Goal: Contribute content: Contribute content

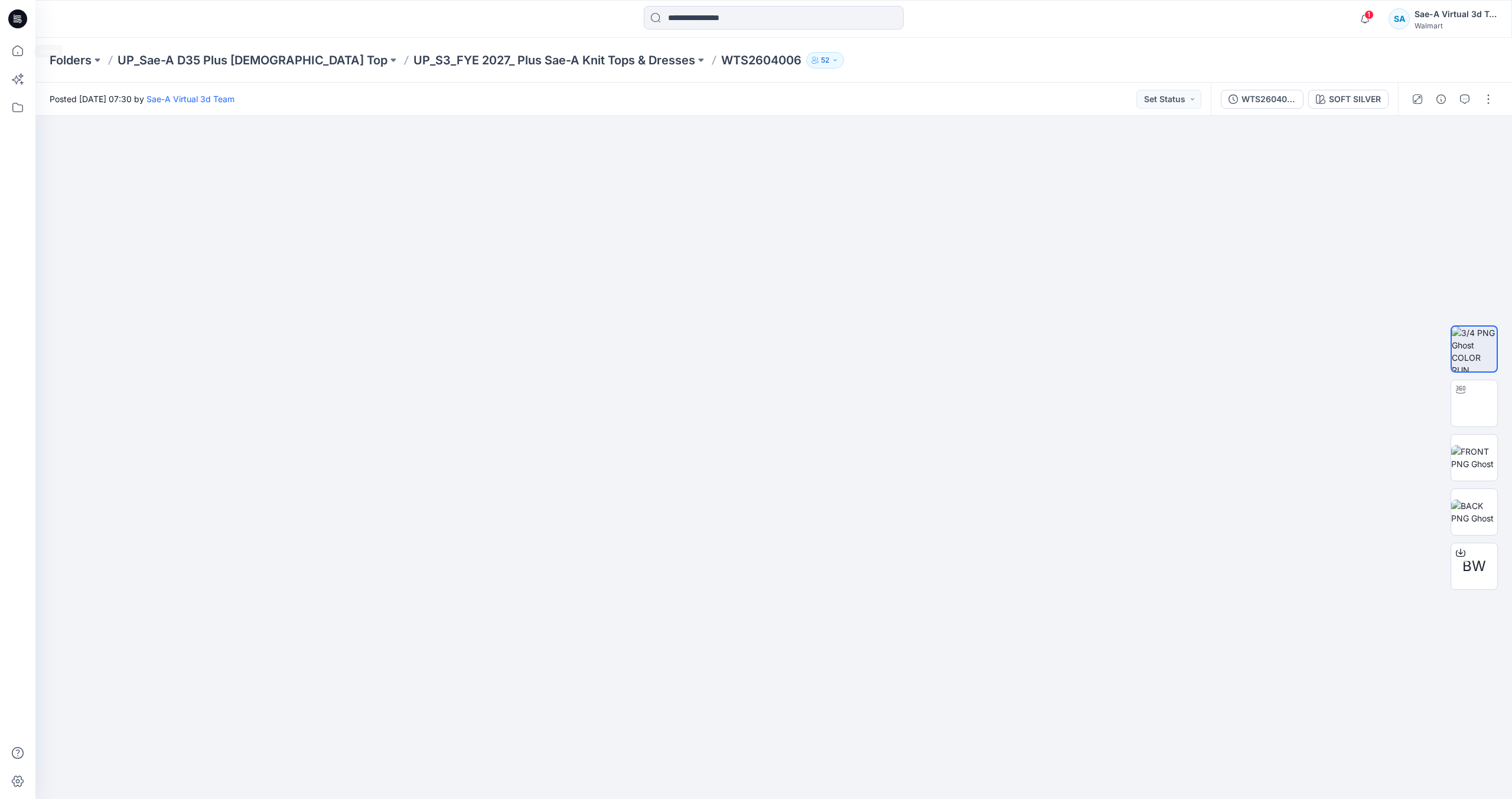
click at [20, 23] on icon at bounding box center [20, 23] width 3 height 1
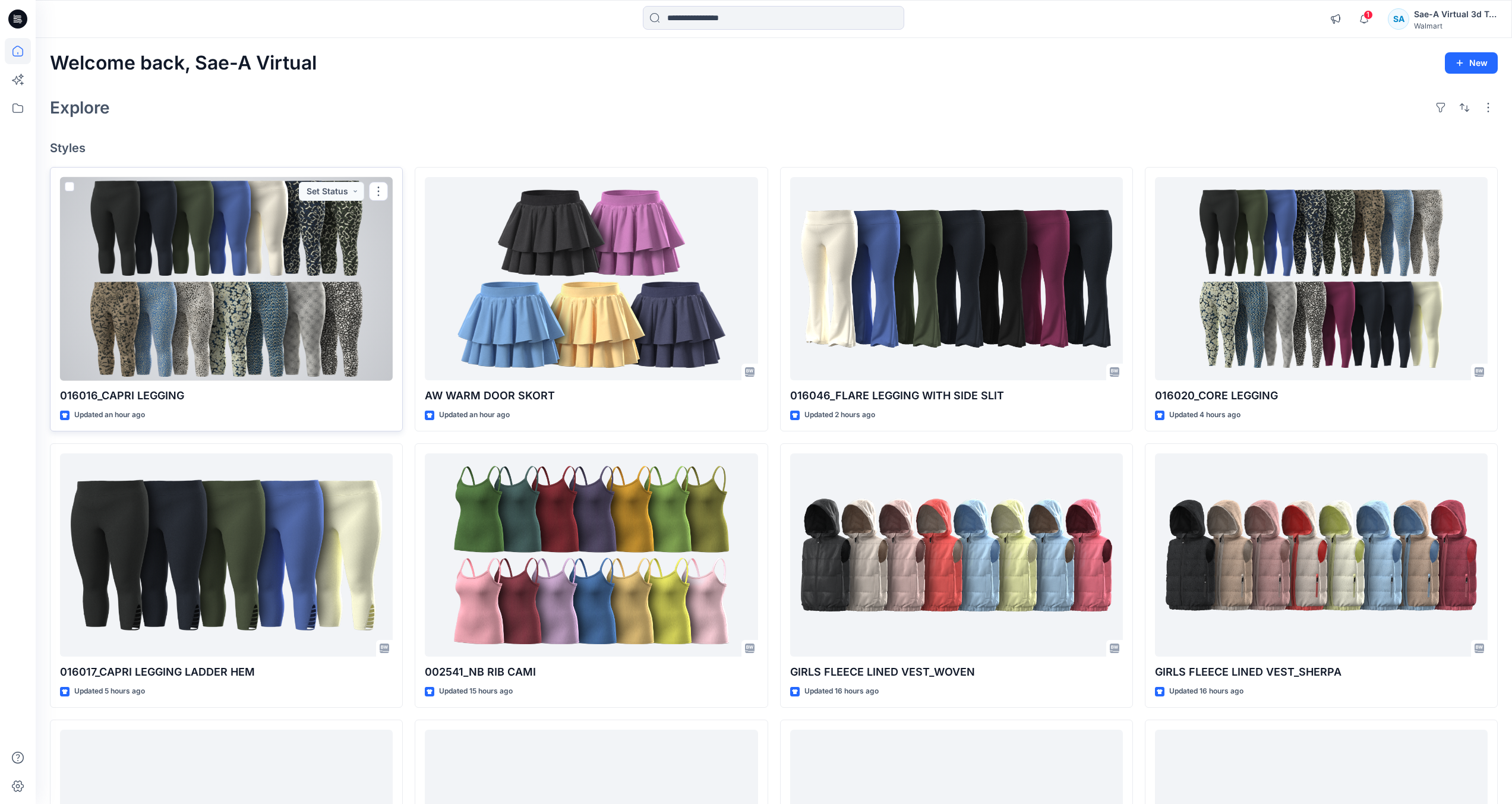
click at [303, 333] on div at bounding box center [227, 279] width 333 height 204
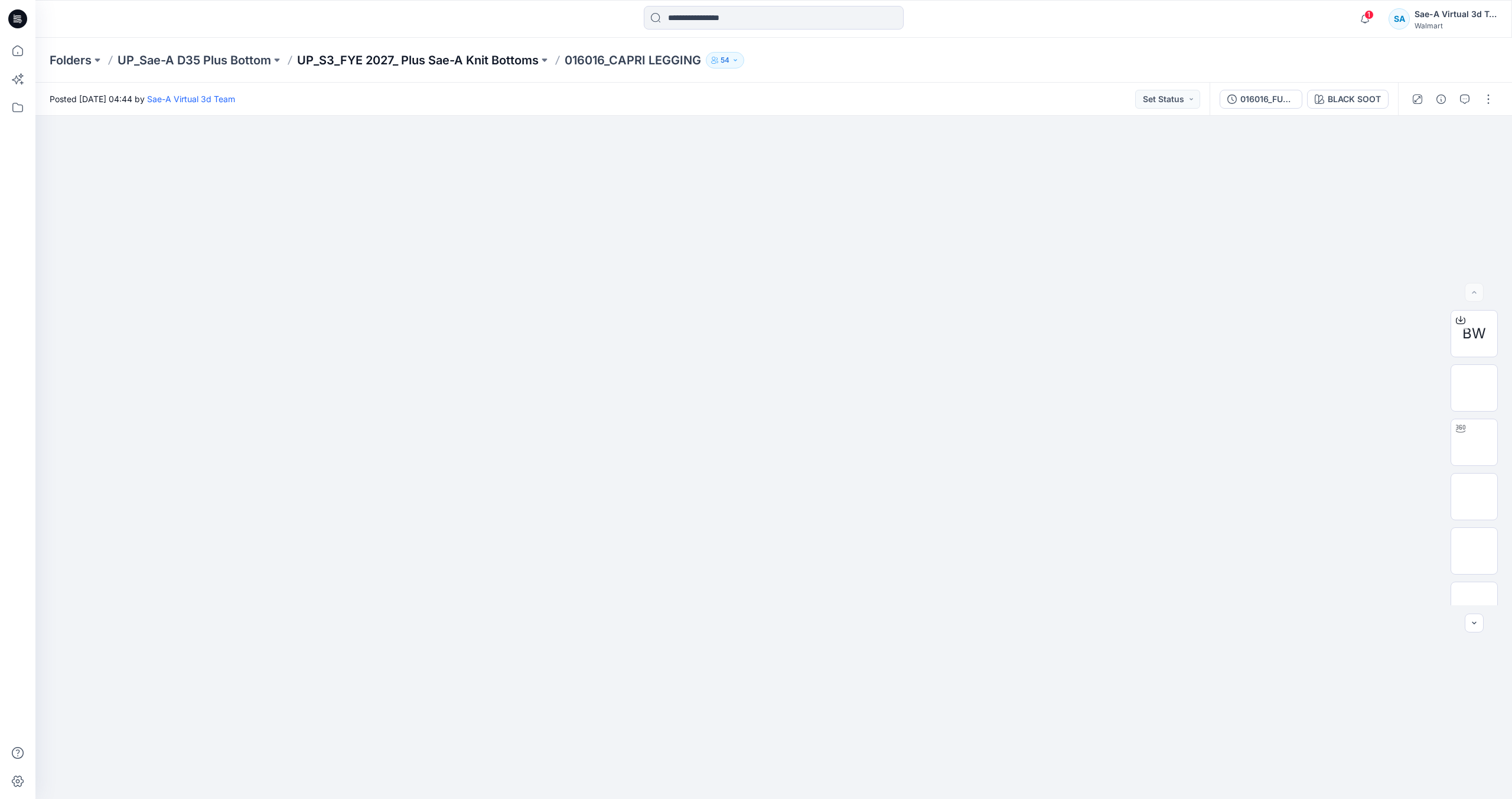
click at [420, 61] on p "UP_S3_FYE 2027_ Plus Sae-A Knit Bottoms" at bounding box center [418, 60] width 242 height 16
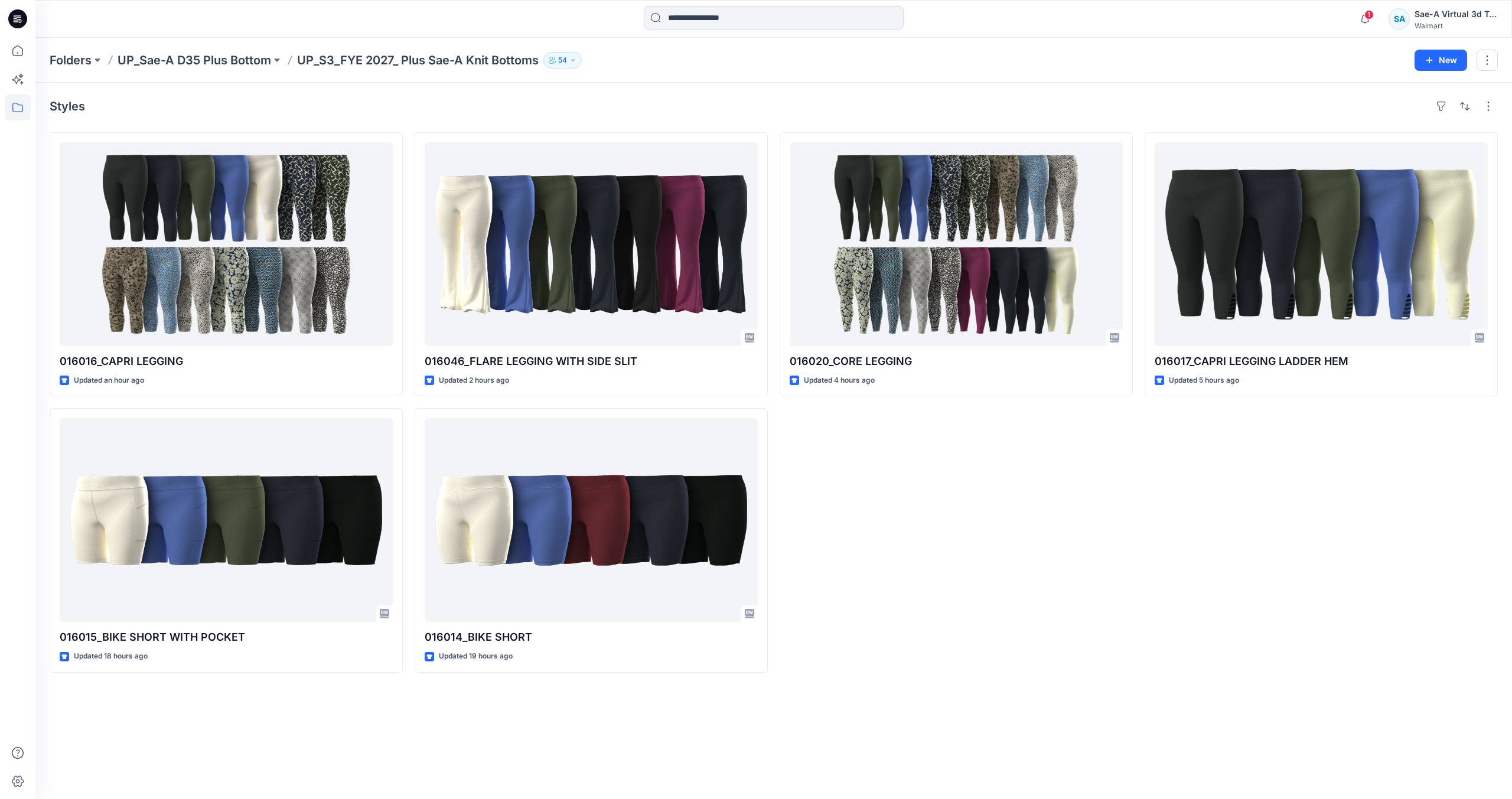
click at [1040, 540] on div "016020_CORE LEGGING Updated 4 hours ago" at bounding box center [956, 402] width 354 height 540
drag, startPoint x: 14, startPoint y: 20, endPoint x: 1, endPoint y: 26, distance: 14.3
click at [14, 20] on icon at bounding box center [15, 20] width 4 height 1
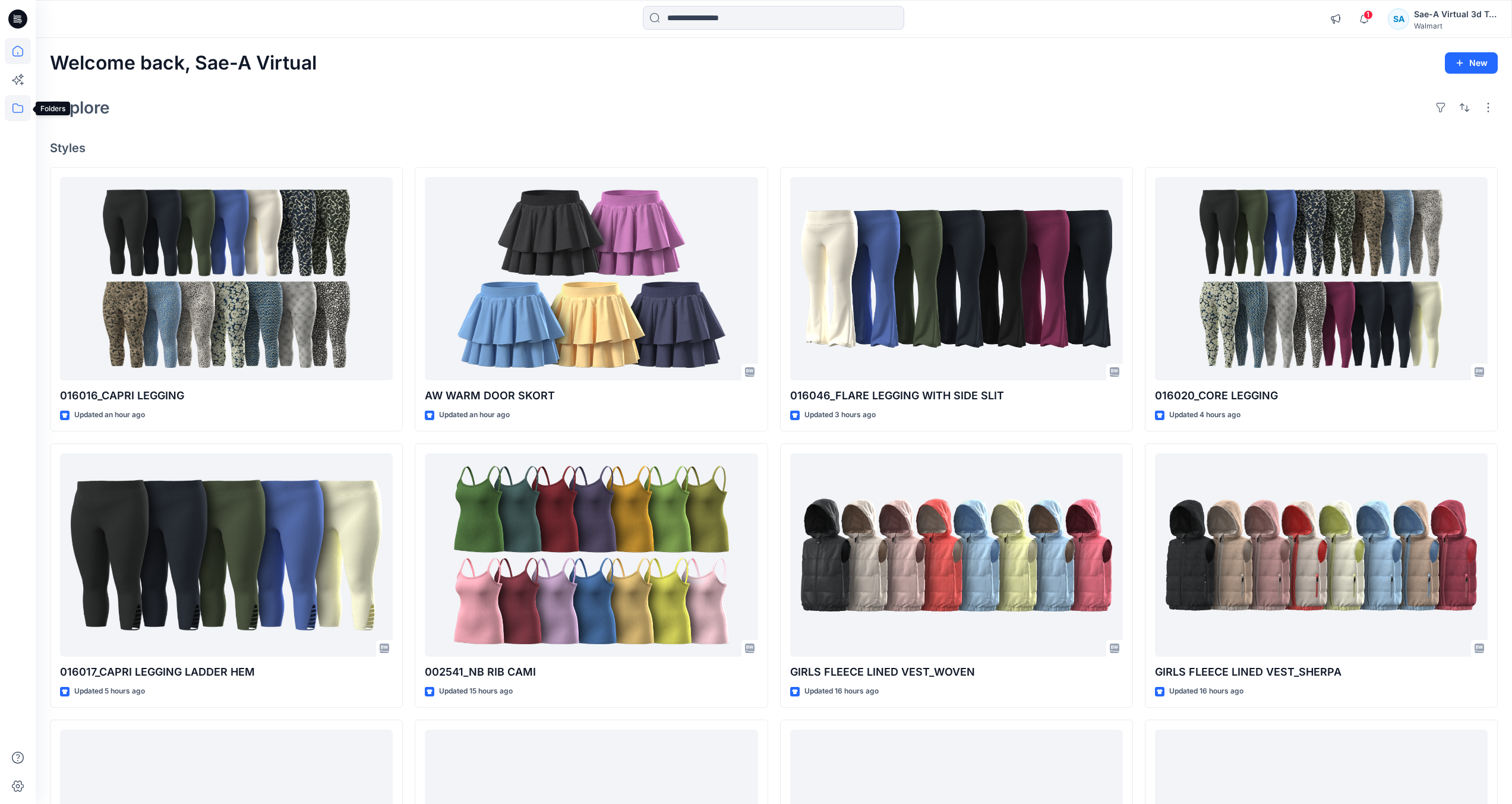
click at [21, 116] on icon at bounding box center [18, 108] width 26 height 26
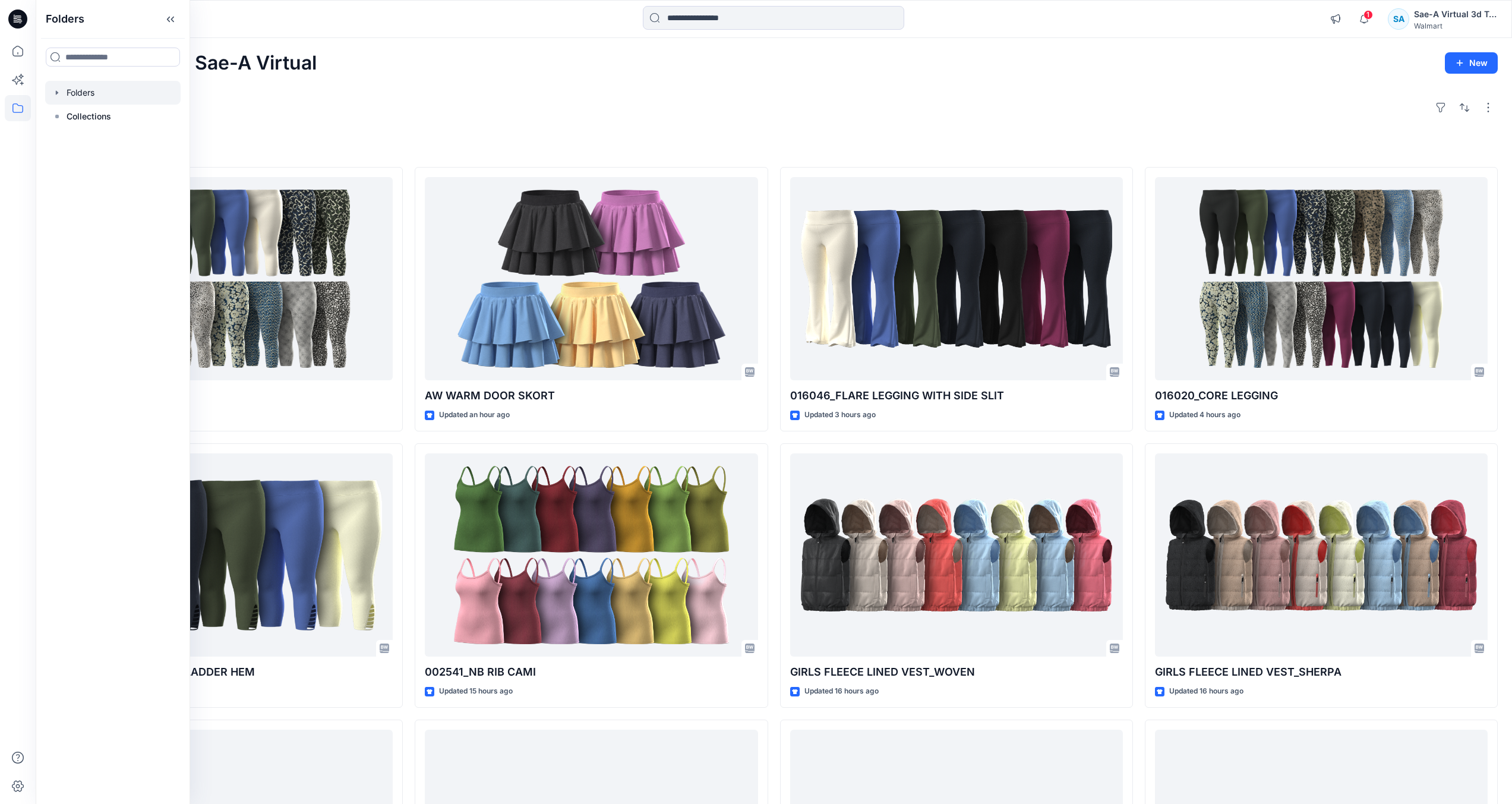
click at [126, 98] on div at bounding box center [113, 93] width 135 height 24
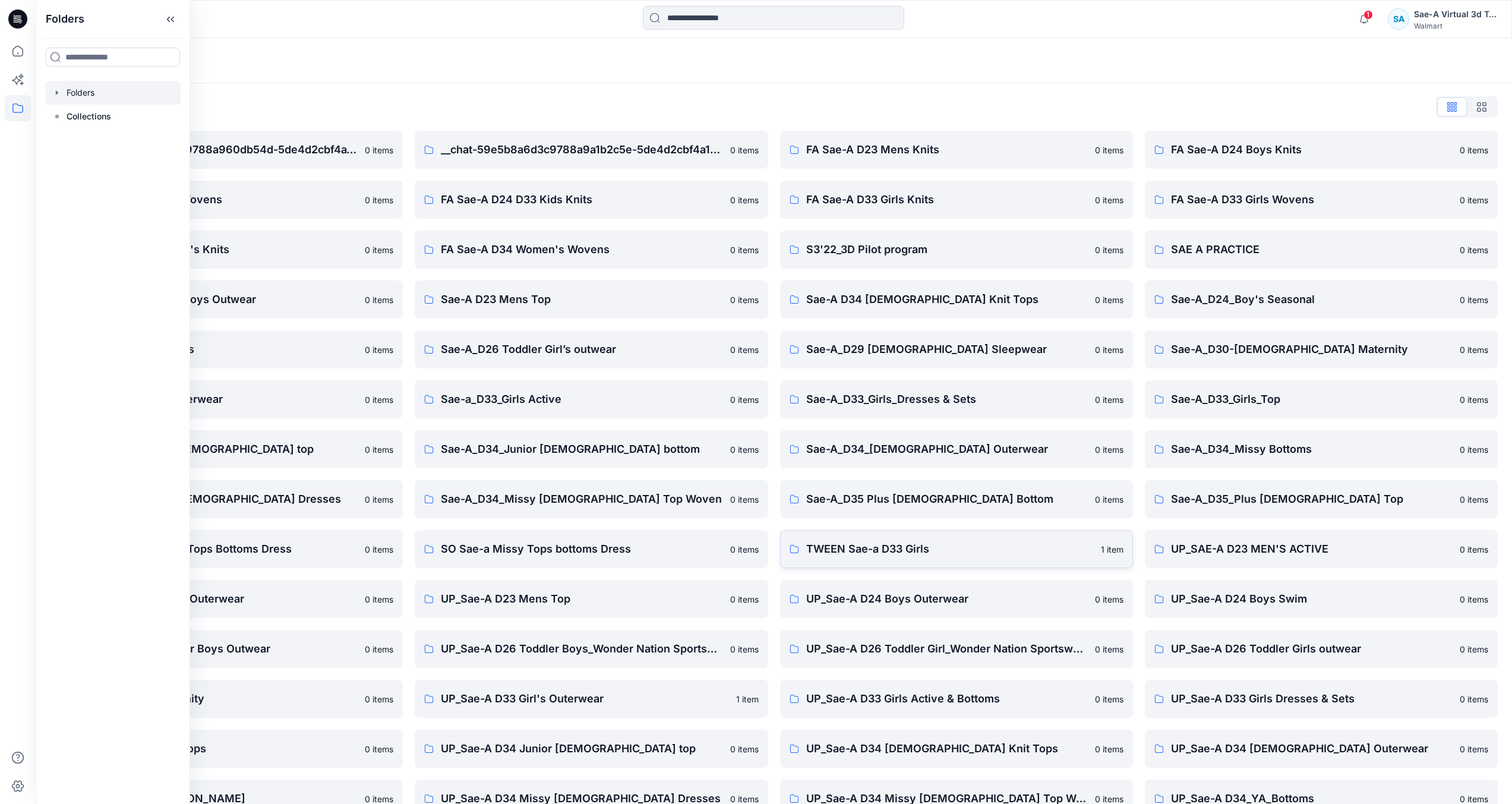
scroll to position [78, 0]
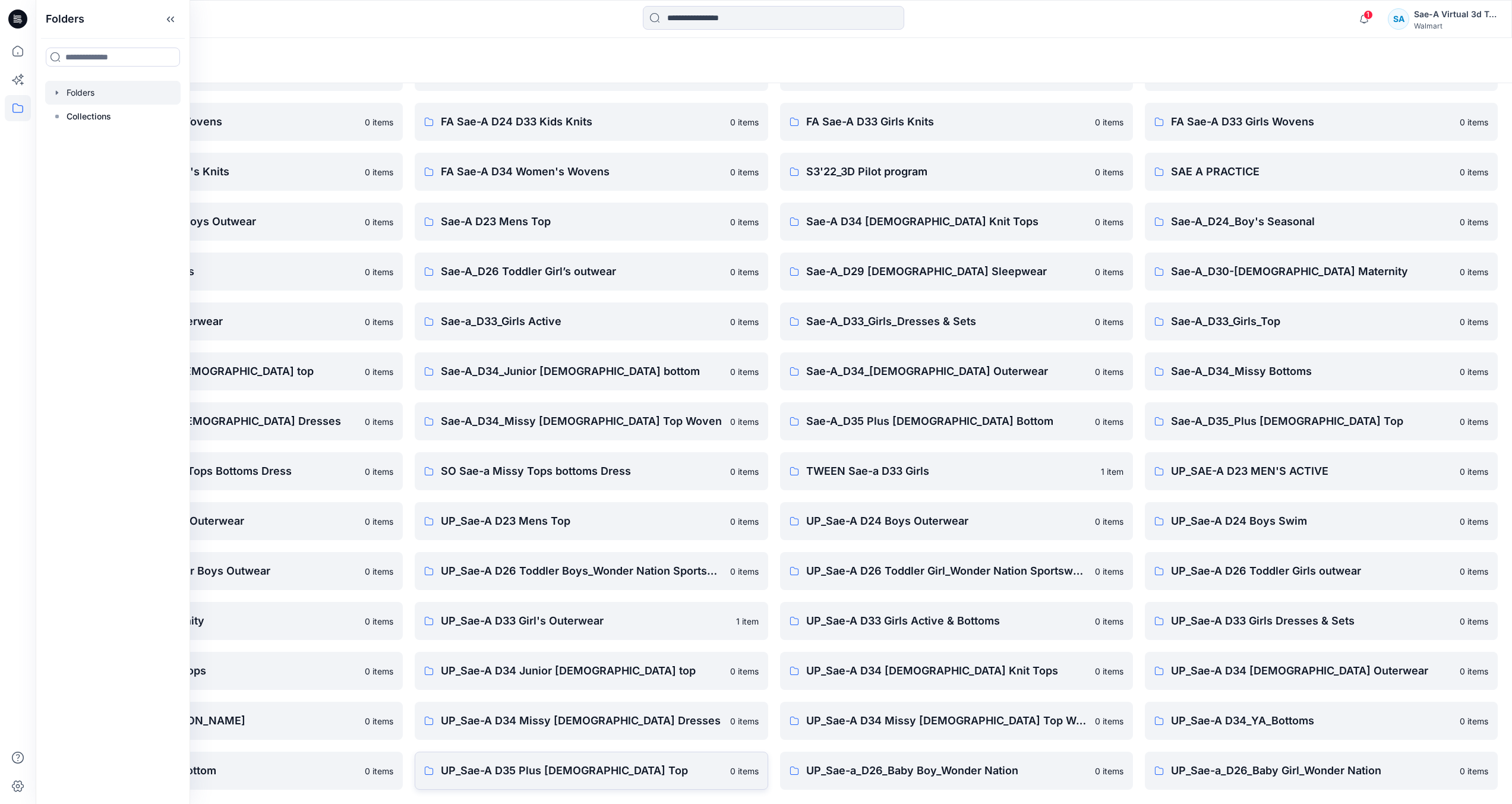
click at [568, 771] on p "UP_Sae-A D35 Plus [DEMOGRAPHIC_DATA] Top" at bounding box center [582, 770] width 282 height 16
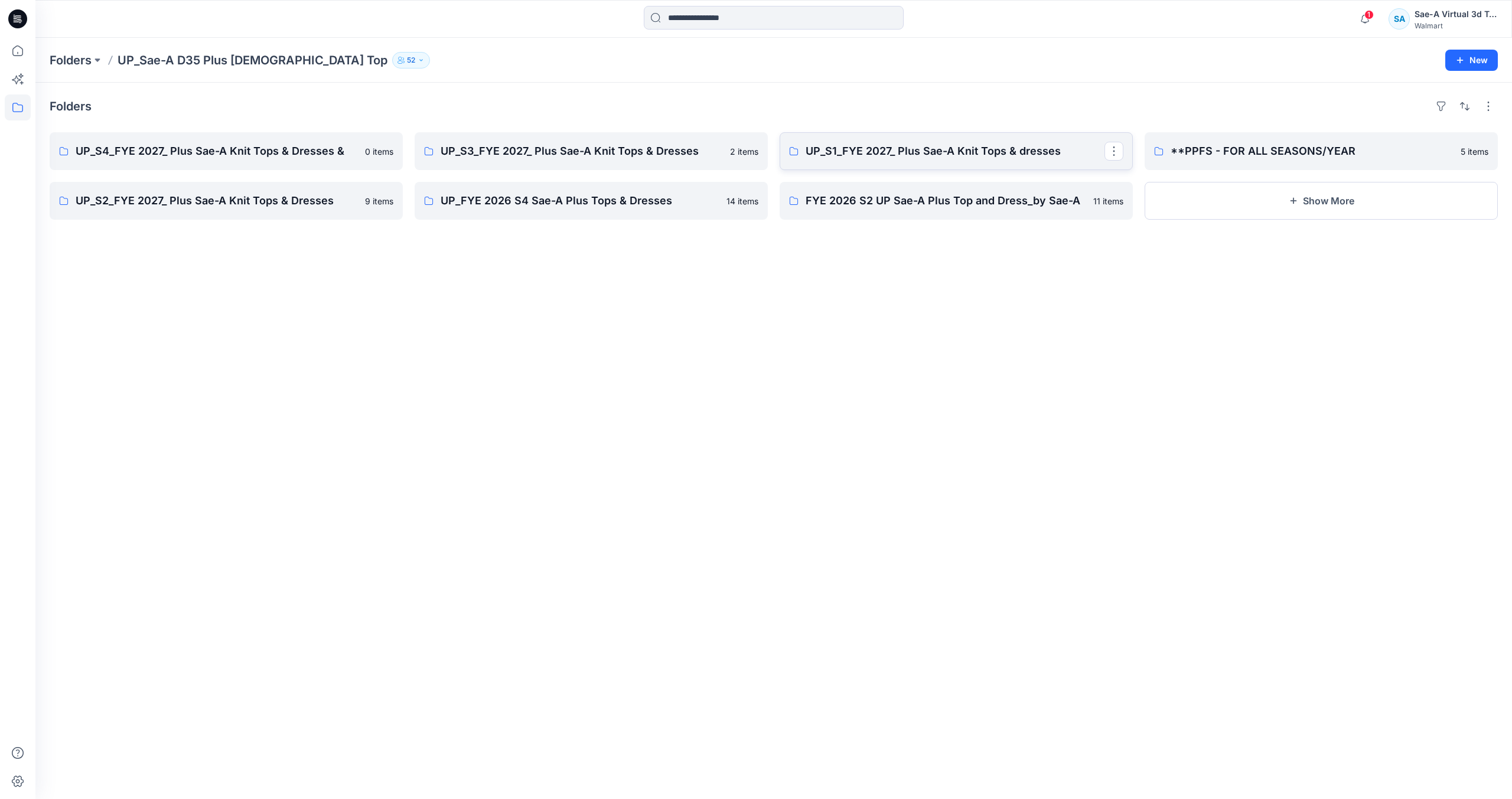
click at [1027, 165] on link "UP_S1_FYE 2027_ Plus Sae-A Knit Tops & dresses" at bounding box center [956, 151] width 354 height 38
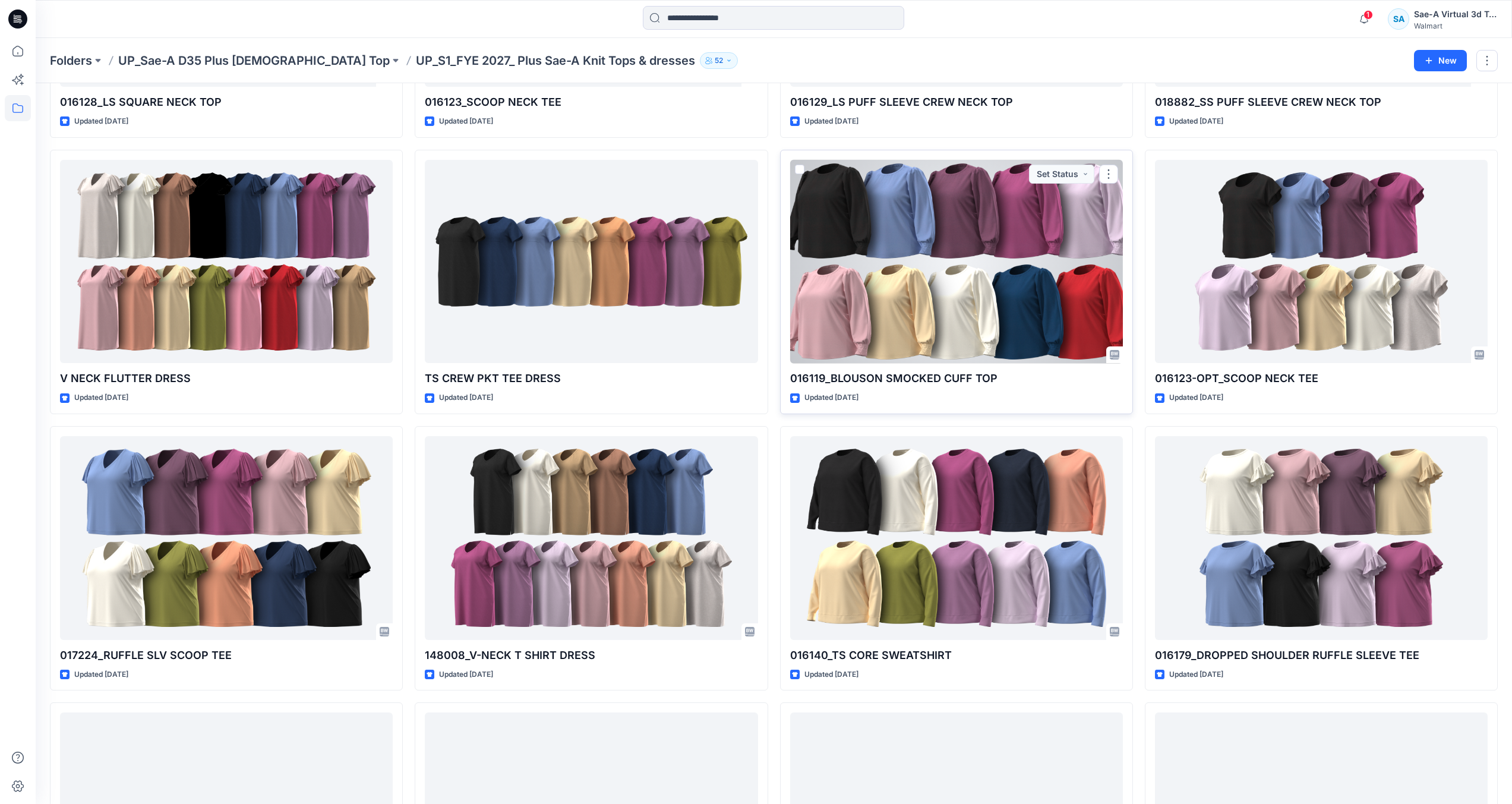
scroll to position [917, 0]
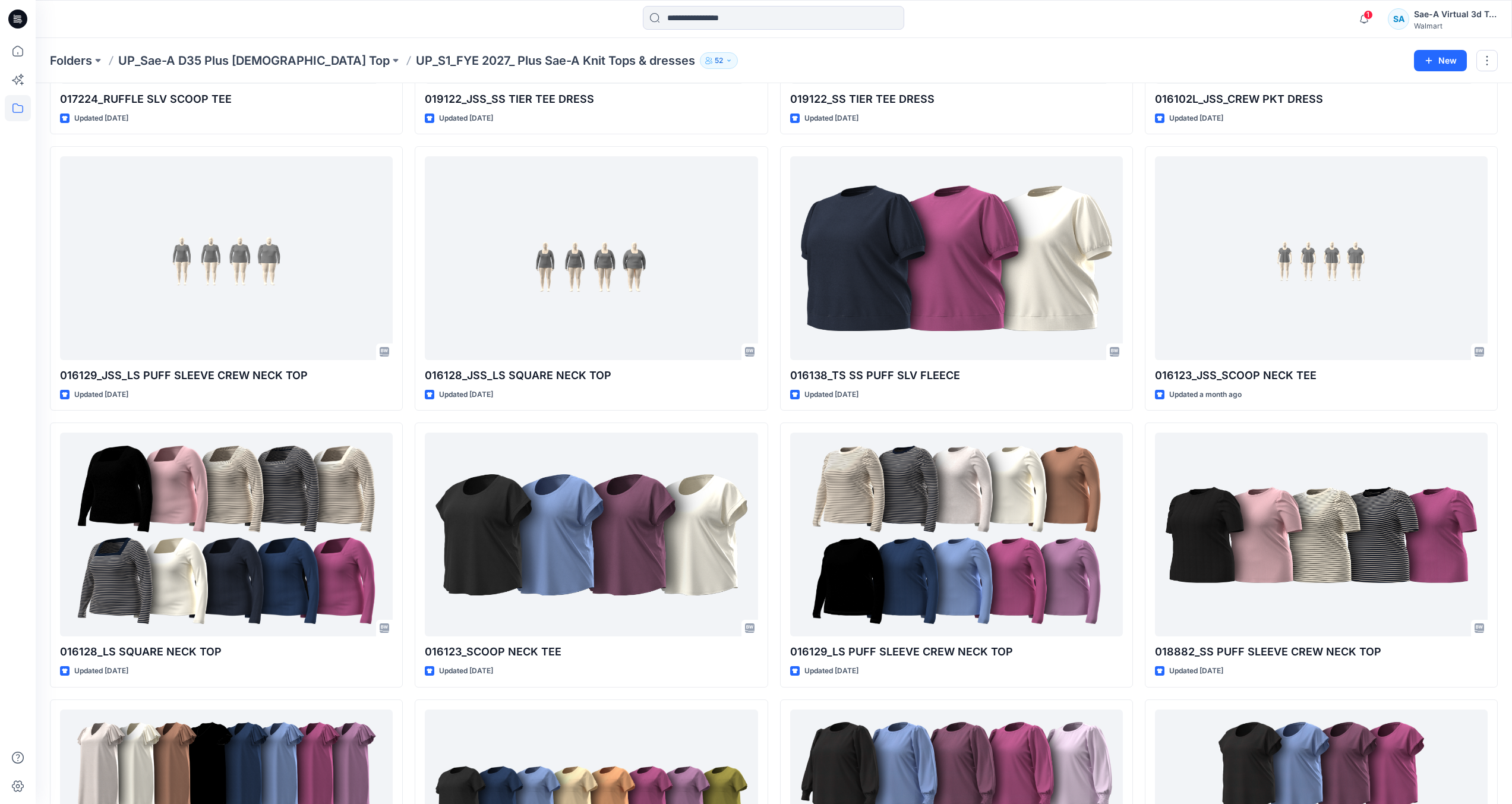
click at [13, 21] on icon at bounding box center [18, 18] width 19 height 19
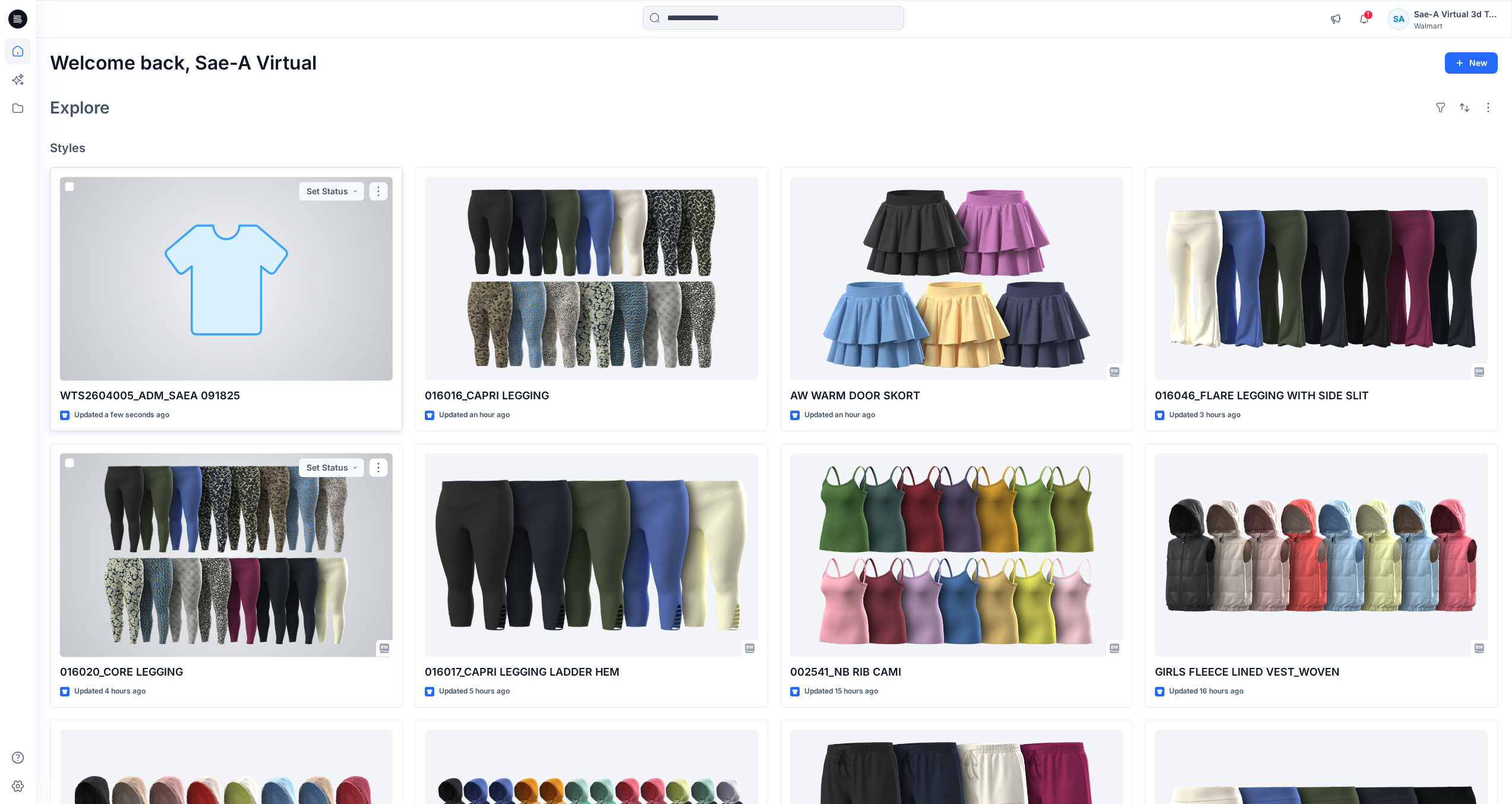
click at [385, 194] on button "button" at bounding box center [378, 191] width 19 height 19
click at [438, 219] on button "Edit" at bounding box center [435, 219] width 128 height 22
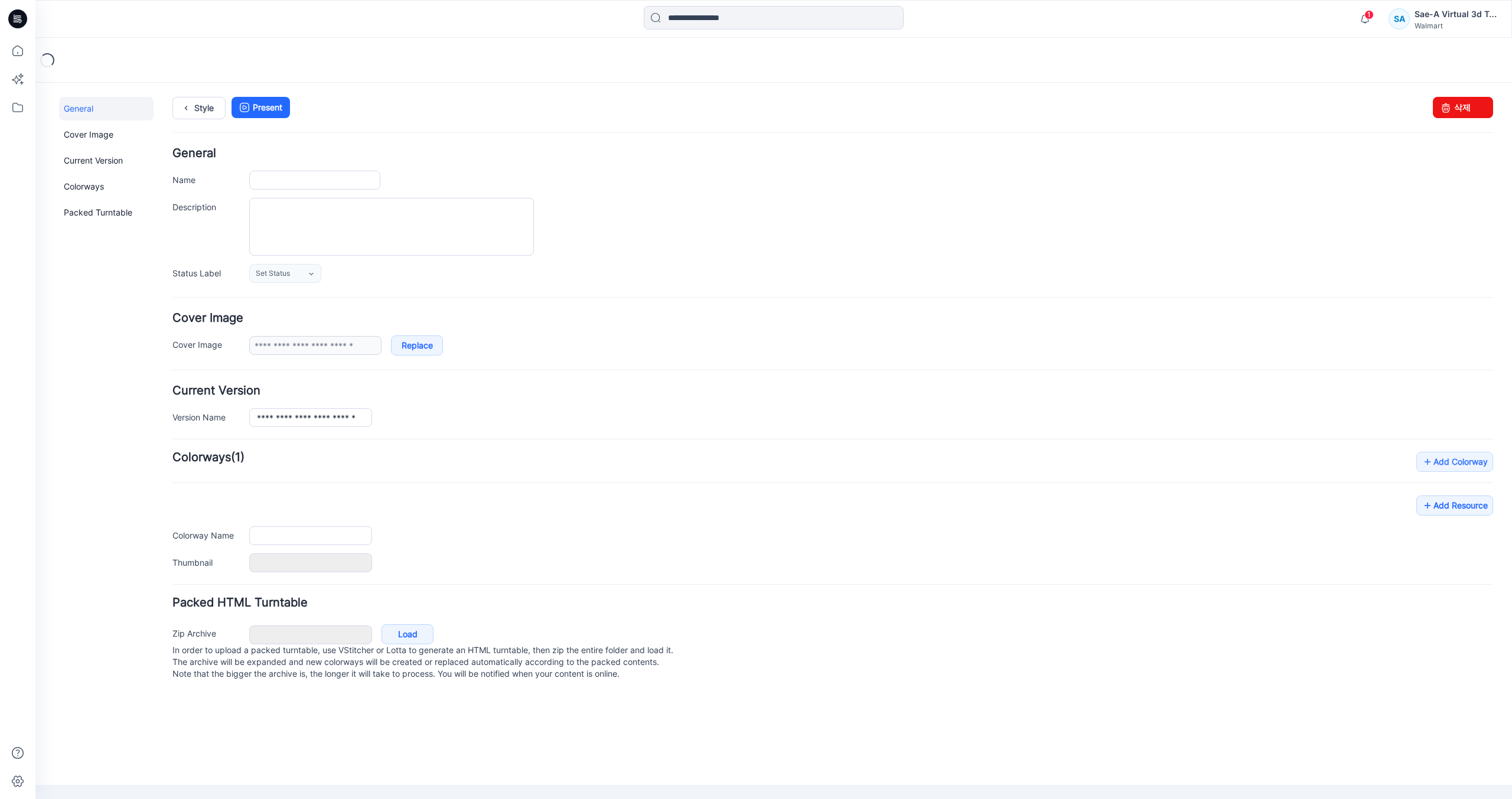
type input "**********"
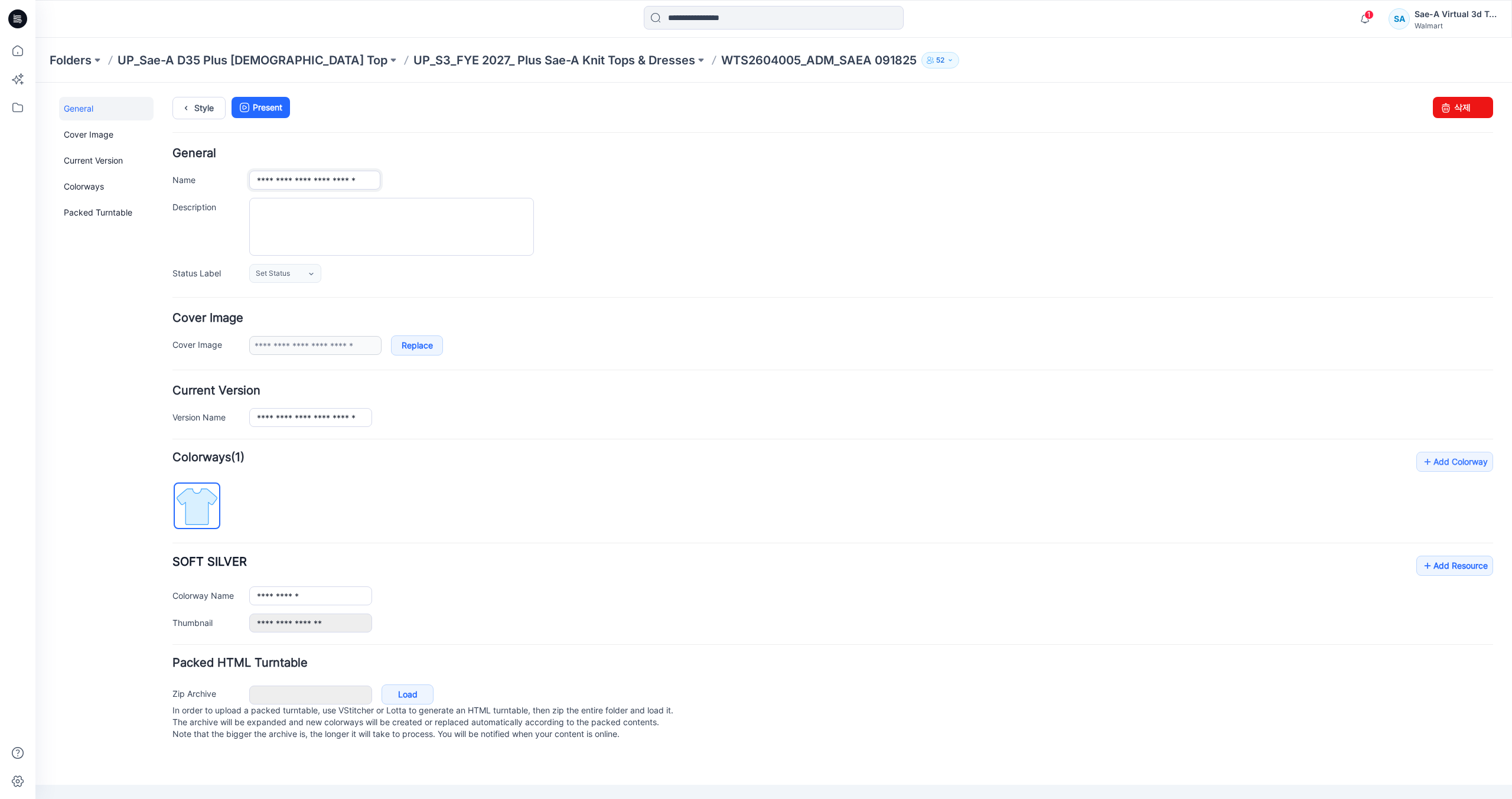
scroll to position [0, 11]
drag, startPoint x: 313, startPoint y: 183, endPoint x: 1373, endPoint y: 296, distance: 1066.0
click at [1360, 296] on form "**********" at bounding box center [832, 446] width 1320 height 596
type input "**********"
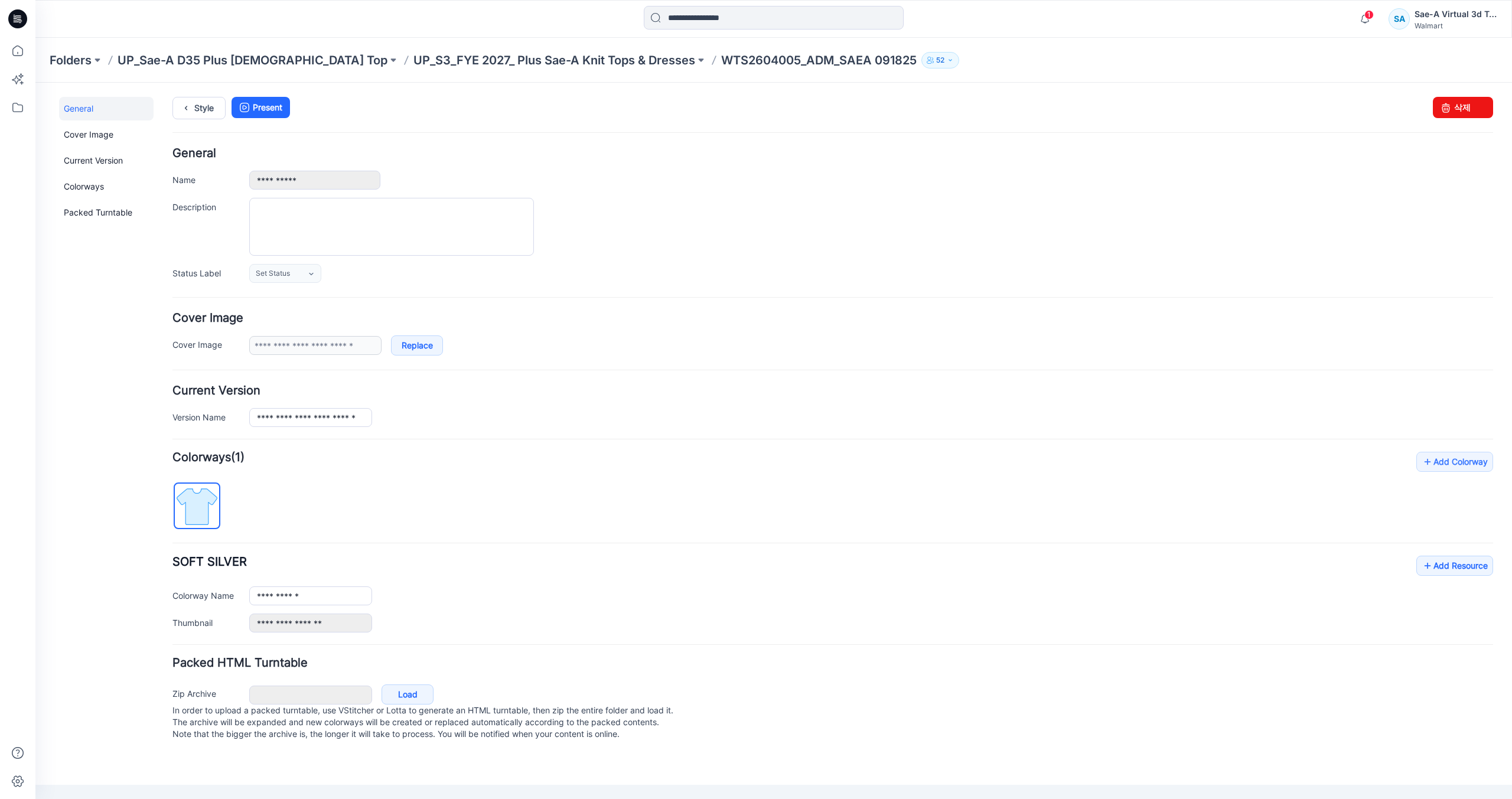
click at [1029, 241] on div at bounding box center [871, 227] width 1244 height 58
click at [199, 106] on link "Style" at bounding box center [199, 108] width 53 height 23
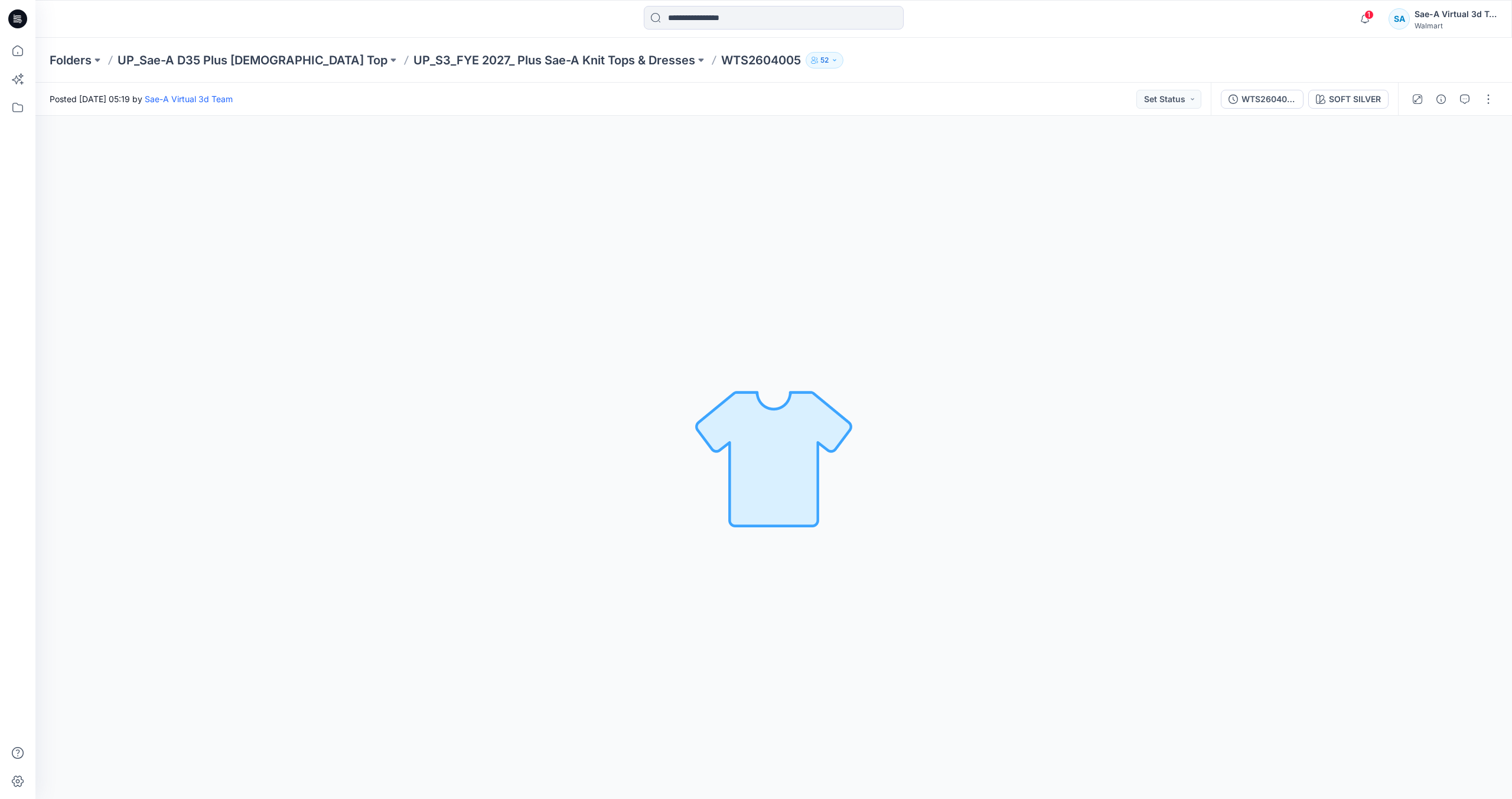
click at [24, 20] on icon at bounding box center [18, 18] width 19 height 19
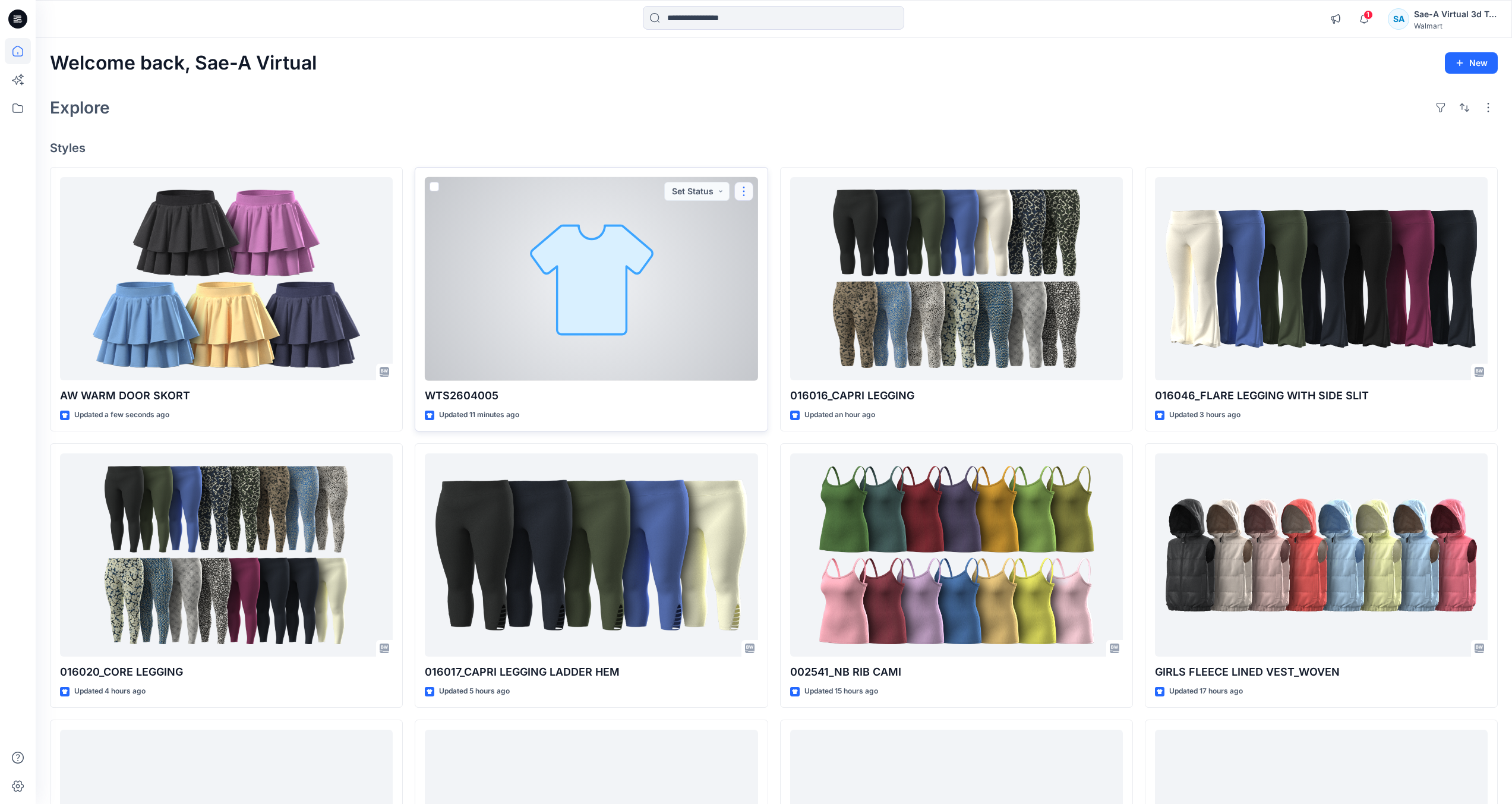
click at [746, 193] on button "button" at bounding box center [744, 191] width 19 height 19
click at [661, 275] on div at bounding box center [592, 279] width 333 height 204
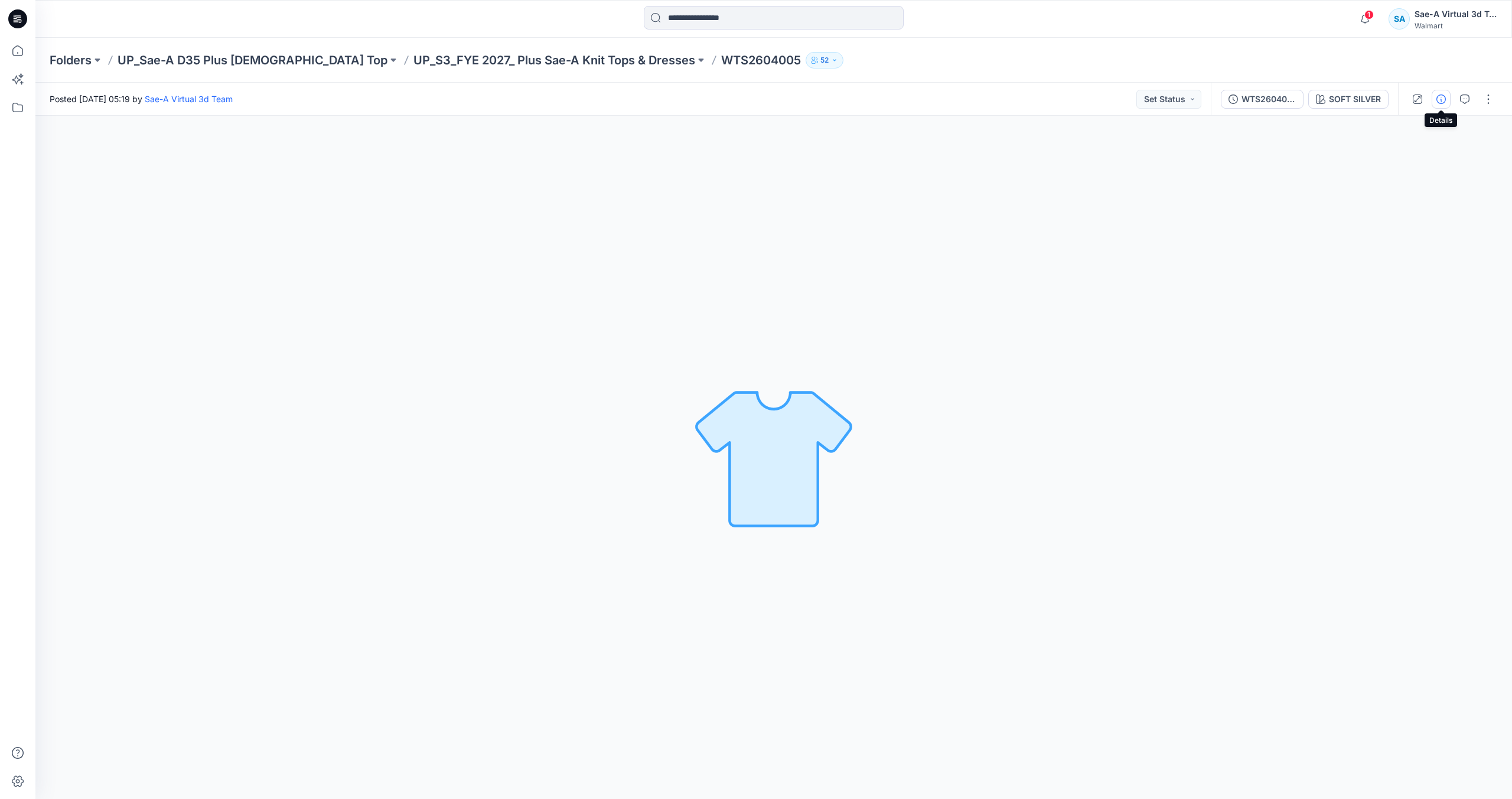
click at [1436, 97] on button "button" at bounding box center [1441, 99] width 19 height 19
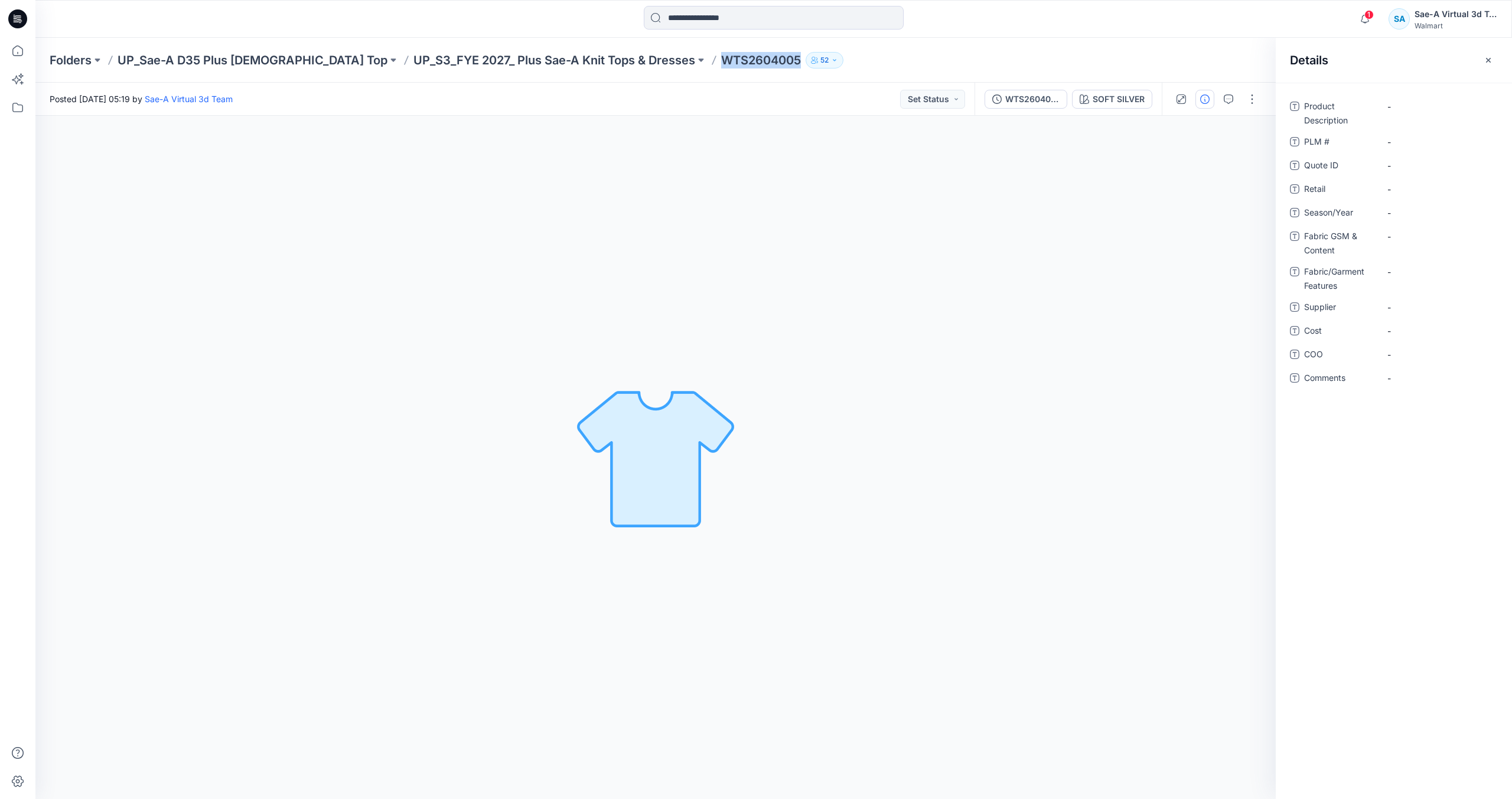
drag, startPoint x: 631, startPoint y: 57, endPoint x: 712, endPoint y: 59, distance: 81.0
click at [712, 59] on div "Folders UP_Sae-A D35 Plus Ladies Top UP_S3_FYE 2027_ Plus Sae-A Knit Tops & Dre…" at bounding box center [727, 60] width 1356 height 16
copy div "WTS2604005 52"
click at [1406, 144] on \ "-" at bounding box center [1439, 142] width 103 height 13
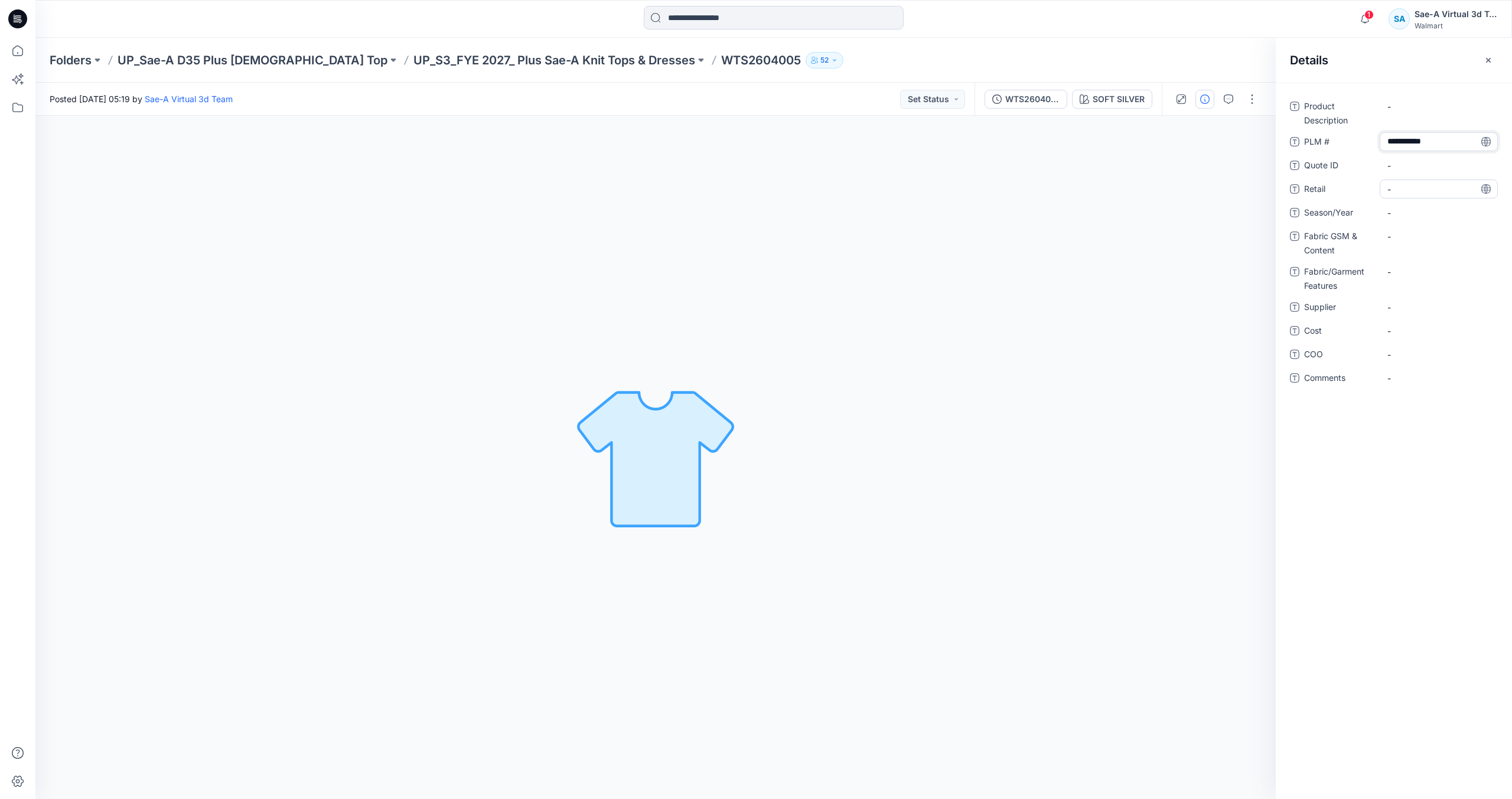
type textarea "**********"
click at [1423, 214] on span "-" at bounding box center [1439, 213] width 103 height 13
type textarea "*****"
click at [1406, 317] on div "Product Description - PLM # WTS2604005 Quote ID - Retail - Season/Year ***** Fa…" at bounding box center [1394, 249] width 208 height 305
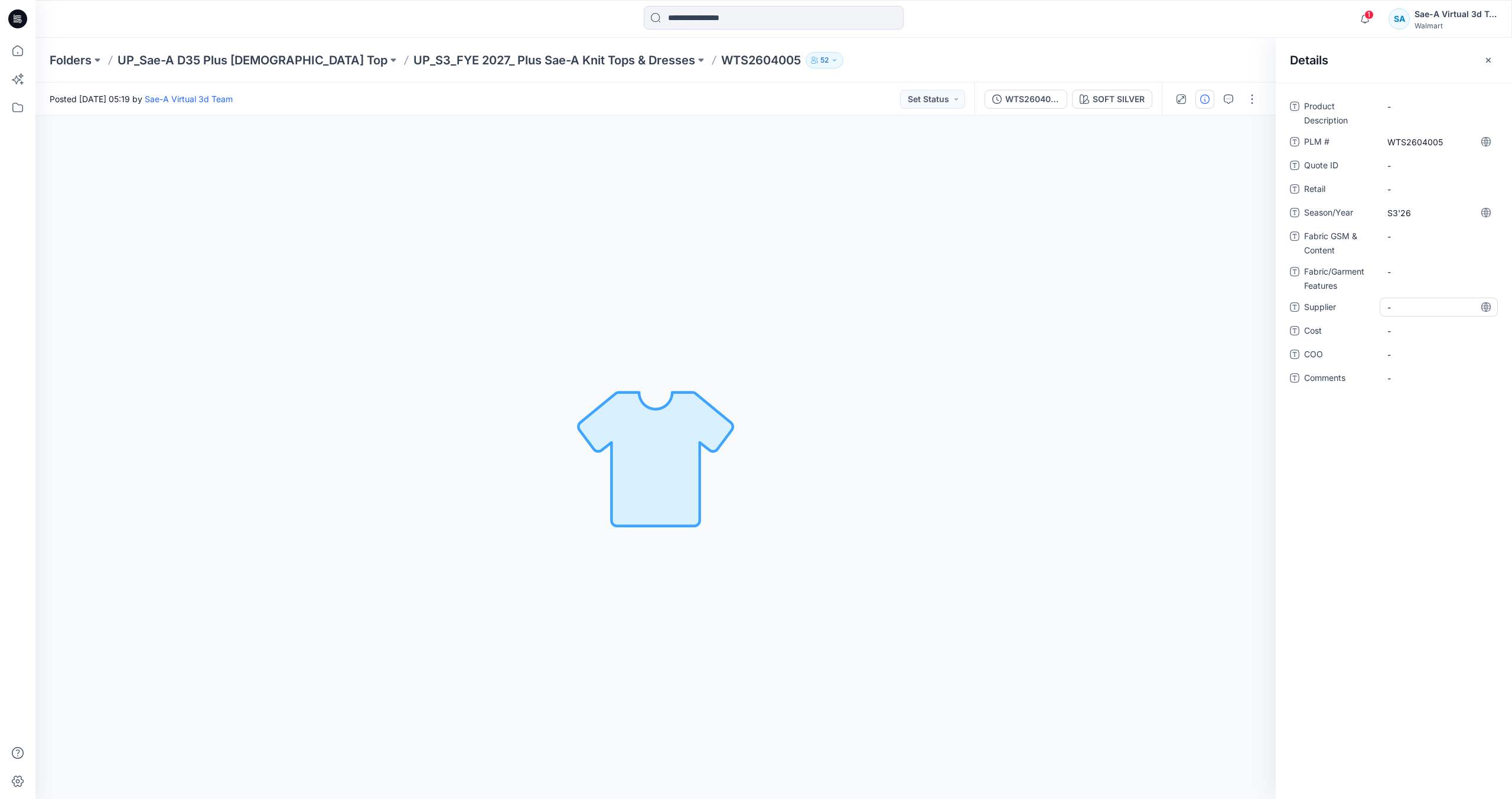
click at [1409, 309] on span "-" at bounding box center [1439, 308] width 103 height 13
type textarea "****"
click at [1413, 274] on Features "-" at bounding box center [1439, 272] width 103 height 13
type textarea "******"
click at [1496, 58] on button "button" at bounding box center [1488, 60] width 19 height 19
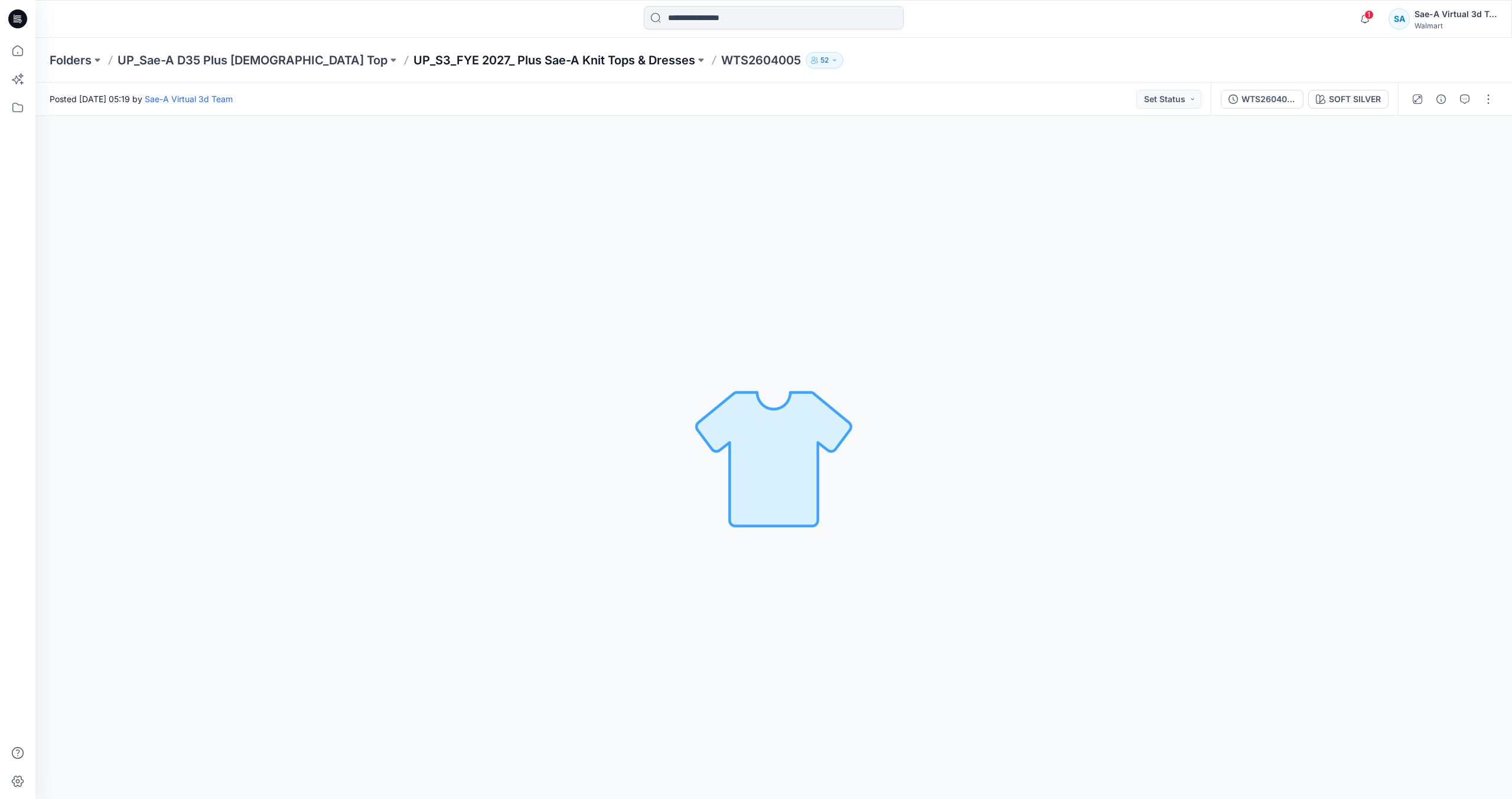
drag, startPoint x: 458, startPoint y: 68, endPoint x: 472, endPoint y: 58, distance: 17.2
click at [458, 68] on div "Folders UP_Sae-A D35 Plus Ladies Top UP_S3_FYE 2027_ Plus Sae-A Knit Tops & Dre…" at bounding box center [773, 61] width 1477 height 45
click at [480, 49] on div "Folders UP_Sae-A D35 Plus Ladies Top UP_S3_FYE 2027_ Plus Sae-A Knit Tops & Dre…" at bounding box center [773, 61] width 1477 height 45
click at [489, 60] on p "UP_S3_FYE 2027_ Plus Sae-A Knit Tops & Dresses" at bounding box center [554, 60] width 282 height 16
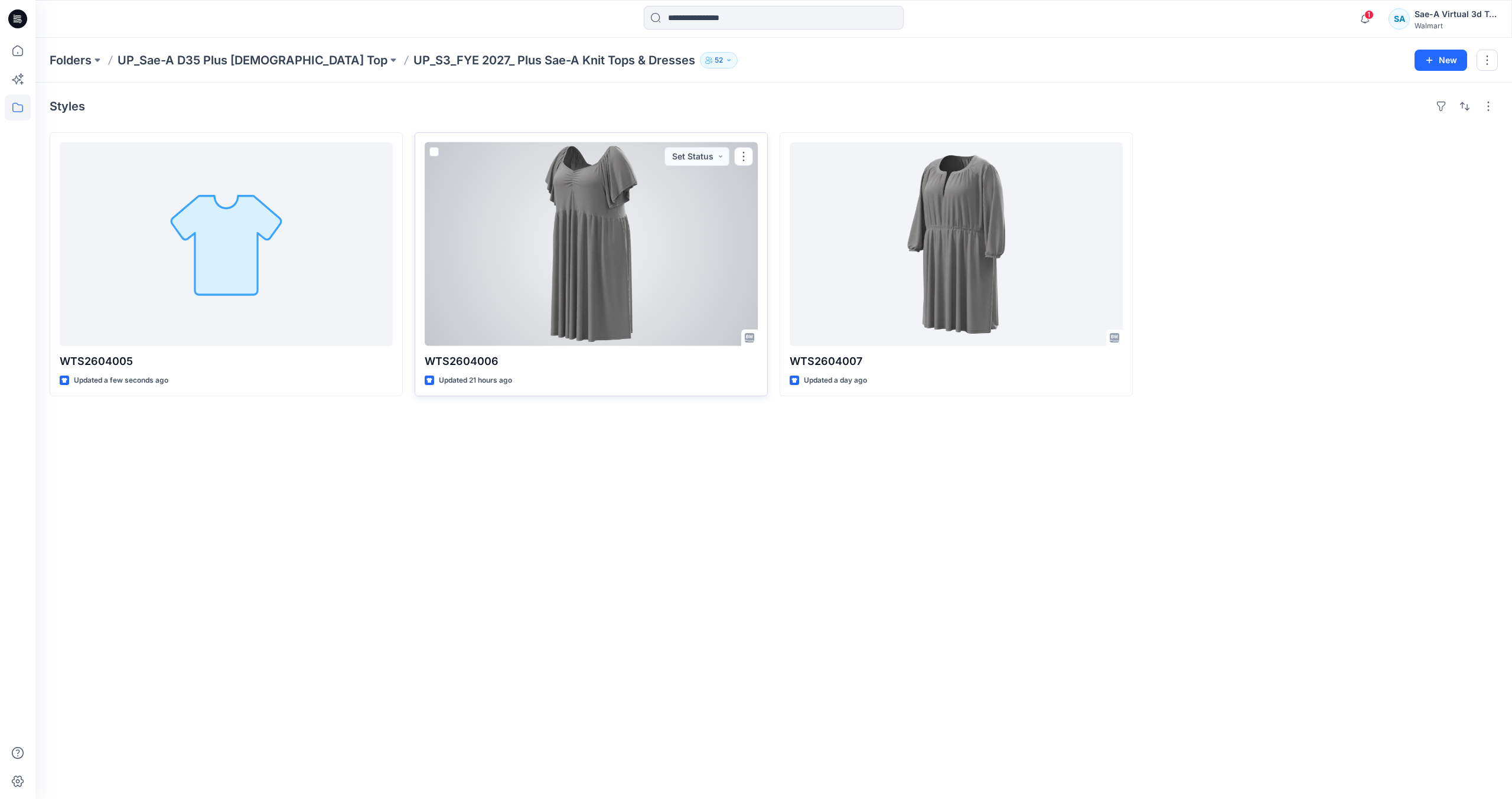
click at [488, 239] on div at bounding box center [591, 244] width 333 height 203
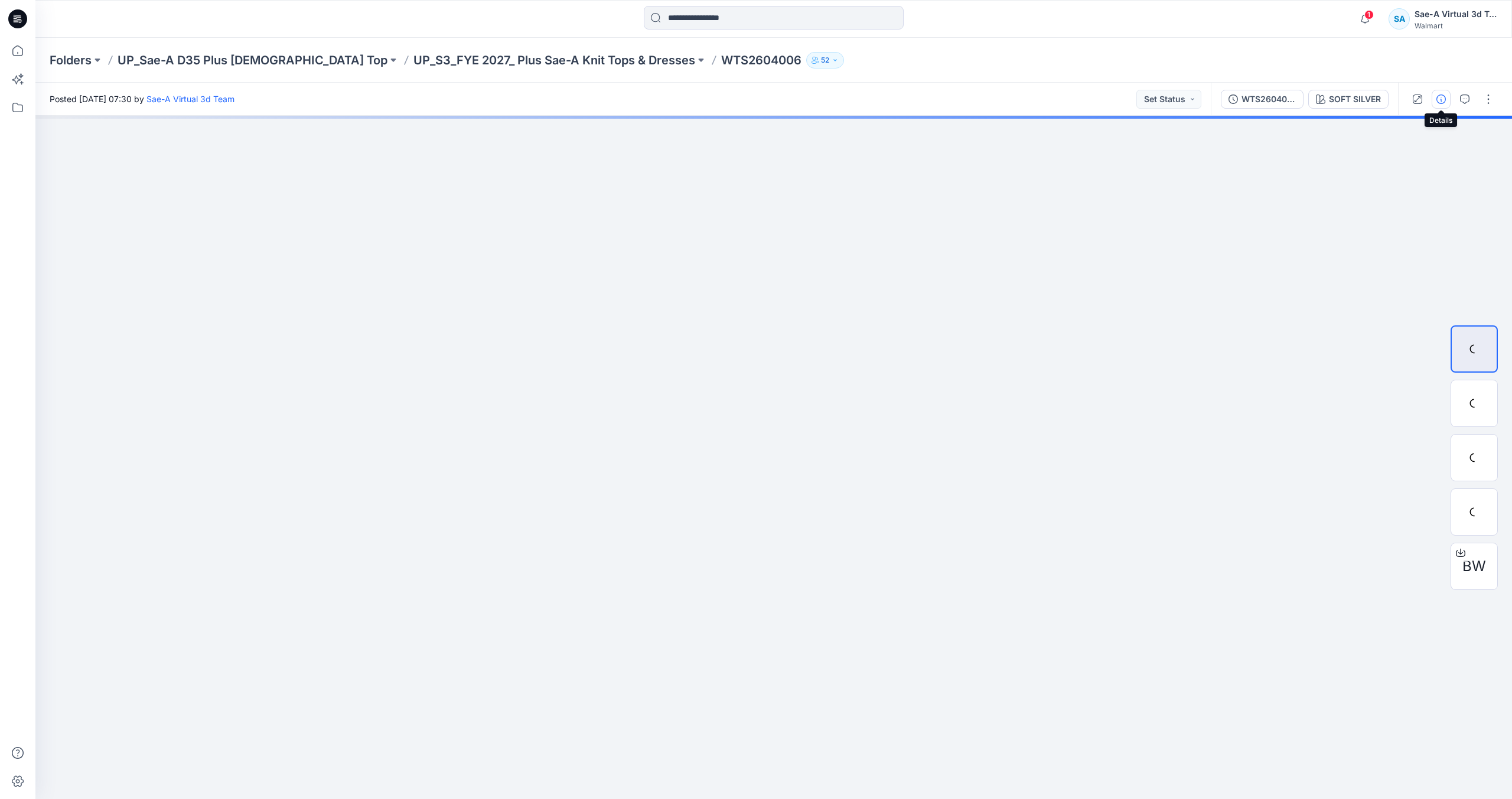
click at [1439, 102] on icon "button" at bounding box center [1441, 99] width 9 height 9
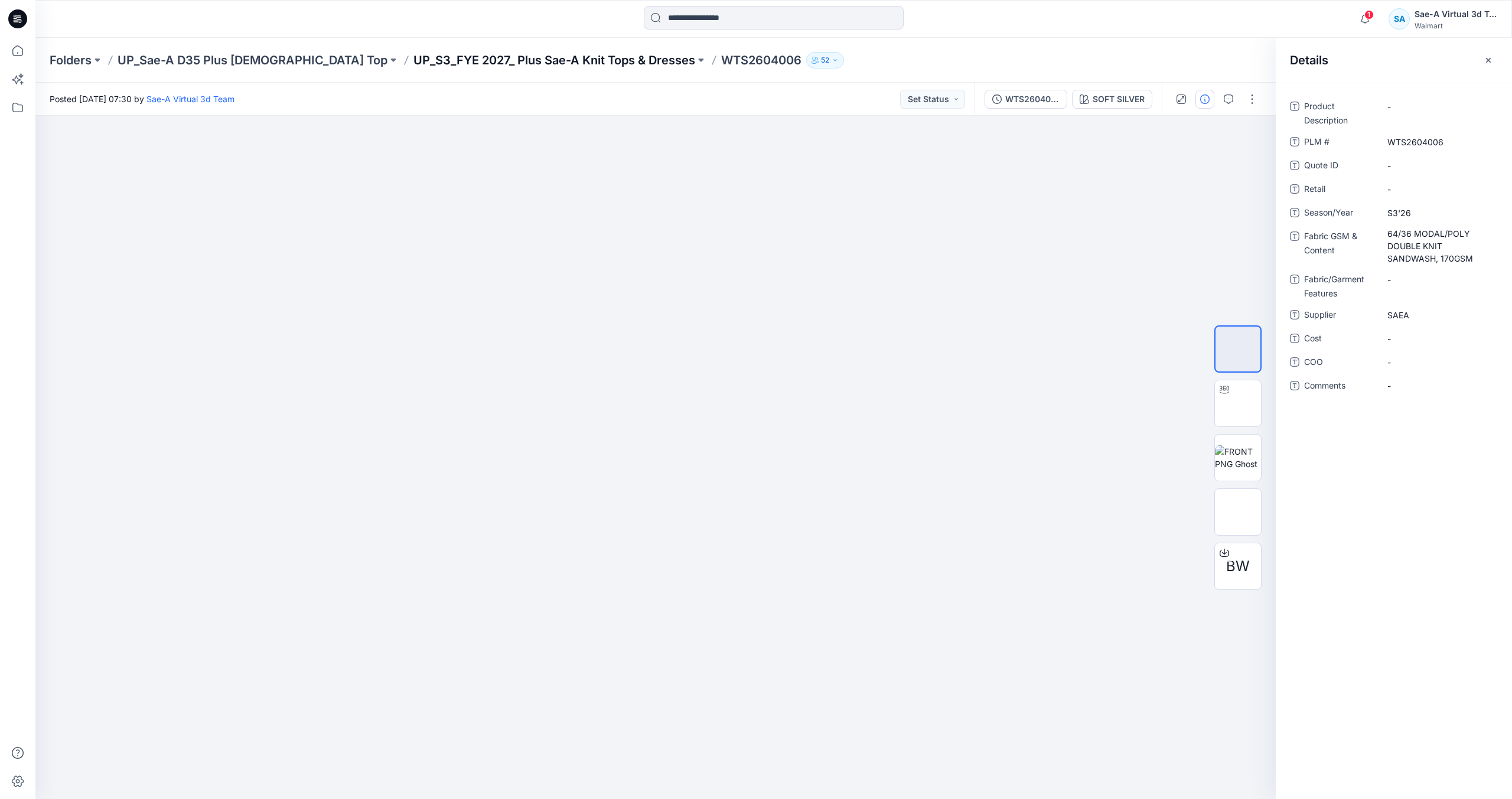
click at [504, 52] on p "UP_S3_FYE 2027_ Plus Sae-A Knit Tops & Dresses" at bounding box center [554, 60] width 282 height 16
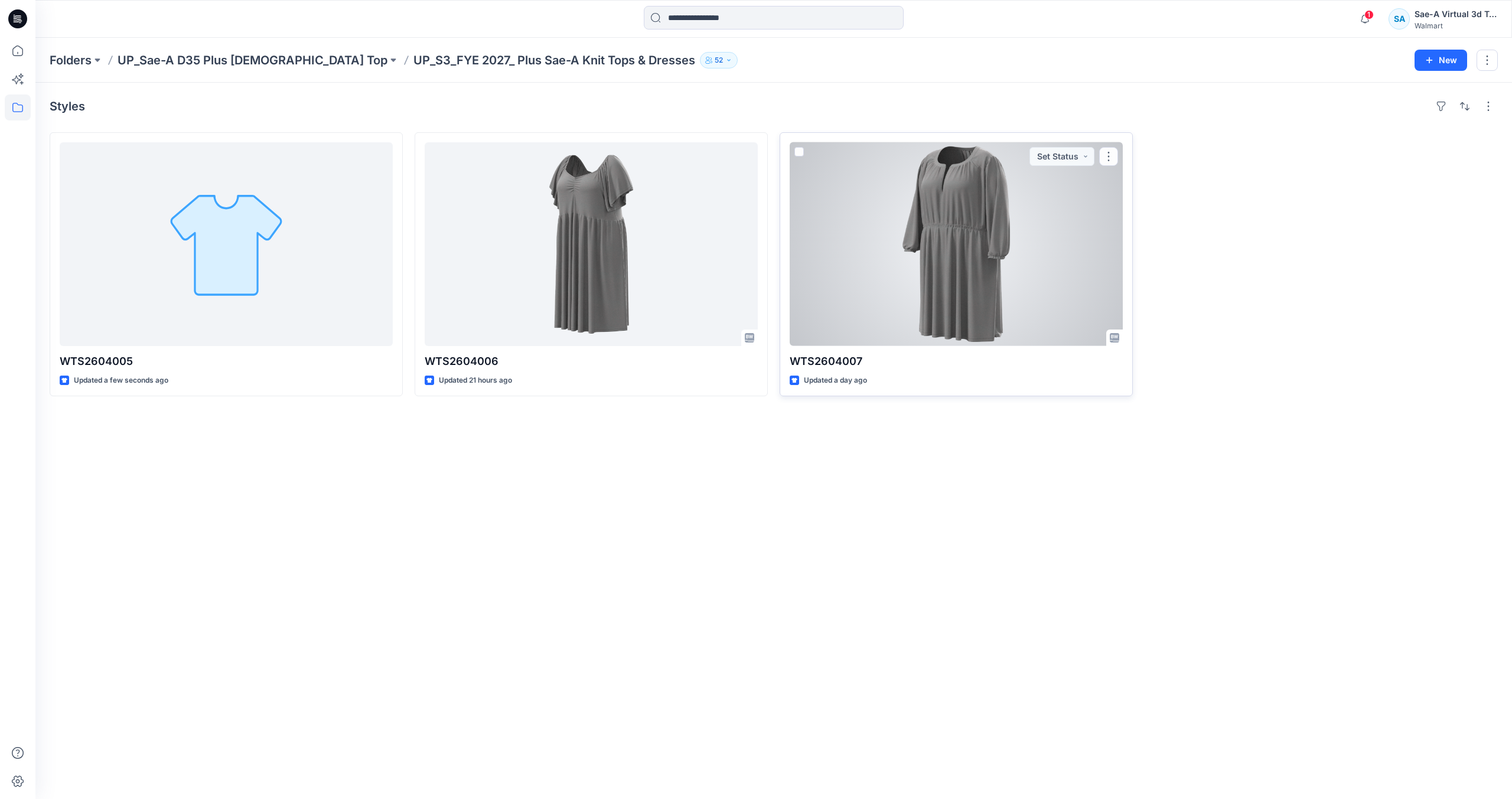
click at [892, 273] on div at bounding box center [956, 244] width 333 height 203
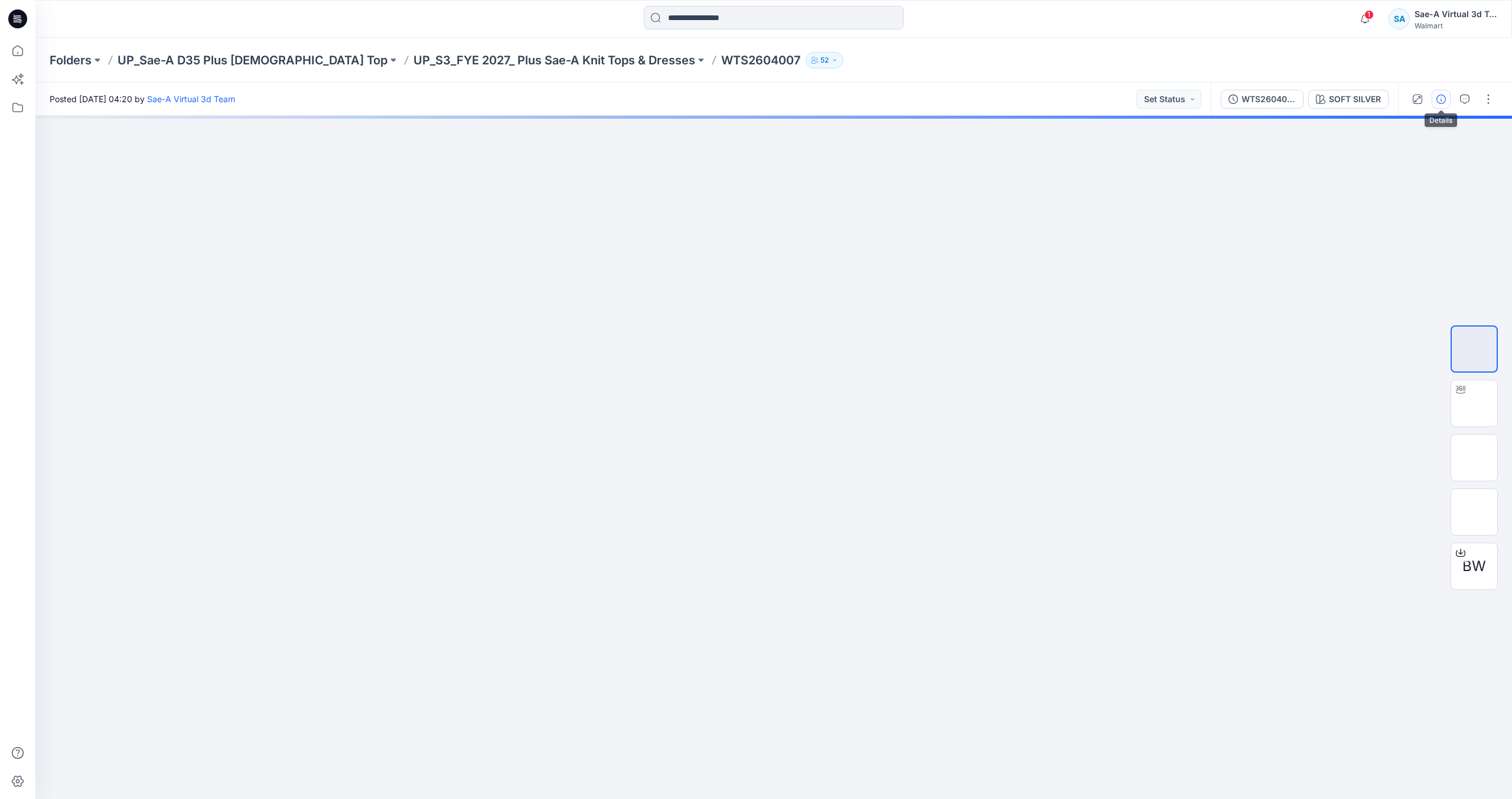
click at [1445, 97] on icon "button" at bounding box center [1441, 99] width 9 height 9
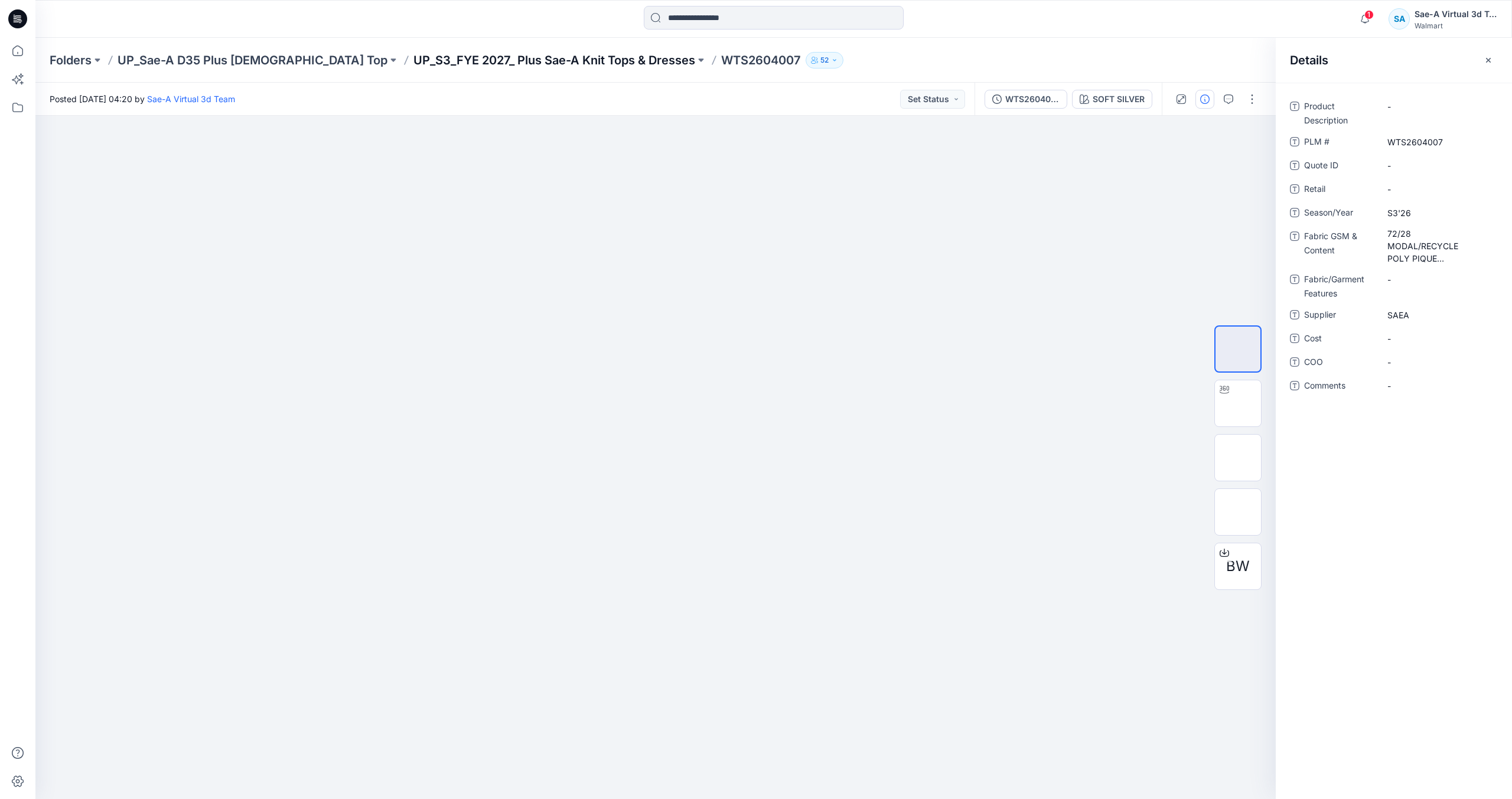
click at [413, 59] on p "UP_S3_FYE 2027_ Plus Sae-A Knit Tops & Dresses" at bounding box center [554, 60] width 282 height 16
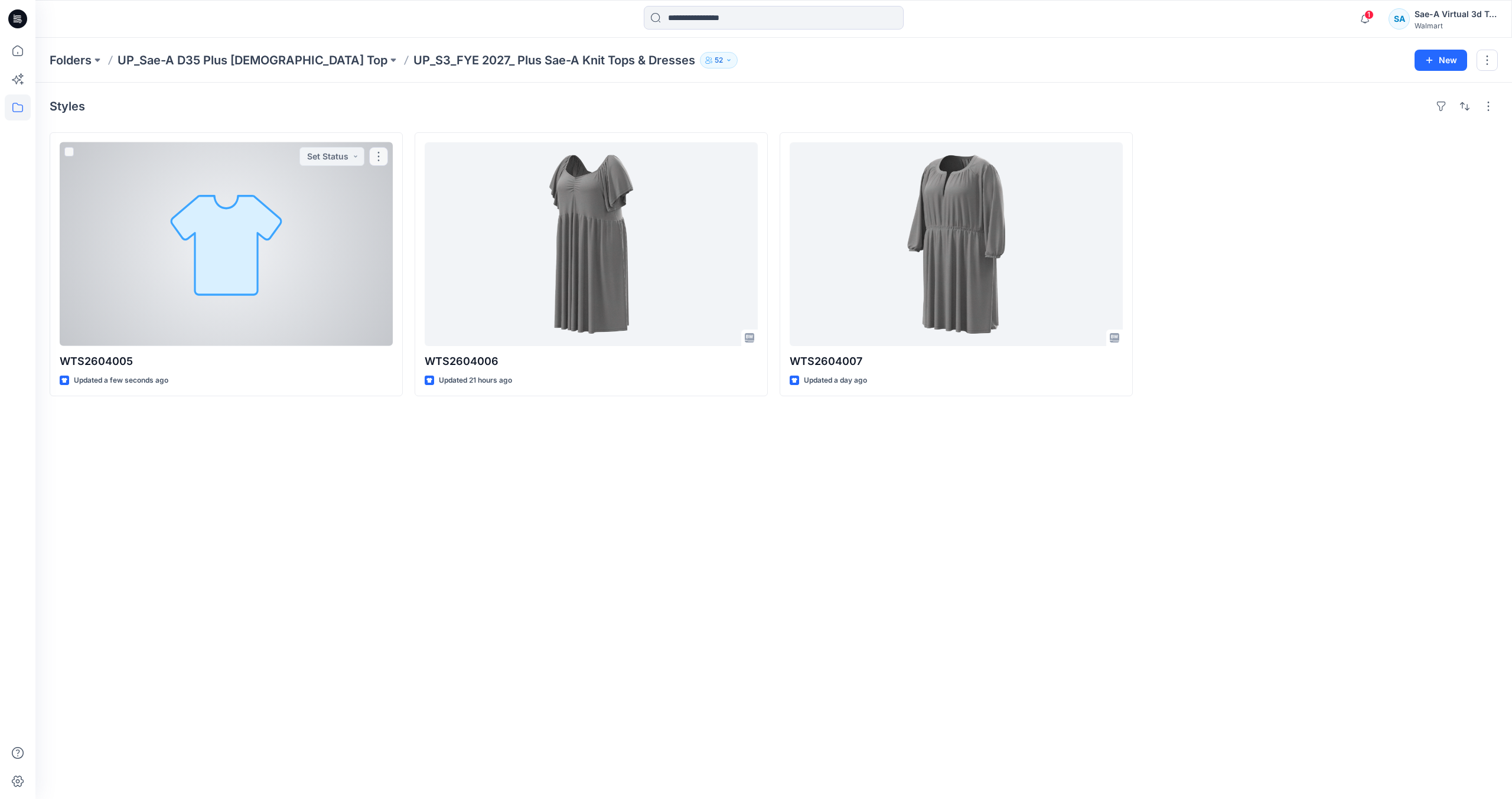
drag, startPoint x: 264, startPoint y: 298, endPoint x: 275, endPoint y: 299, distance: 11.0
click at [264, 298] on div at bounding box center [226, 244] width 333 height 203
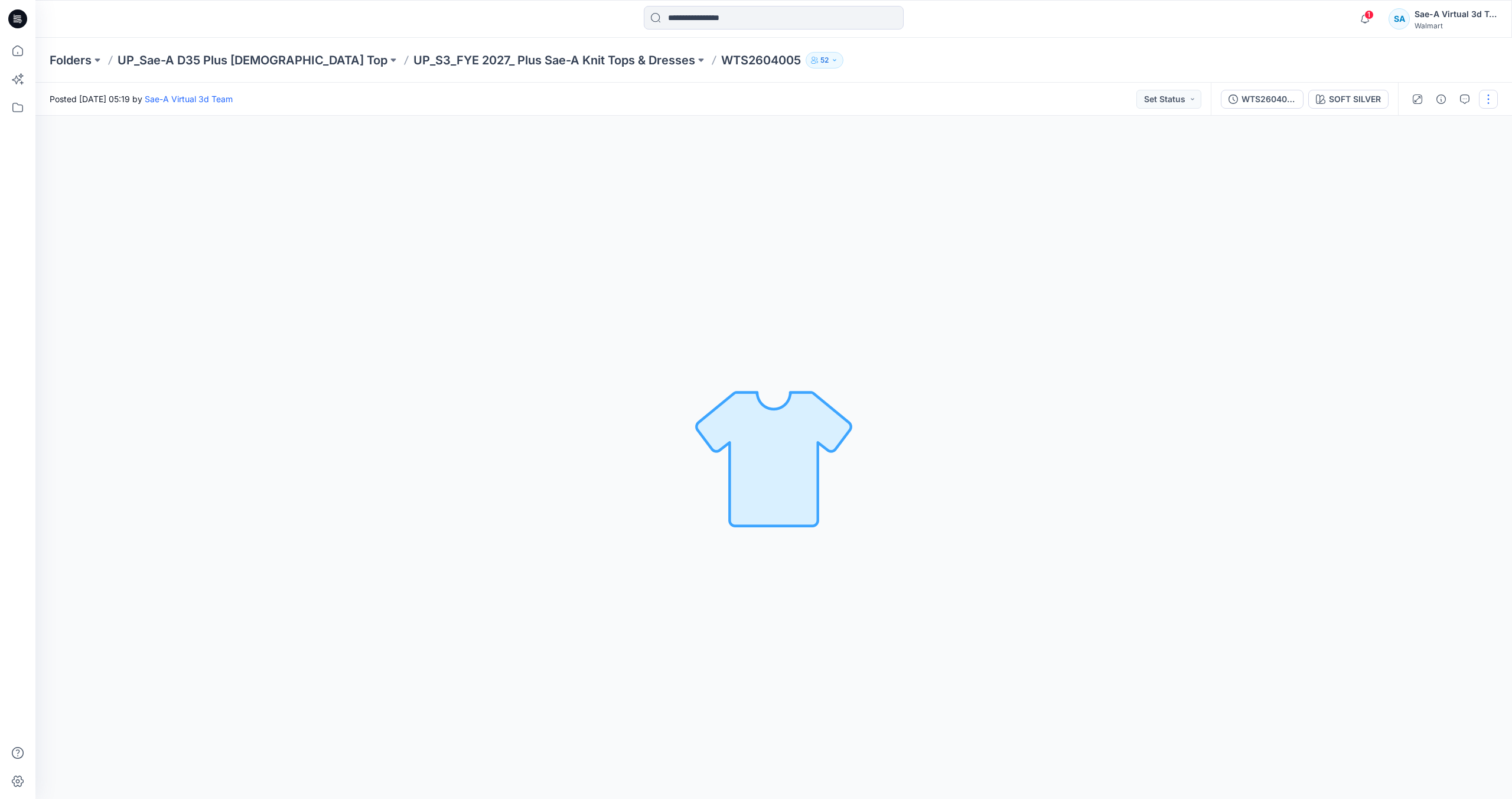
drag, startPoint x: 1497, startPoint y: 103, endPoint x: 1491, endPoint y: 105, distance: 6.3
click at [1496, 103] on button "button" at bounding box center [1488, 99] width 19 height 19
click at [1425, 157] on button "Edit" at bounding box center [1439, 159] width 108 height 22
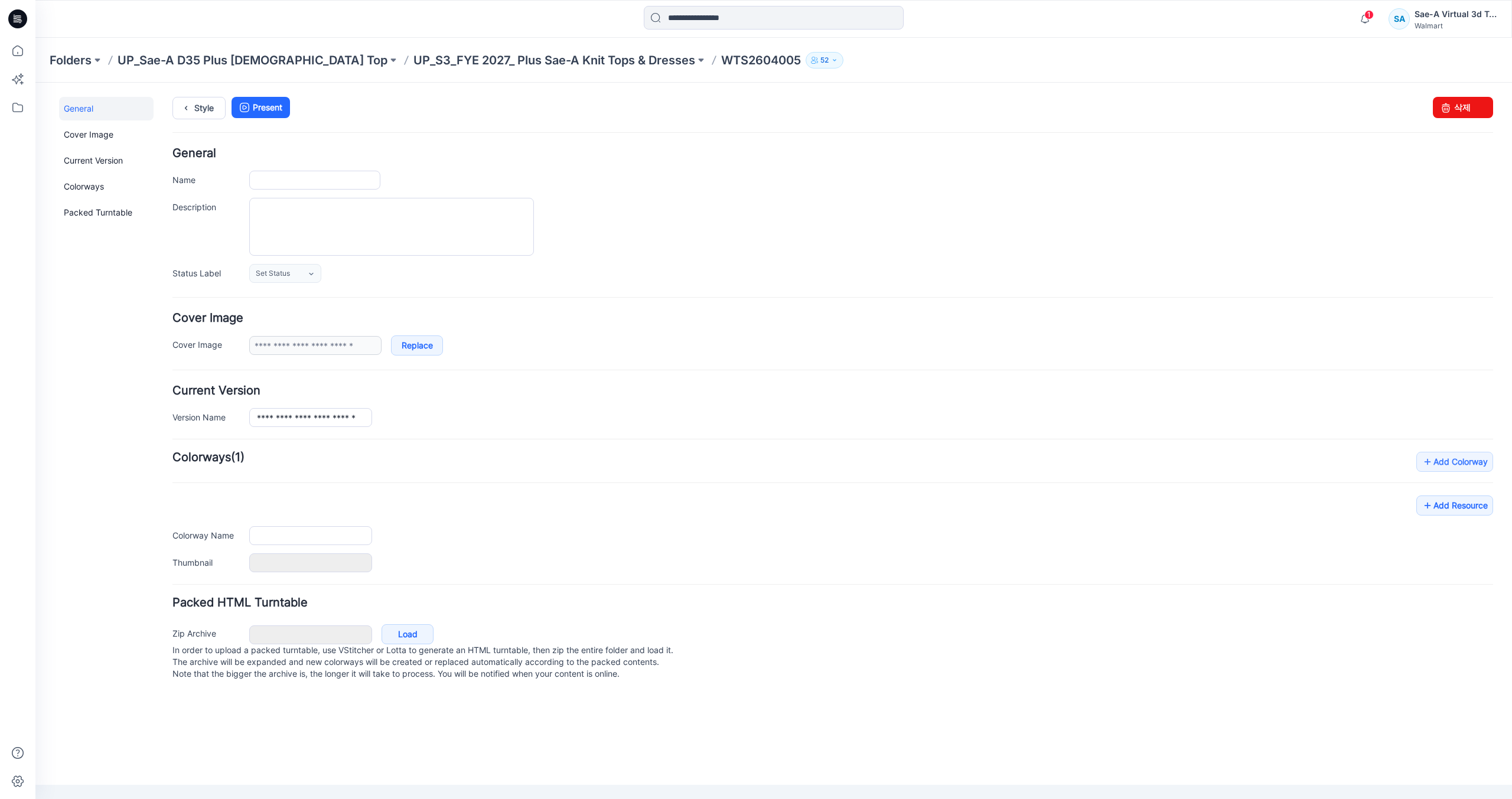
type input "**********"
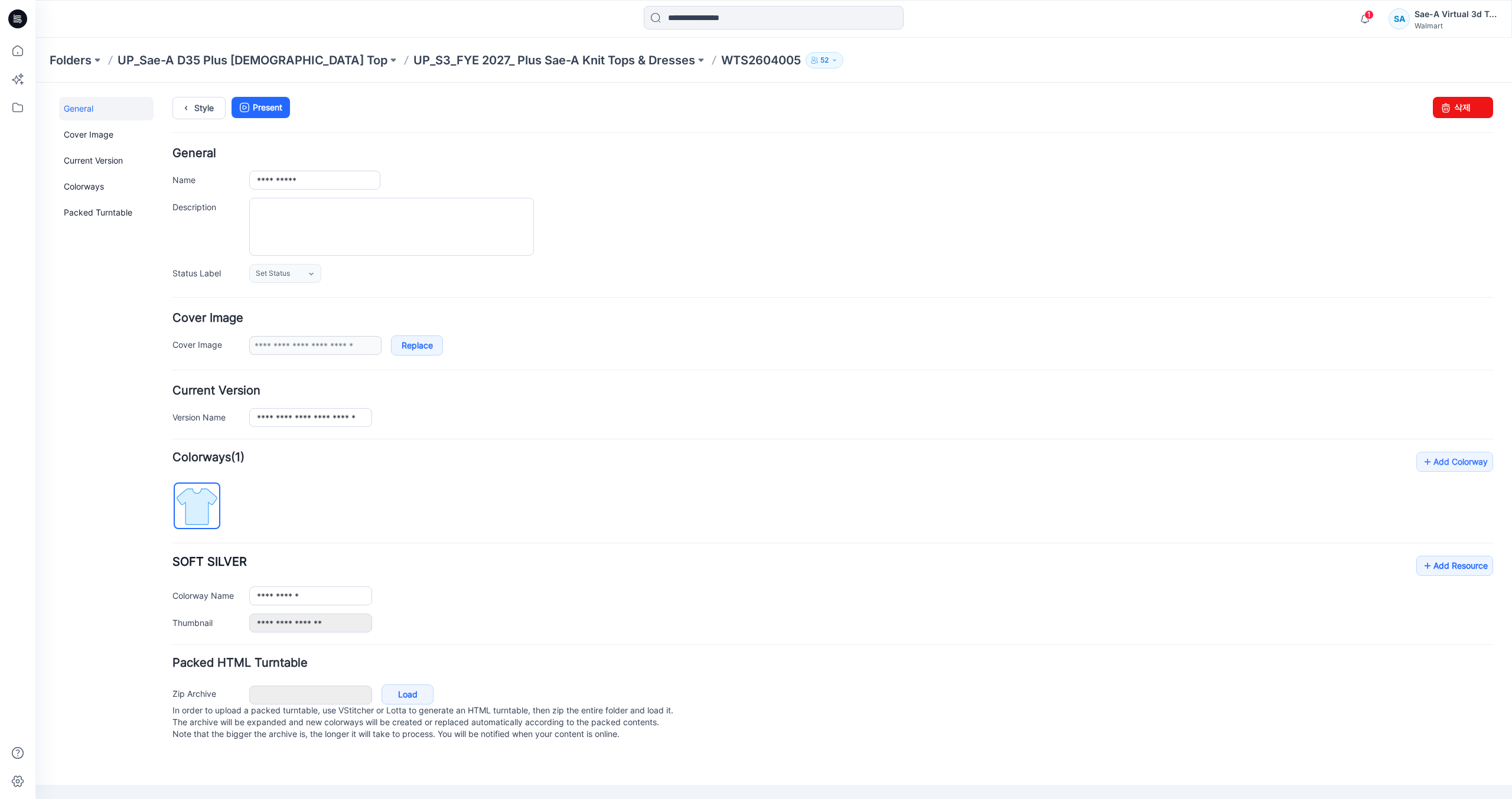
click at [1359, 663] on h4 "Packed HTML Turntable" at bounding box center [832, 662] width 1320 height 11
click at [1442, 562] on link "Add Resource" at bounding box center [1454, 565] width 77 height 20
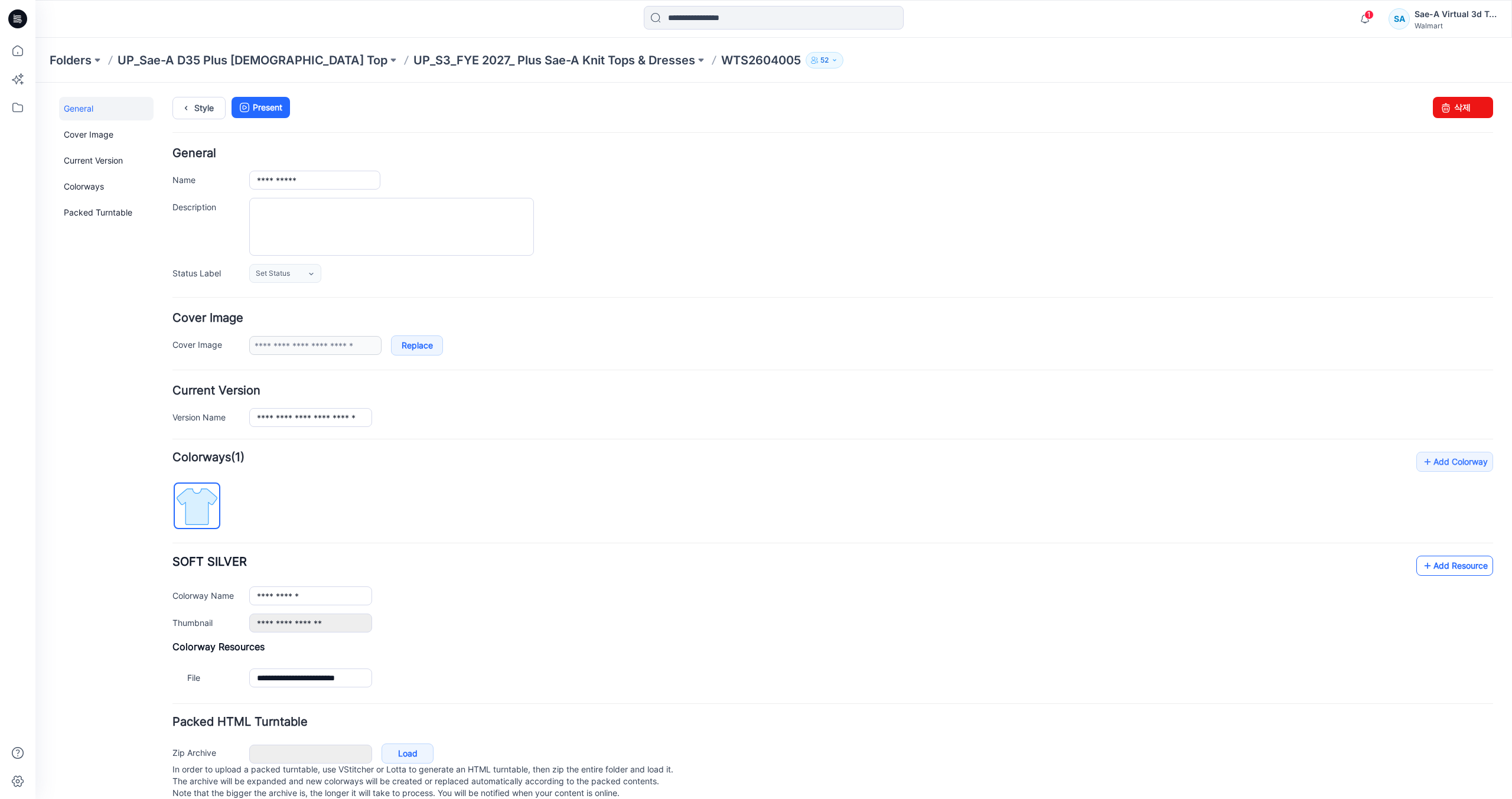
click at [1444, 556] on link "Add Resource" at bounding box center [1454, 565] width 77 height 20
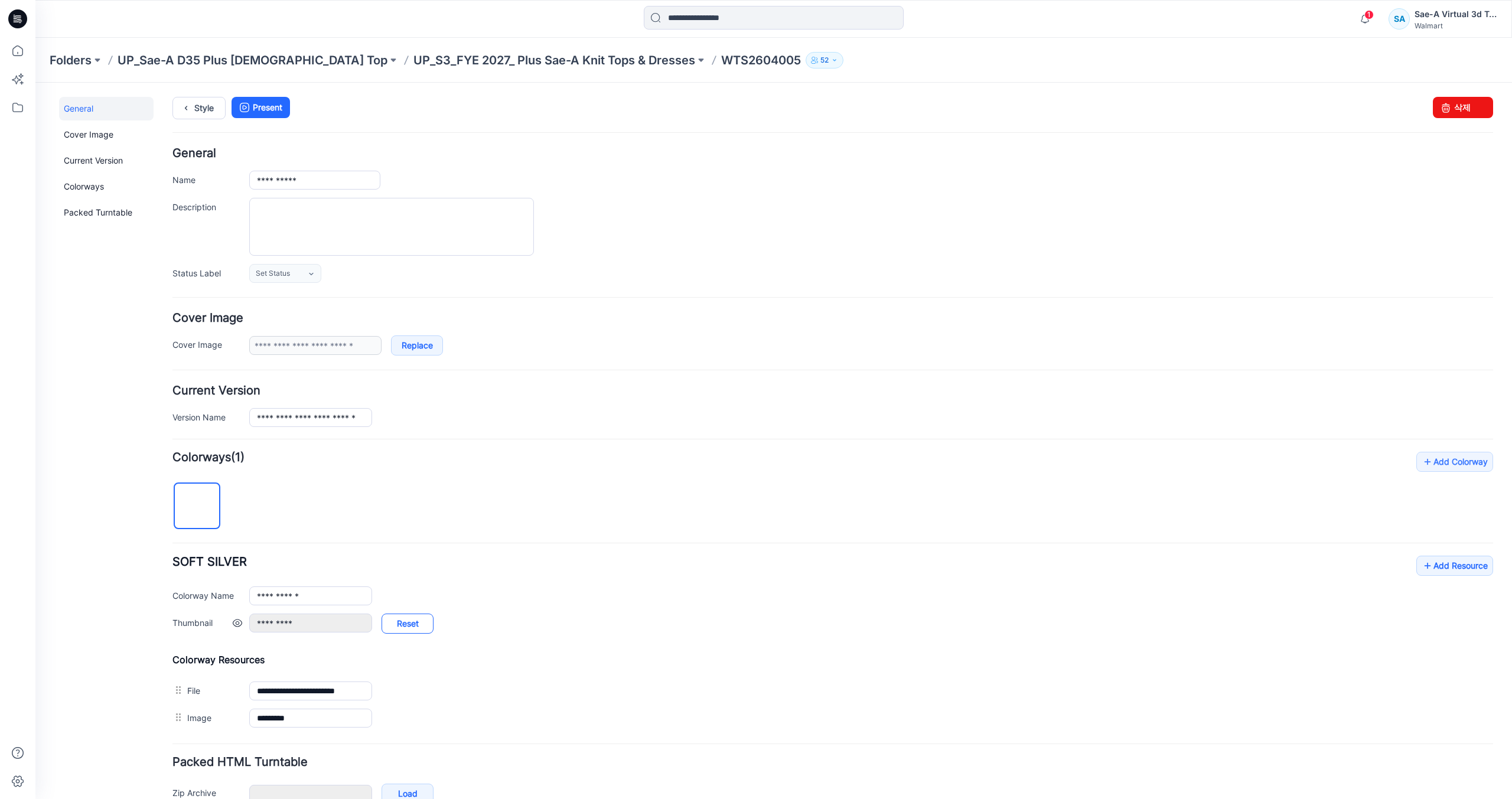
click at [428, 630] on link "Reset" at bounding box center [408, 623] width 52 height 20
type input "**********"
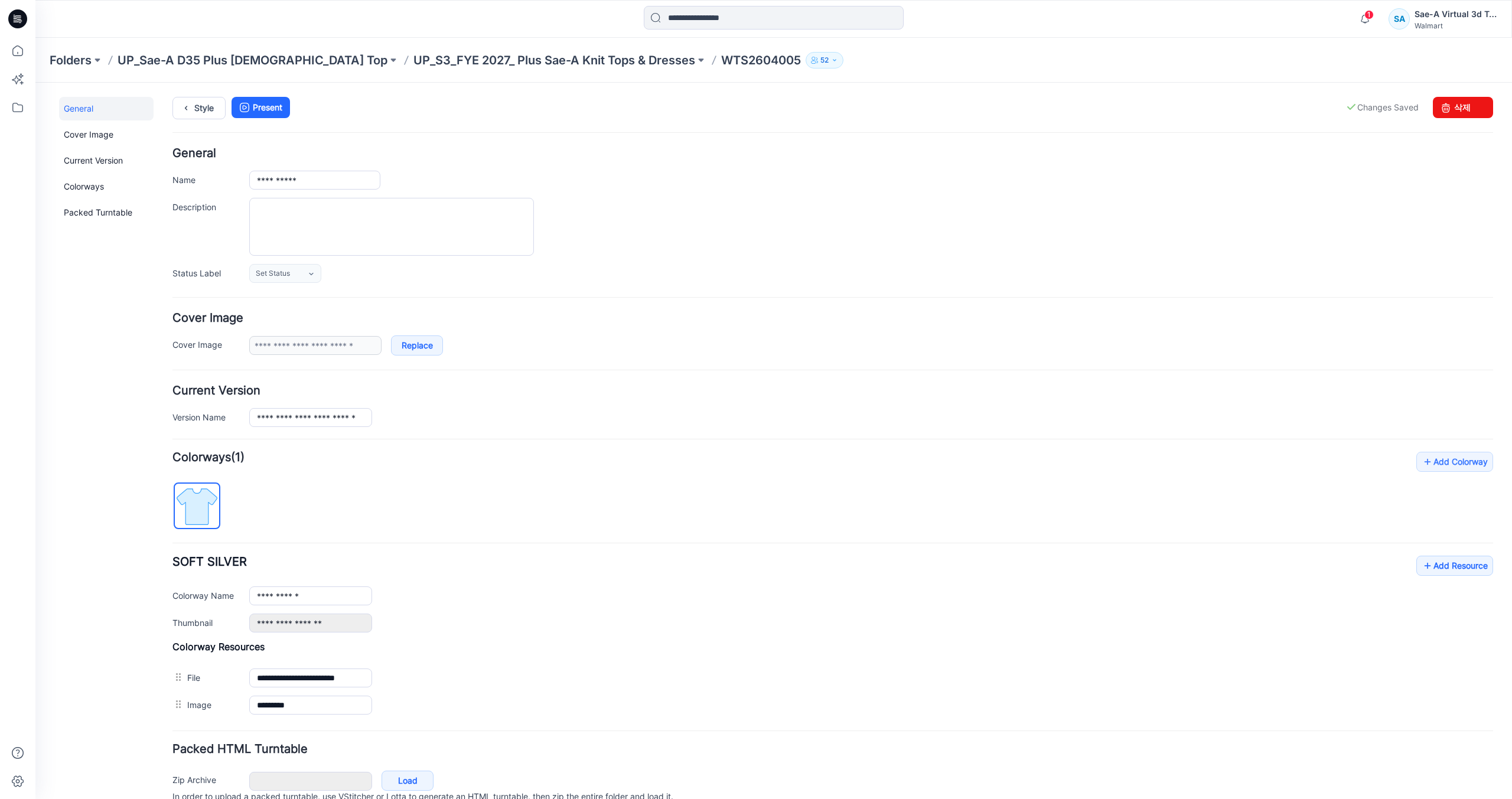
click at [453, 555] on div "**********" at bounding box center [832, 593] width 1320 height 77
click at [194, 119] on div "Style Present Changes Saved 삭제" at bounding box center [832, 122] width 1320 height 51
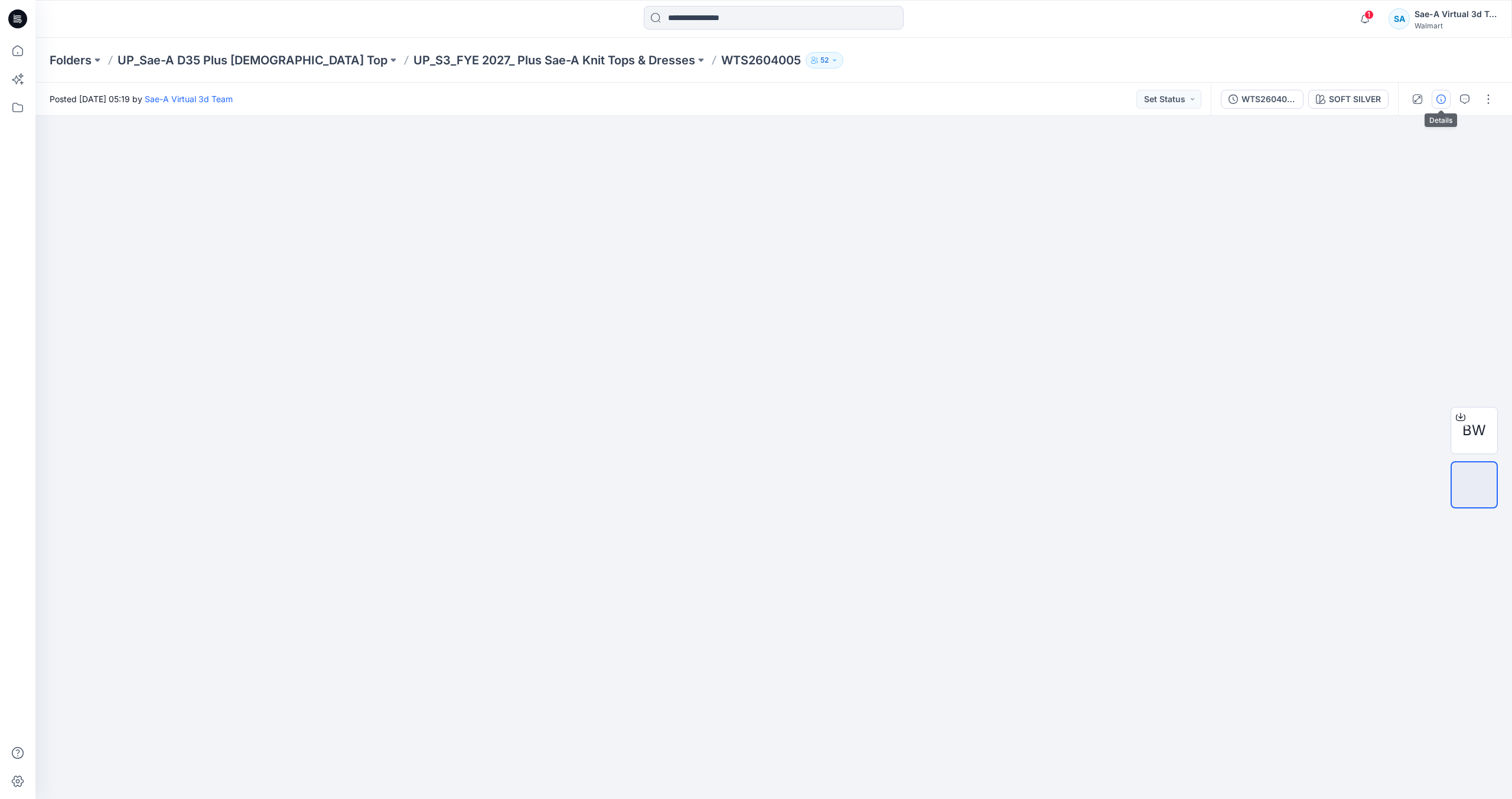
click at [1447, 101] on button "button" at bounding box center [1441, 99] width 19 height 19
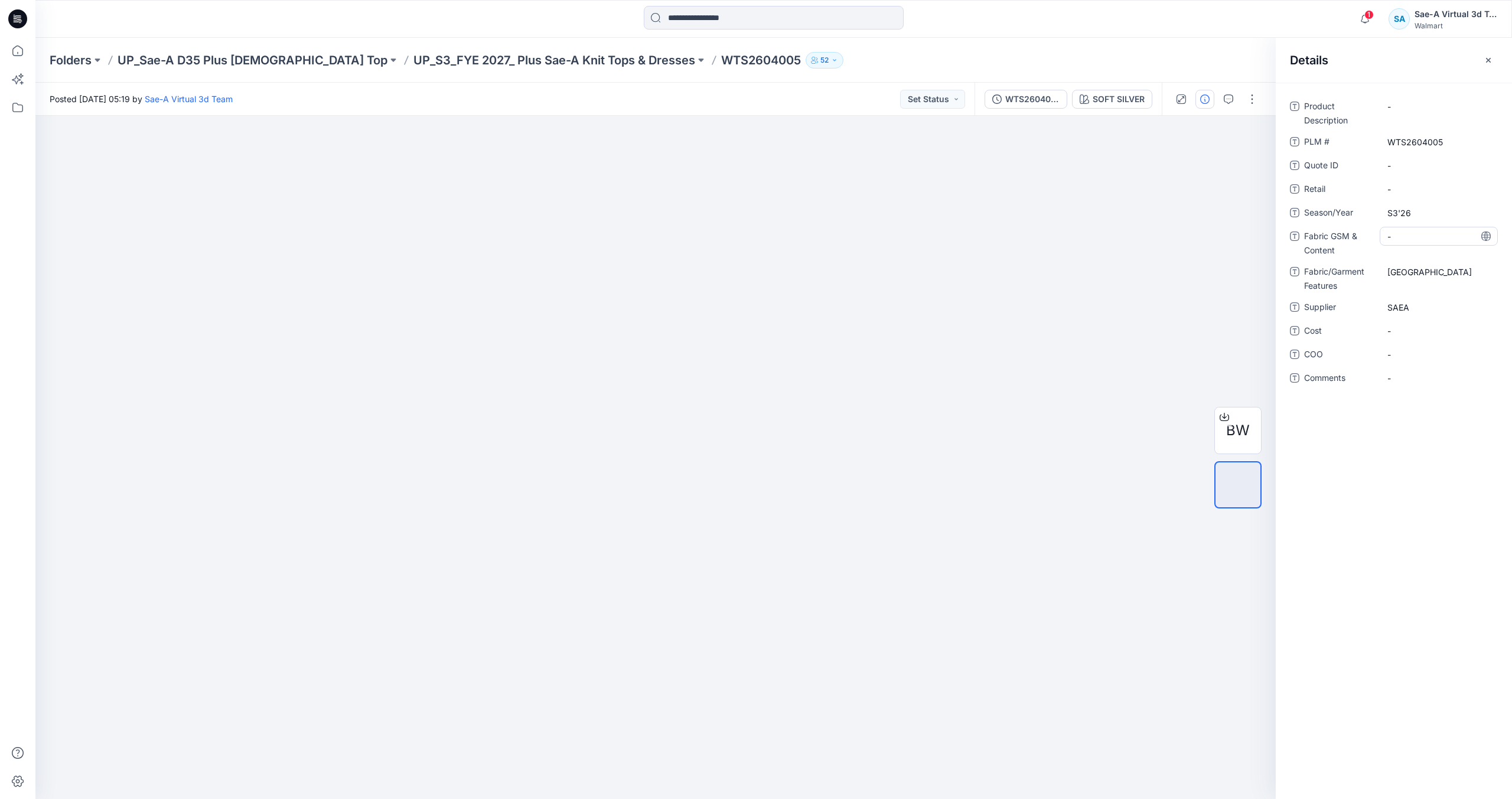
click at [1422, 244] on div "-" at bounding box center [1439, 236] width 118 height 19
type textarea "**********"
click at [1441, 245] on Content "200GSM, 95-5 COTTOM-SPAN" at bounding box center [1439, 246] width 103 height 37
click at [1426, 244] on textarea "**********" at bounding box center [1439, 239] width 118 height 25
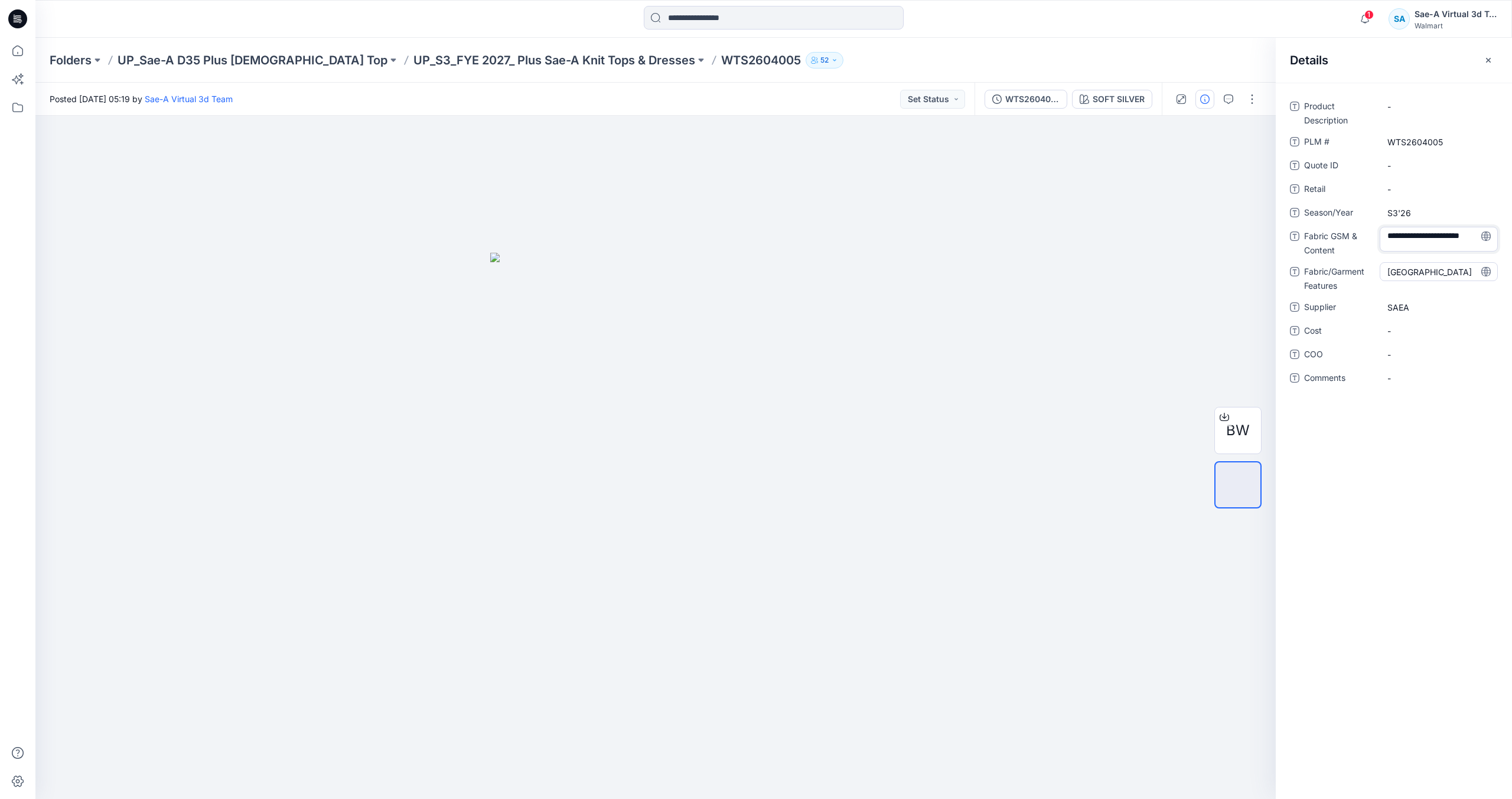
scroll to position [2, 0]
type textarea "**********"
drag, startPoint x: 344, startPoint y: 65, endPoint x: 207, endPoint y: 23, distance: 143.3
click at [413, 65] on p "UP_S3_FYE 2027_ Plus Sae-A Knit Tops & Dresses" at bounding box center [554, 60] width 282 height 16
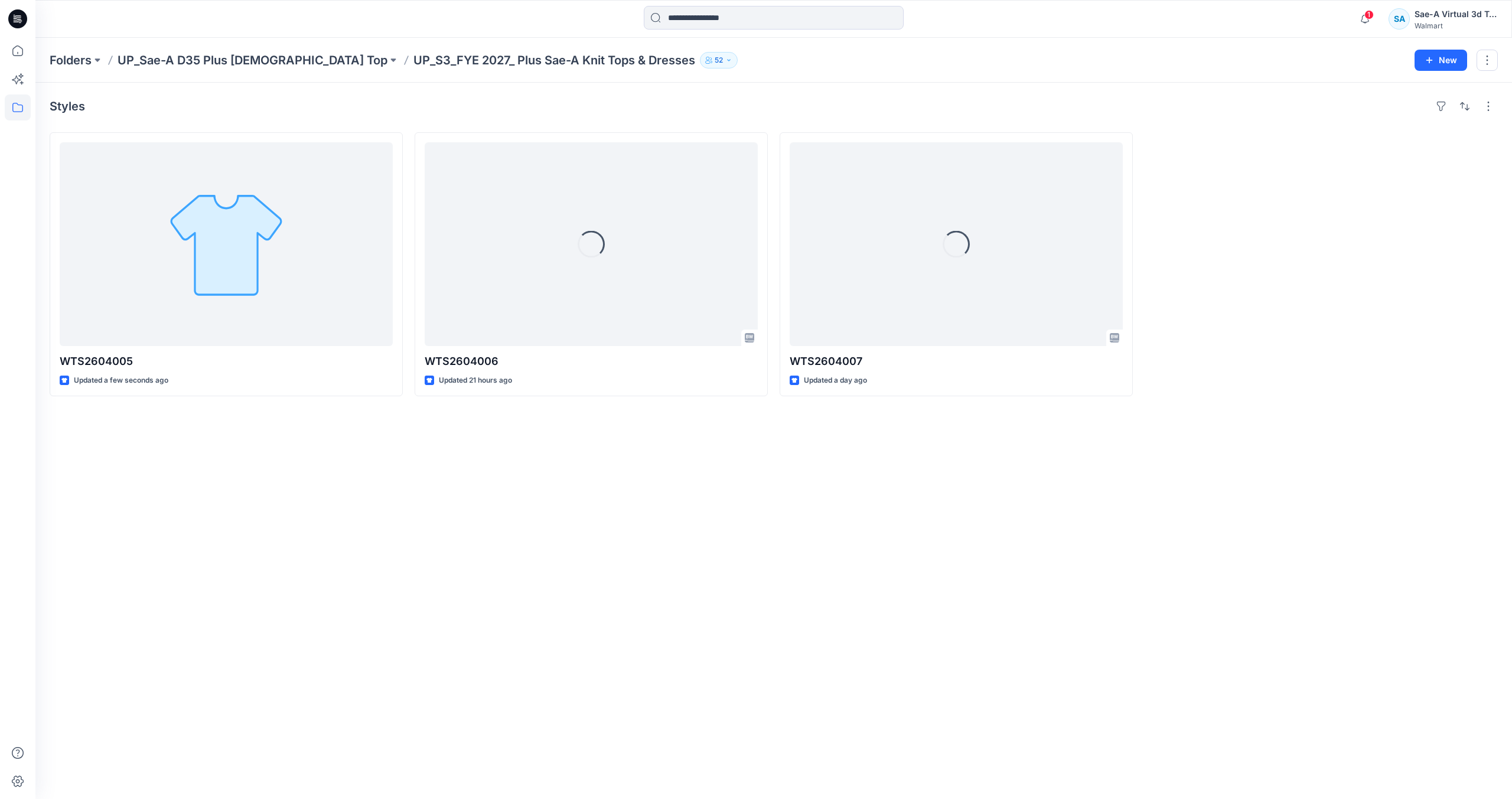
click at [20, 20] on icon at bounding box center [19, 19] width 5 height 1
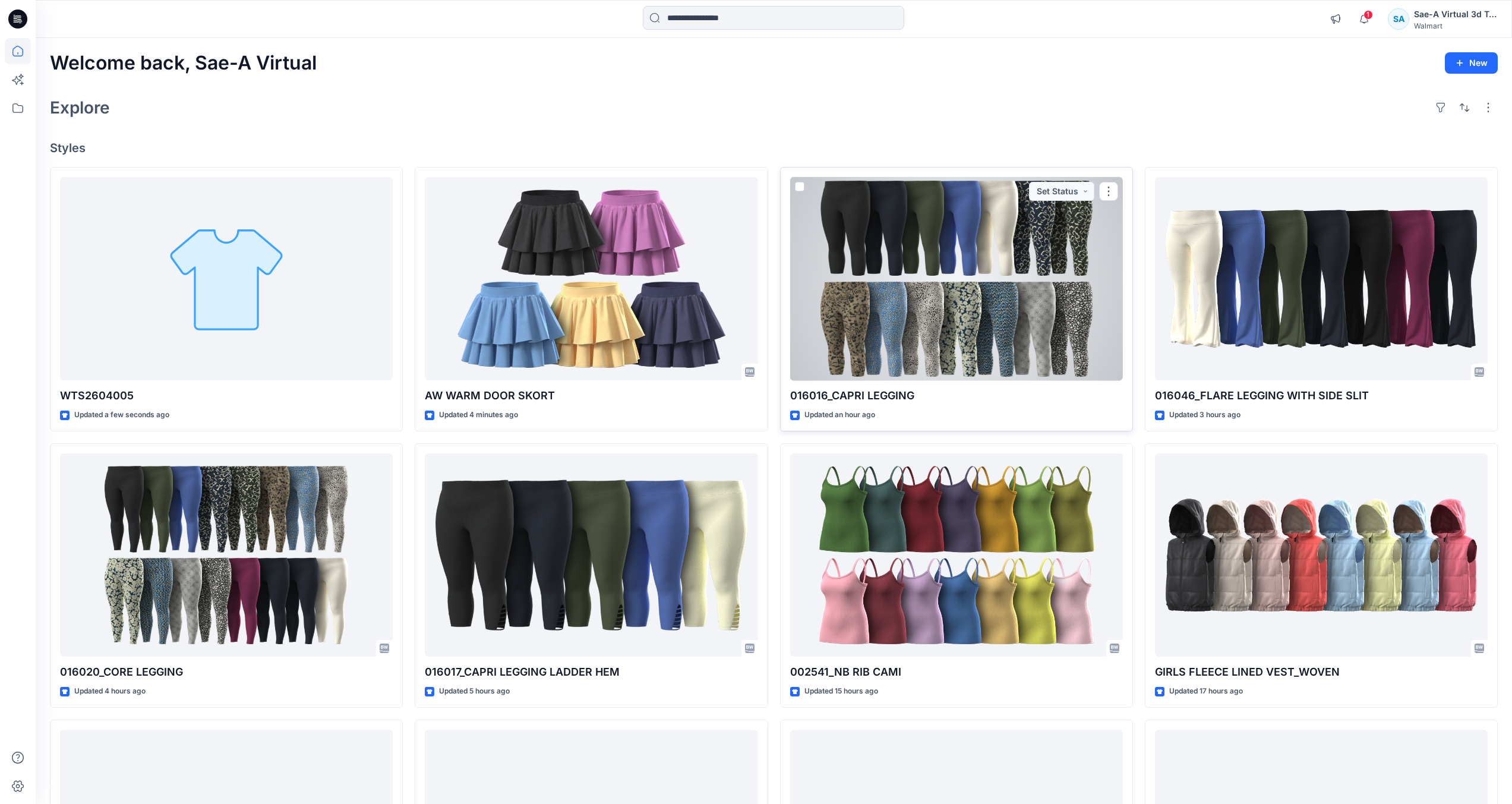
click at [983, 329] on div at bounding box center [957, 279] width 333 height 204
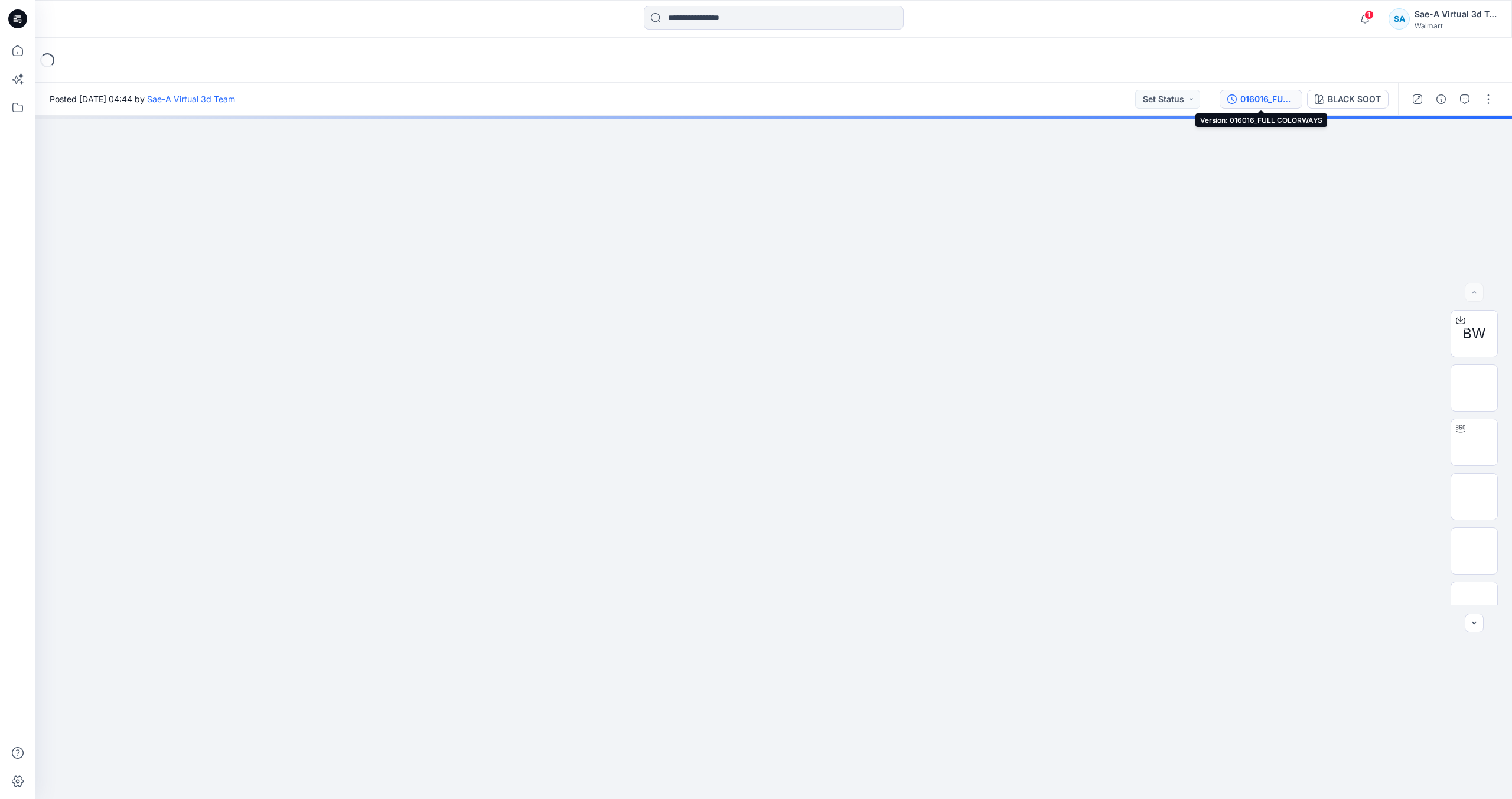
click at [1273, 101] on div "016016_FULL COLORWAYS" at bounding box center [1267, 99] width 54 height 13
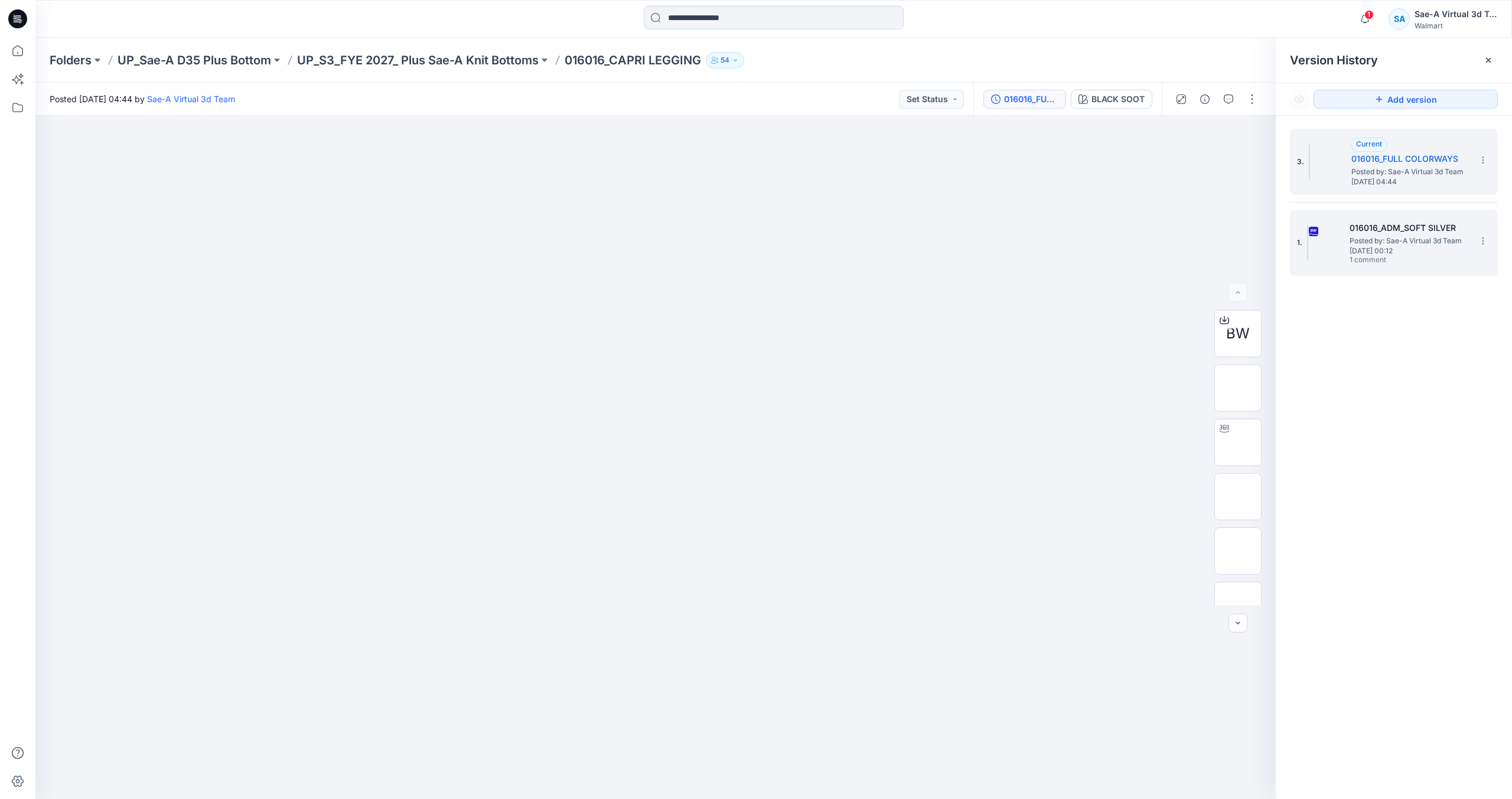
click at [1354, 225] on h5 "016016_ADM_SOFT SILVER" at bounding box center [1408, 228] width 118 height 14
click at [1231, 101] on icon "button" at bounding box center [1228, 99] width 9 height 9
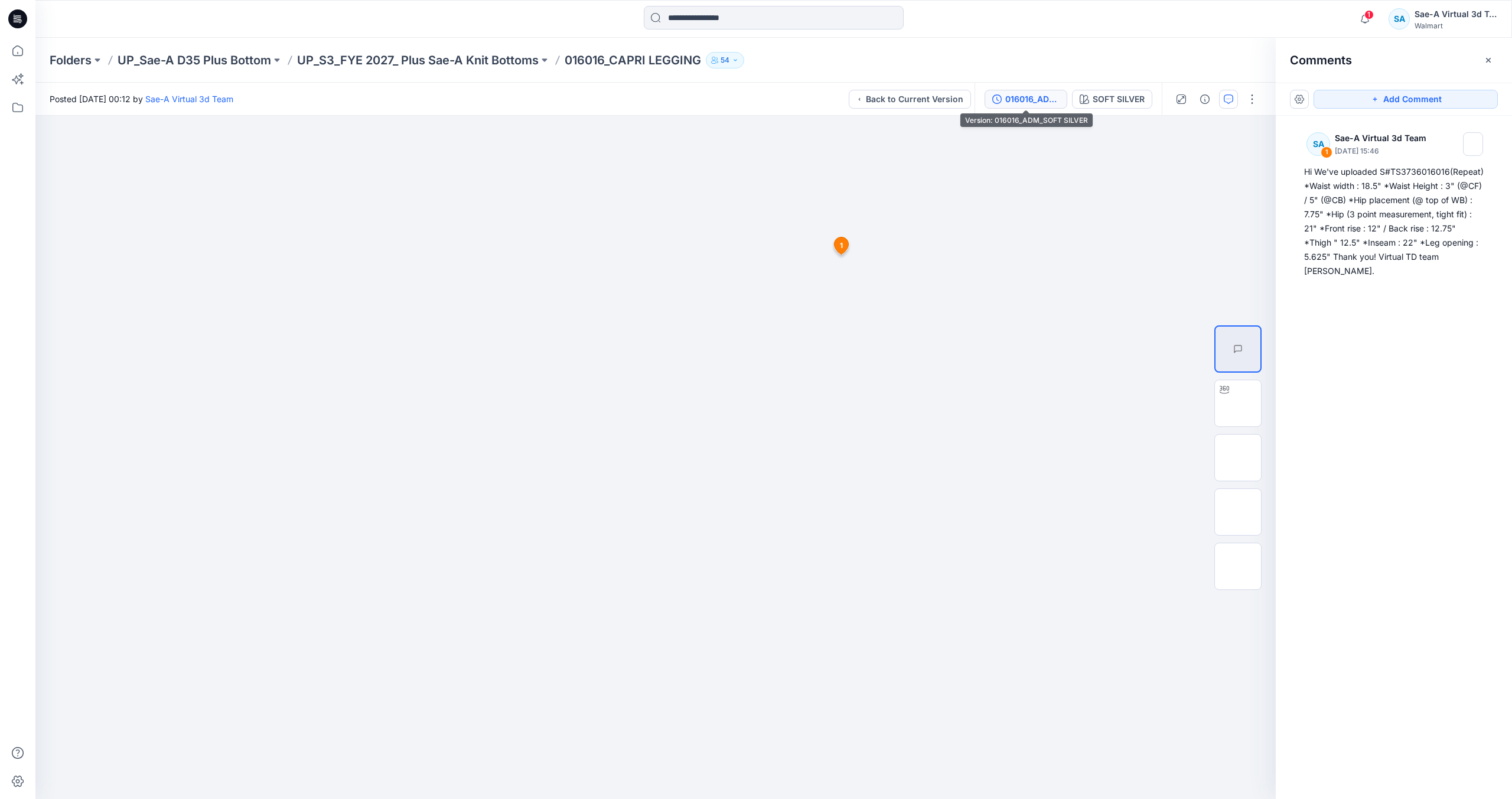
click at [1029, 91] on button "016016_ADM_SOFT SILVER" at bounding box center [1025, 99] width 82 height 19
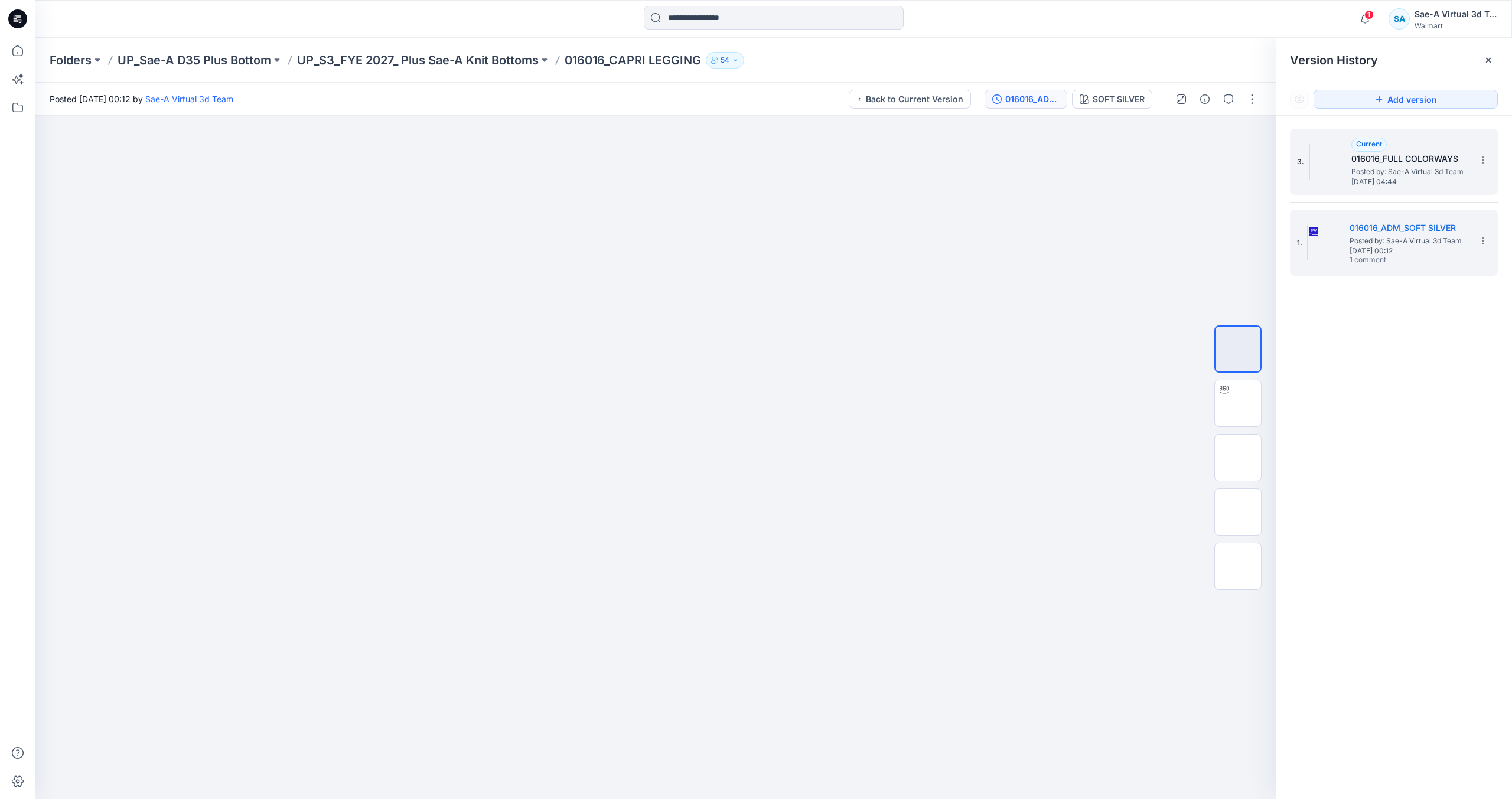
click at [1443, 177] on span "[DATE] 04:44" at bounding box center [1411, 182] width 118 height 8
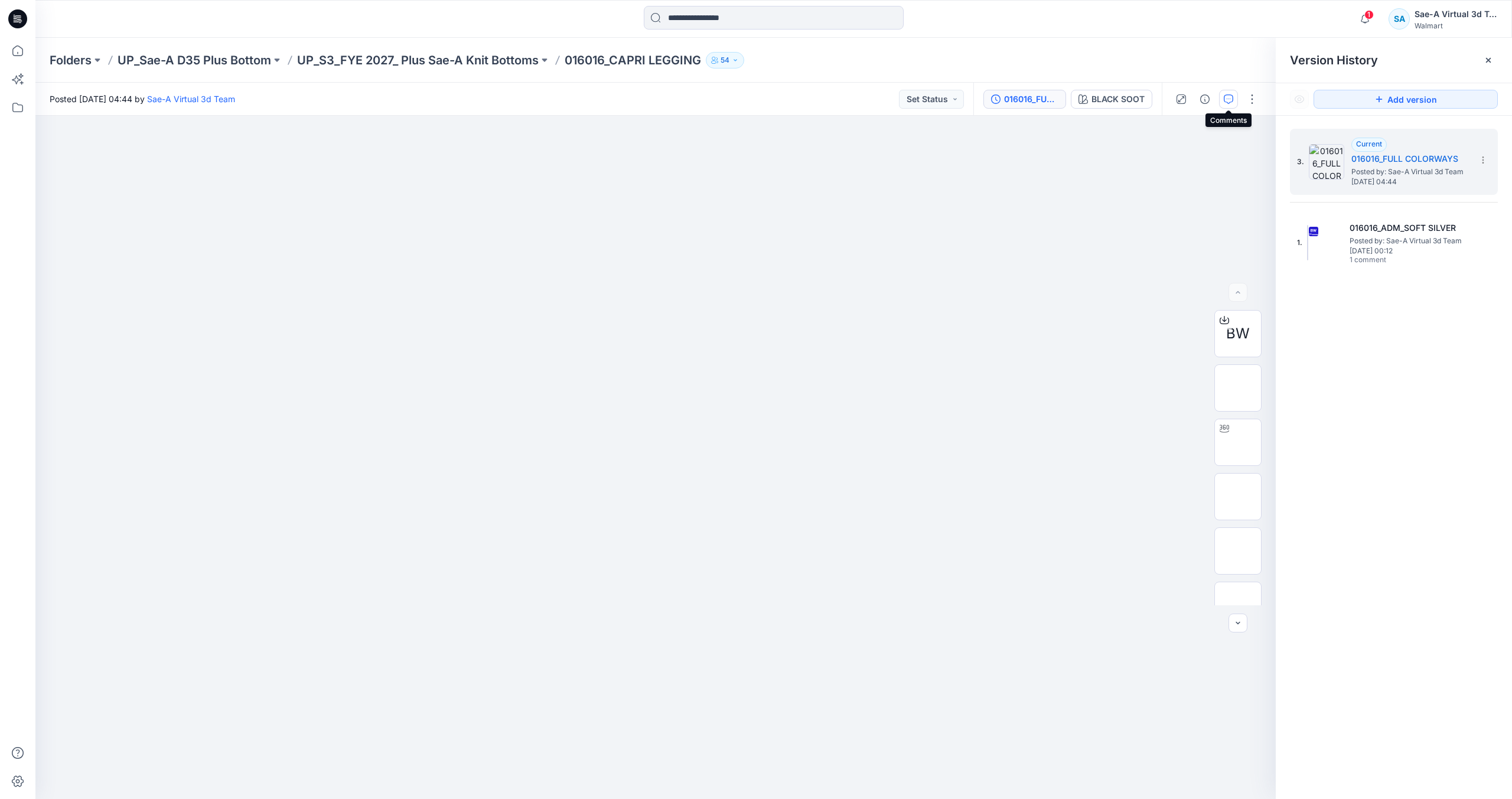
click at [1220, 101] on button "button" at bounding box center [1228, 99] width 19 height 19
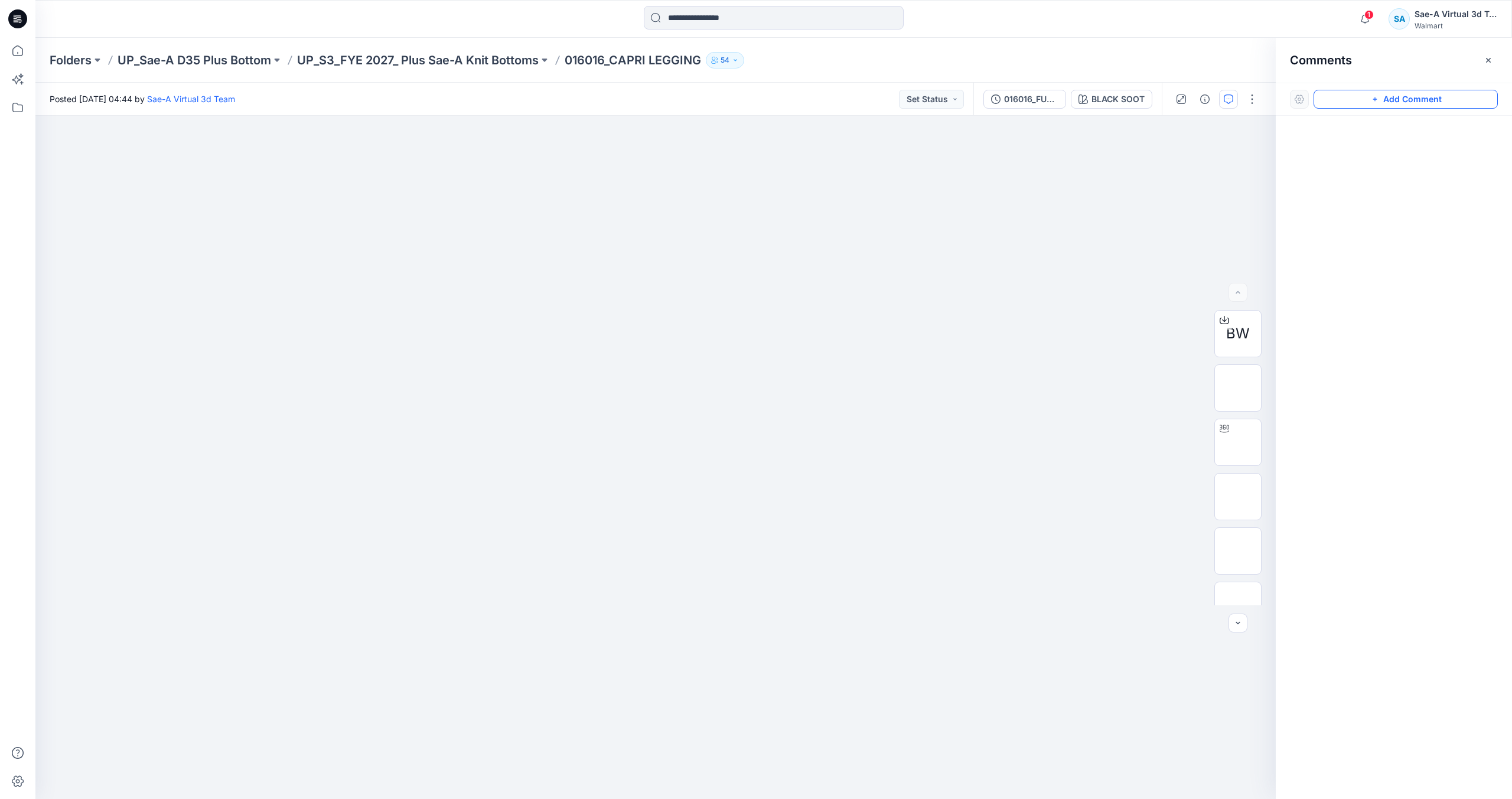
click at [1371, 102] on icon "button" at bounding box center [1375, 99] width 9 height 9
click at [928, 184] on div "1" at bounding box center [655, 457] width 1240 height 683
type textarea "**********"
click at [1074, 267] on button "Post" at bounding box center [1078, 260] width 32 height 19
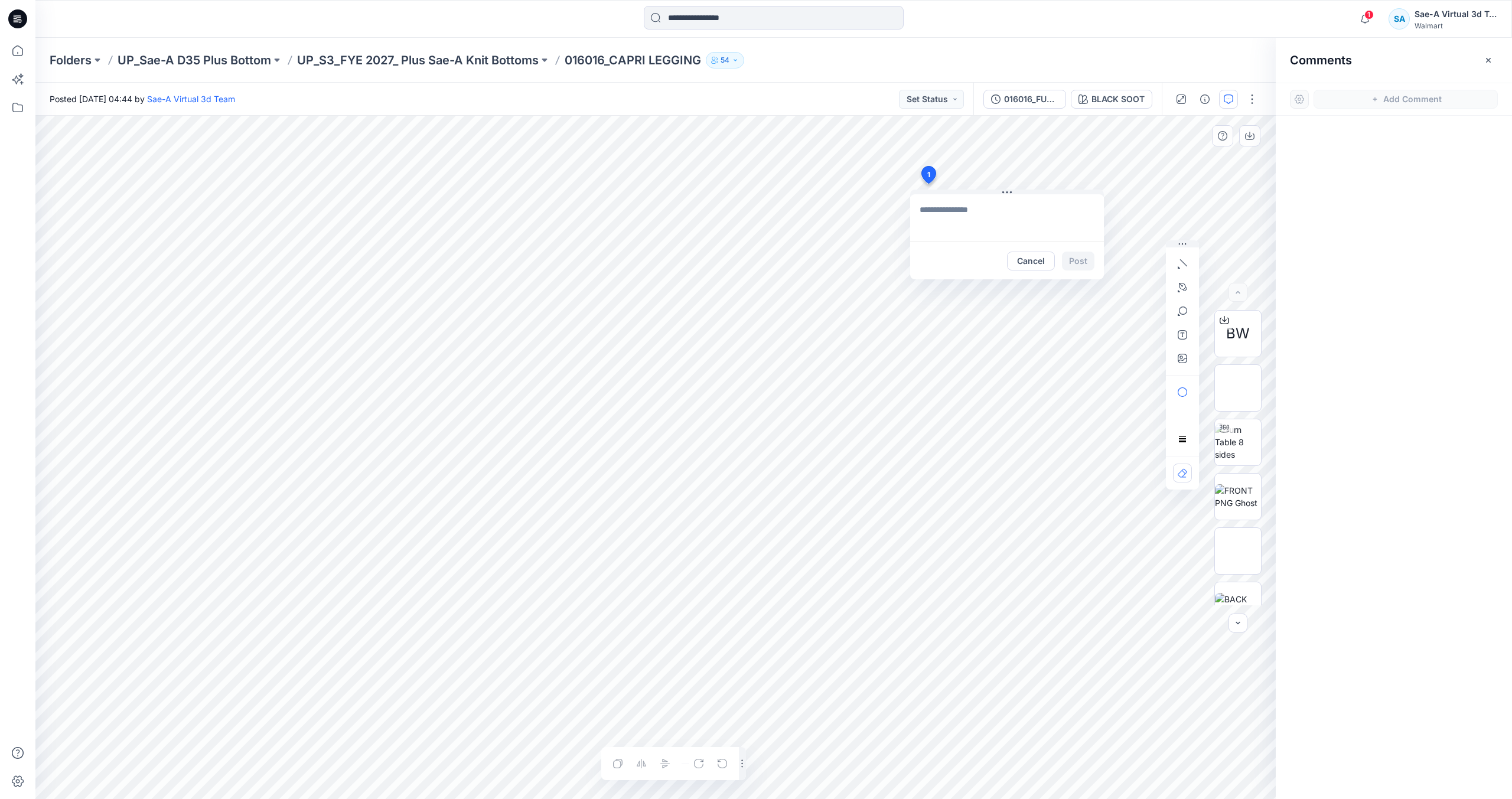
scroll to position [0, 0]
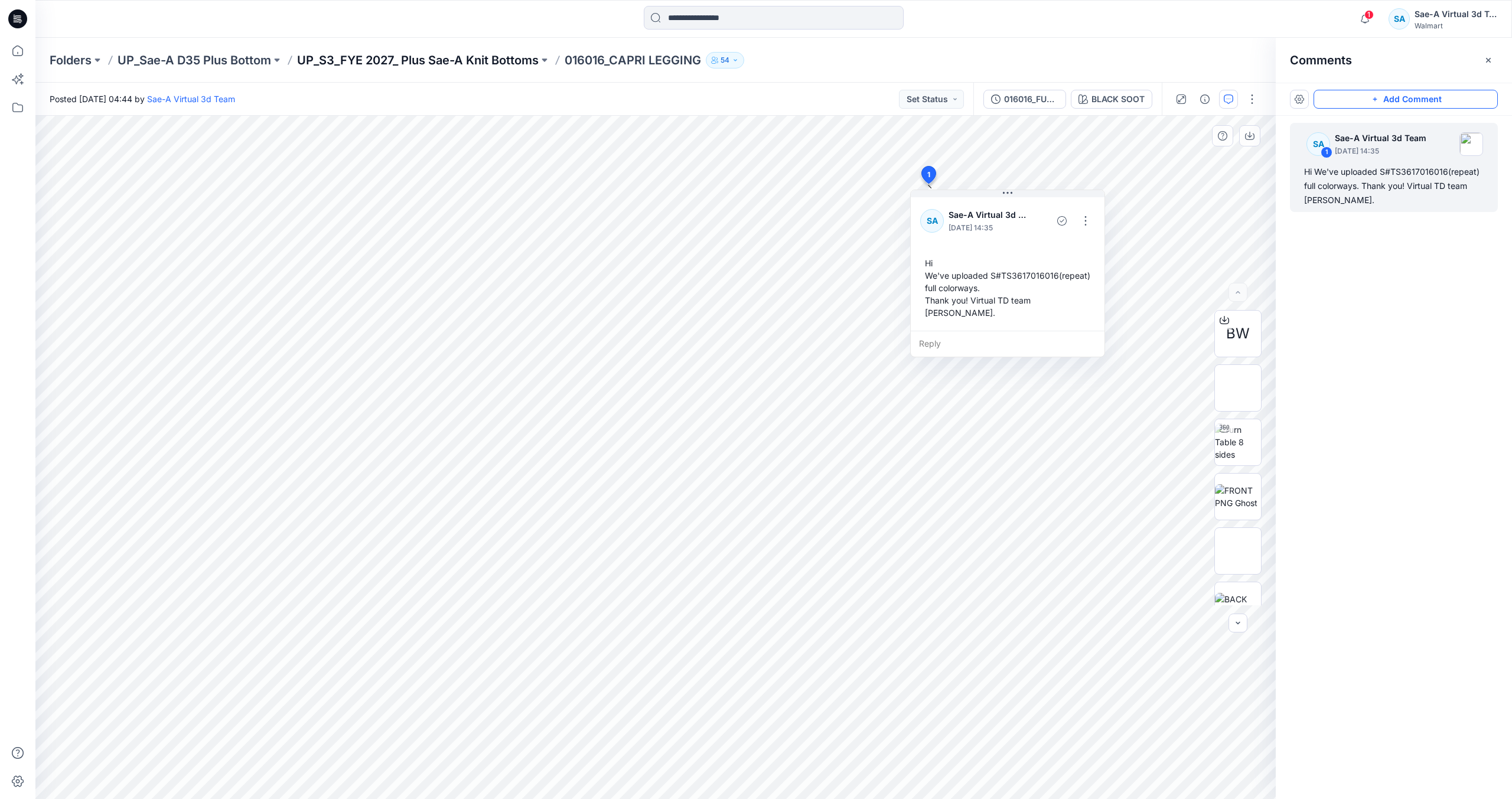
click at [467, 66] on p "UP_S3_FYE 2027_ Plus Sae-A Knit Bottoms" at bounding box center [418, 60] width 242 height 16
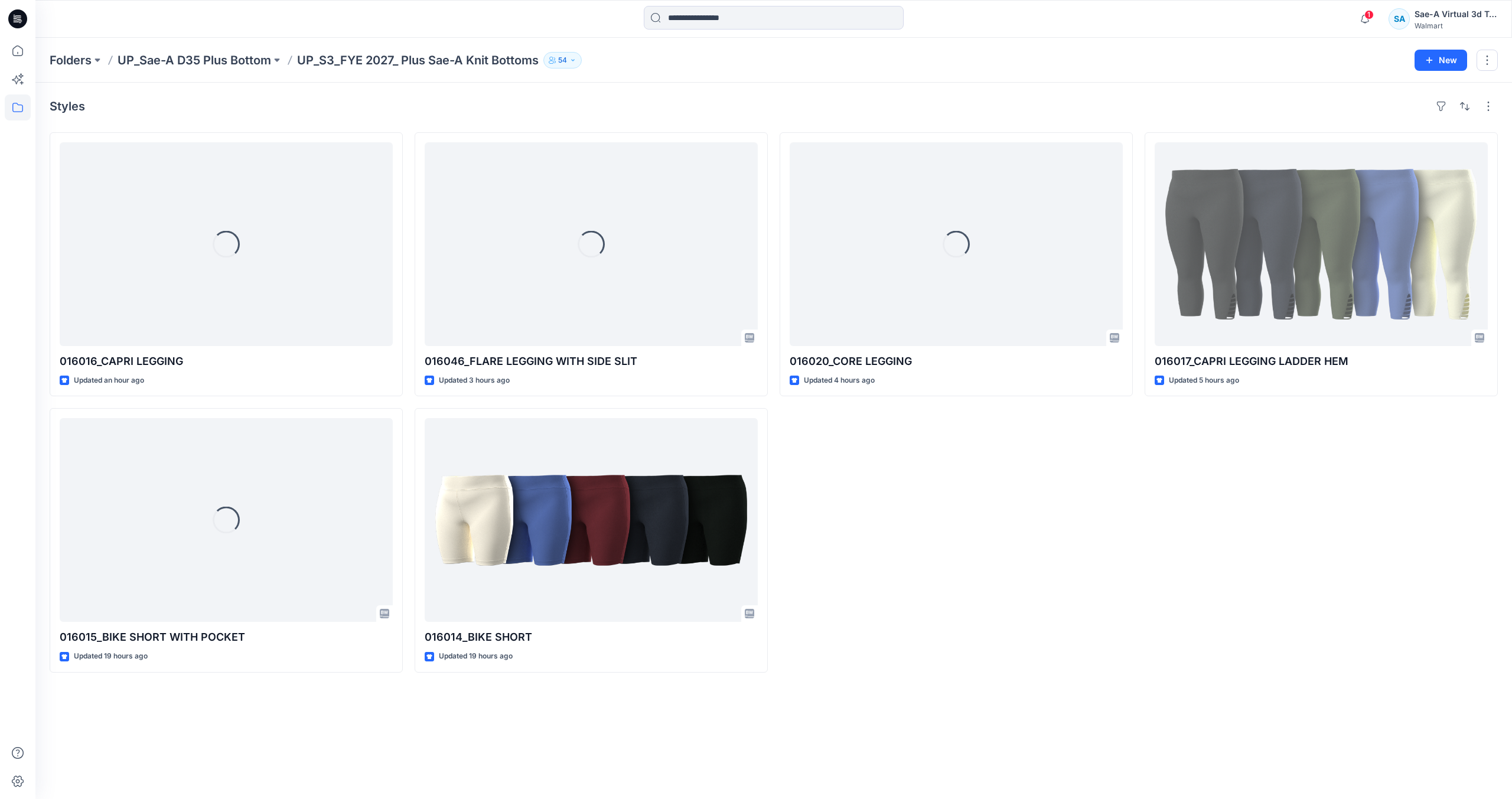
click at [1016, 546] on div "Loading... 016020_CORE LEGGING Updated 4 hours ago" at bounding box center [956, 402] width 354 height 540
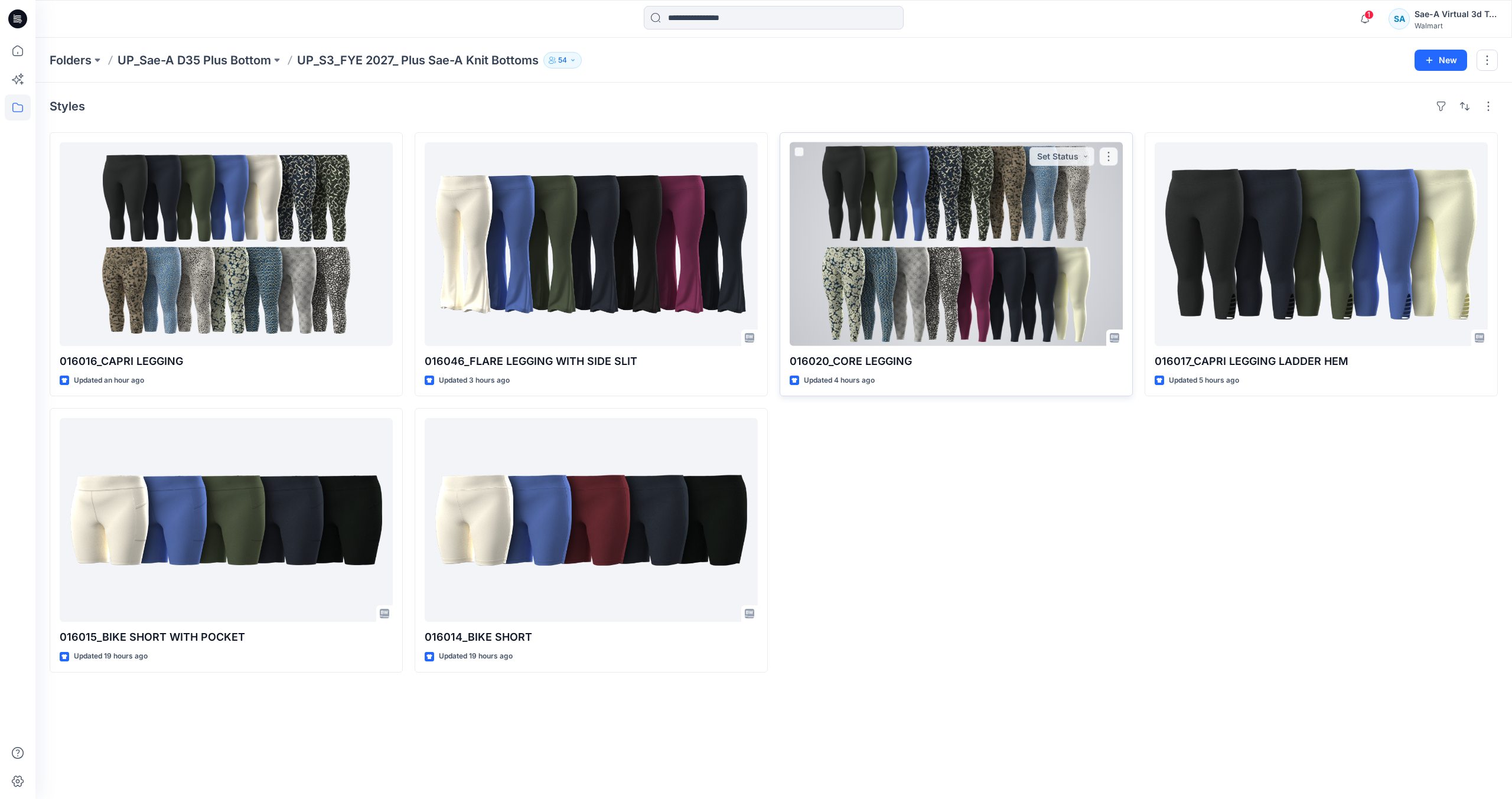
click at [893, 287] on div at bounding box center [956, 244] width 333 height 203
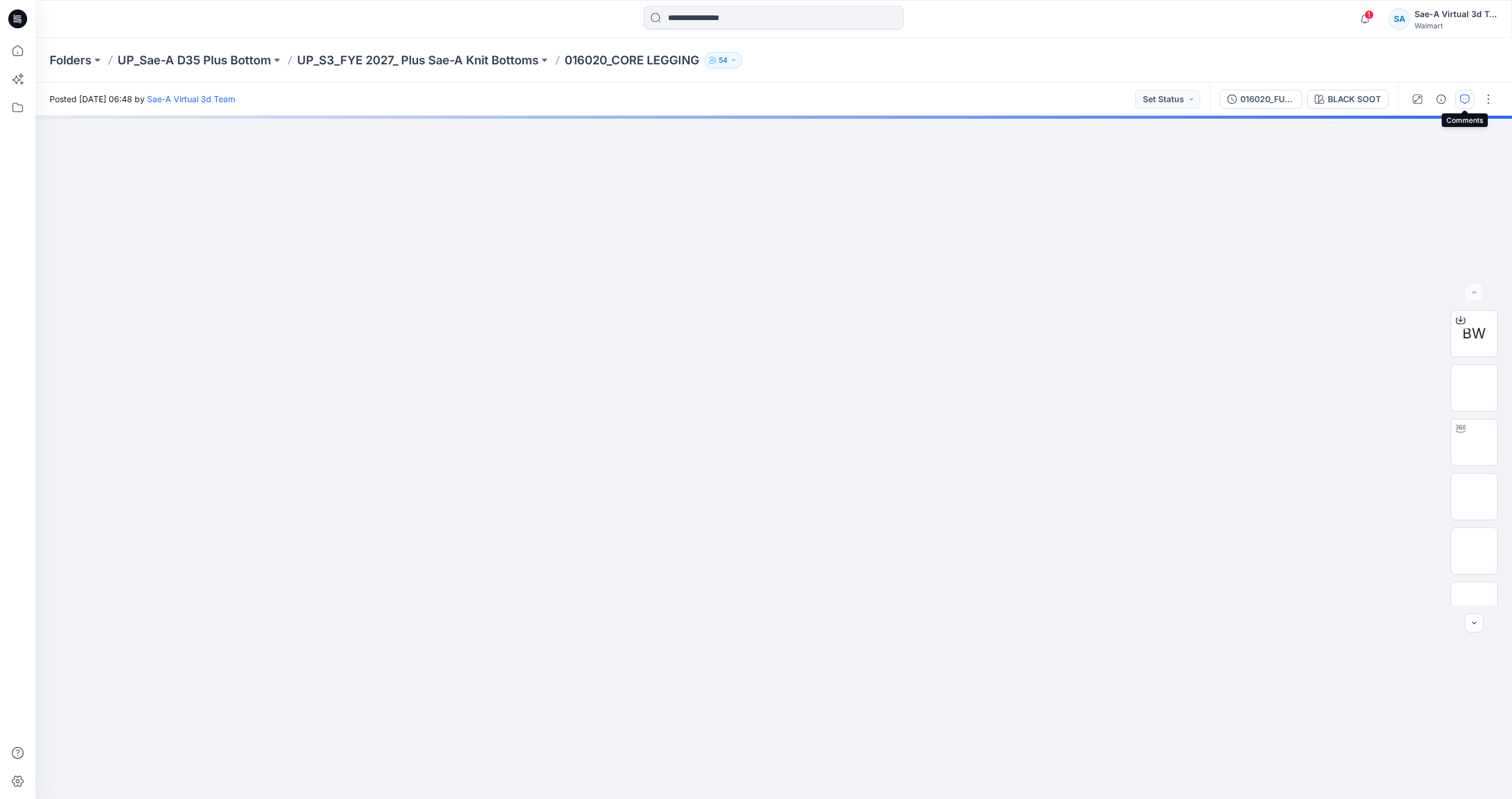
click at [1461, 99] on icon "button" at bounding box center [1464, 99] width 9 height 9
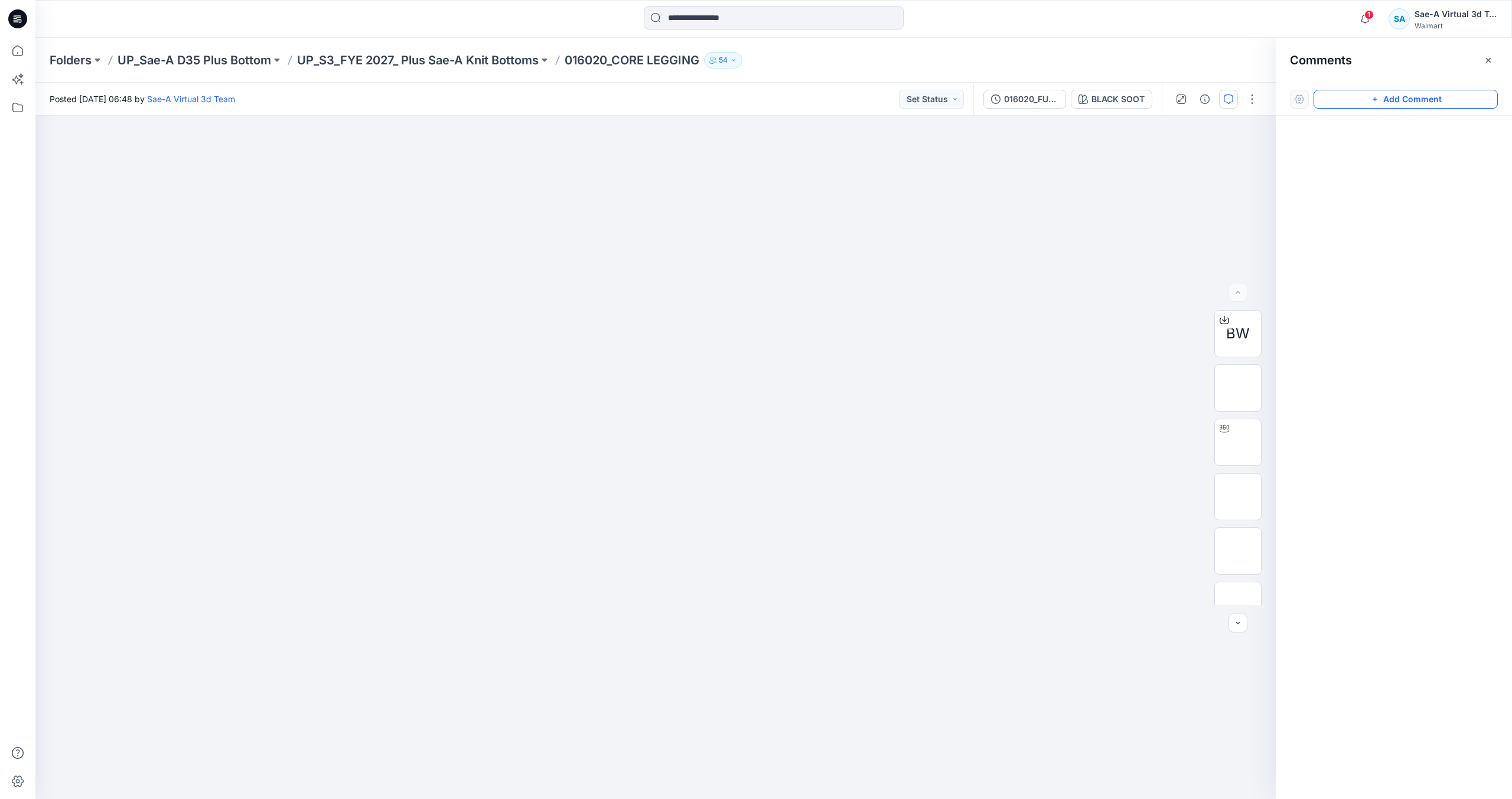
click at [1427, 98] on button "Add Comment" at bounding box center [1406, 99] width 185 height 19
click at [930, 201] on div "1" at bounding box center [655, 457] width 1240 height 683
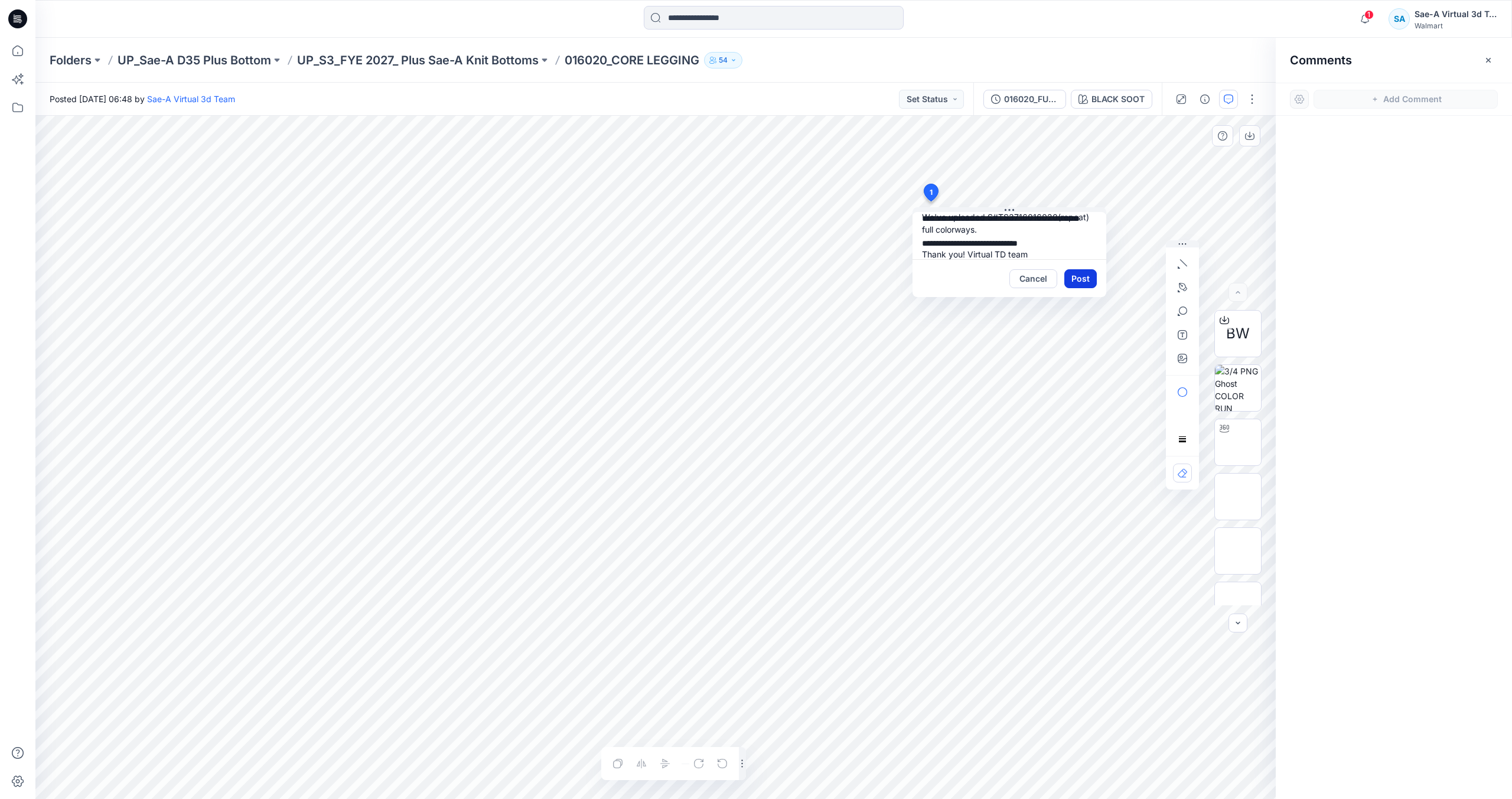
type textarea "**********"
click at [1084, 277] on button "Post" at bounding box center [1080, 278] width 32 height 19
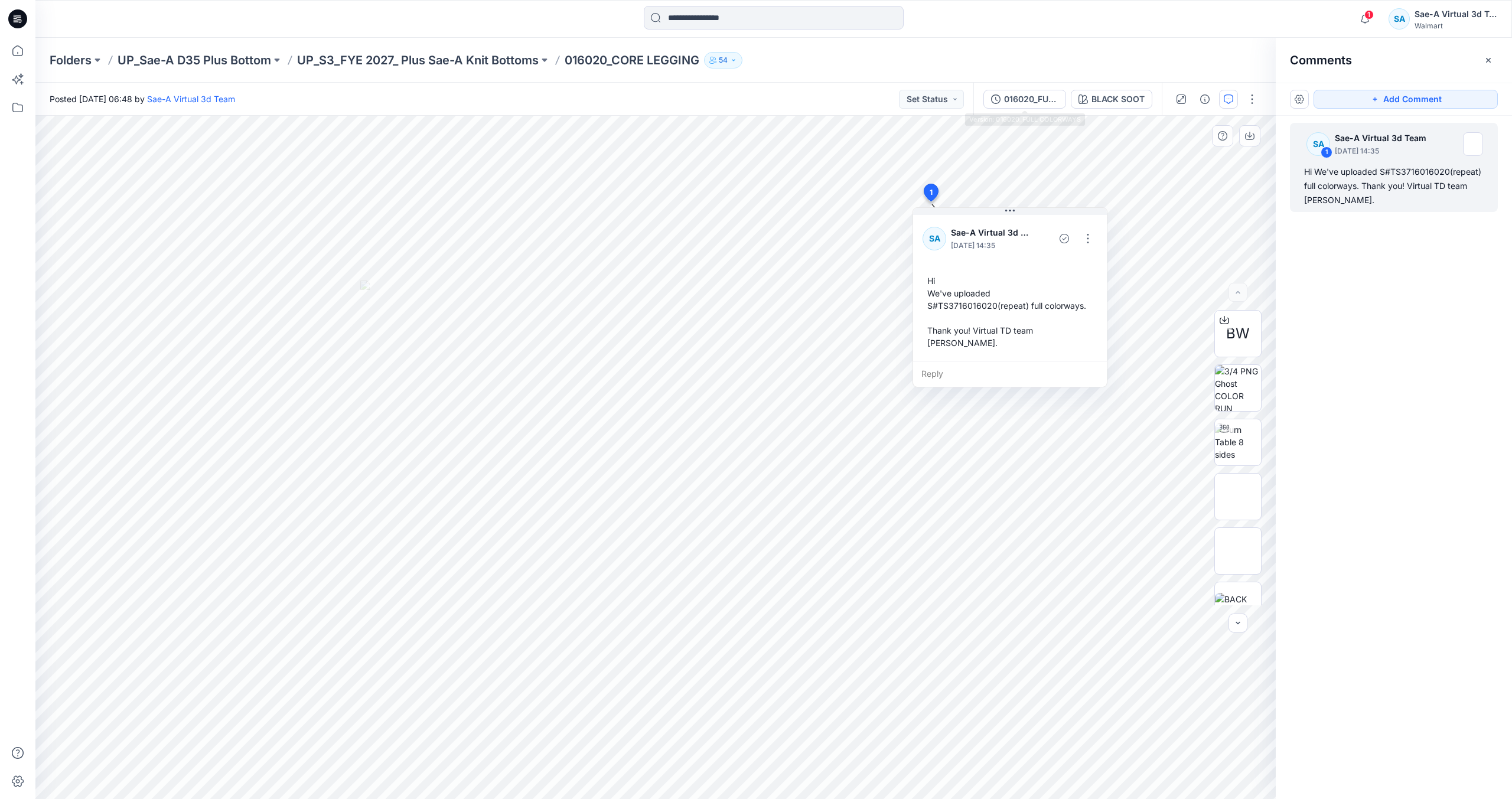
click at [1027, 67] on div "Folders UP_Sae-A D35 Plus Bottom UP_S3_FYE 2027_ Plus Sae-A Knit Bottoms 016020…" at bounding box center [727, 60] width 1356 height 16
click at [454, 53] on p "UP_S3_FYE 2027_ Plus Sae-A Knit Bottoms" at bounding box center [418, 60] width 242 height 16
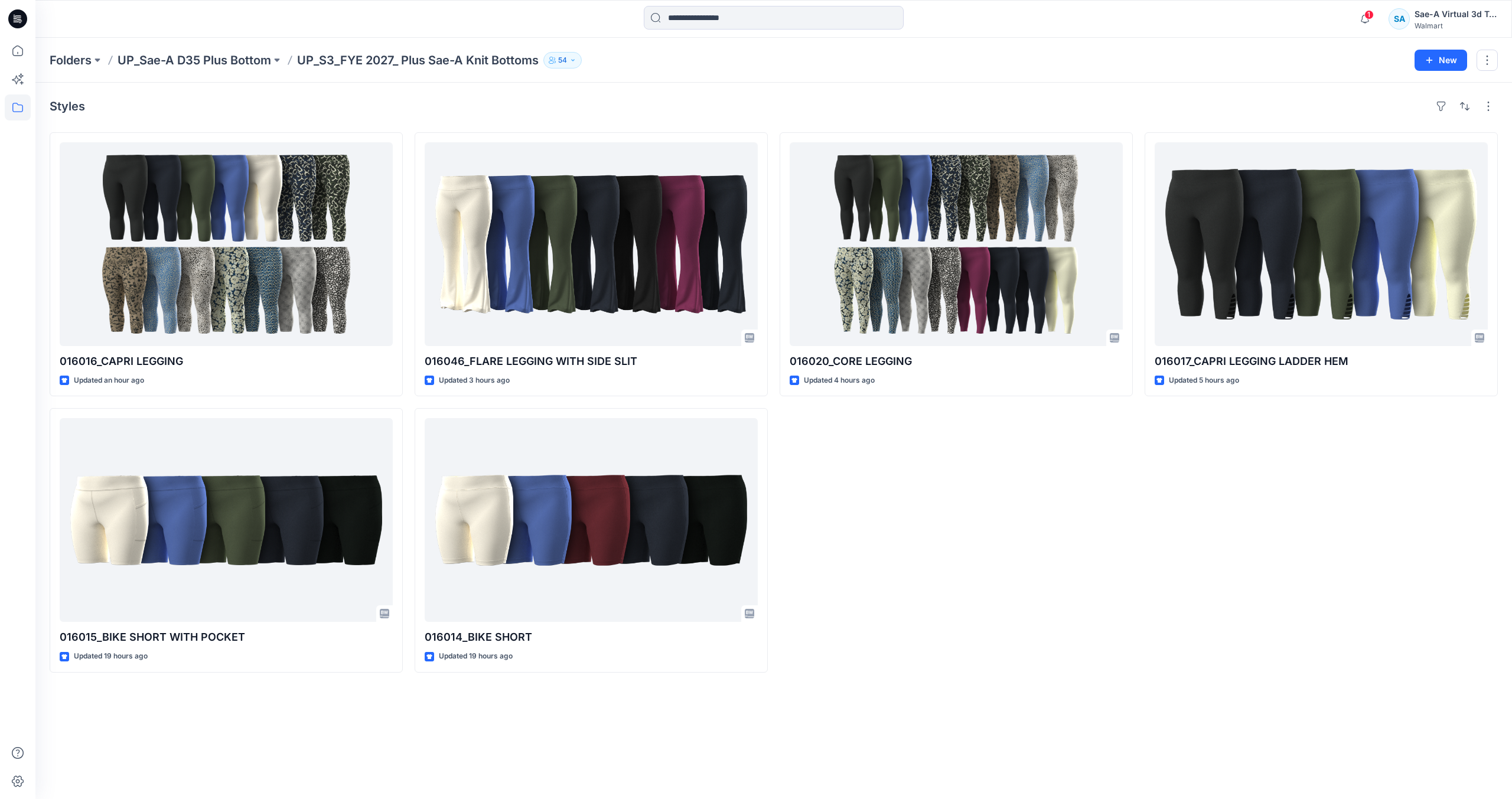
click at [1046, 523] on div "016020_CORE LEGGING Updated 4 hours ago Set Status" at bounding box center [956, 402] width 354 height 540
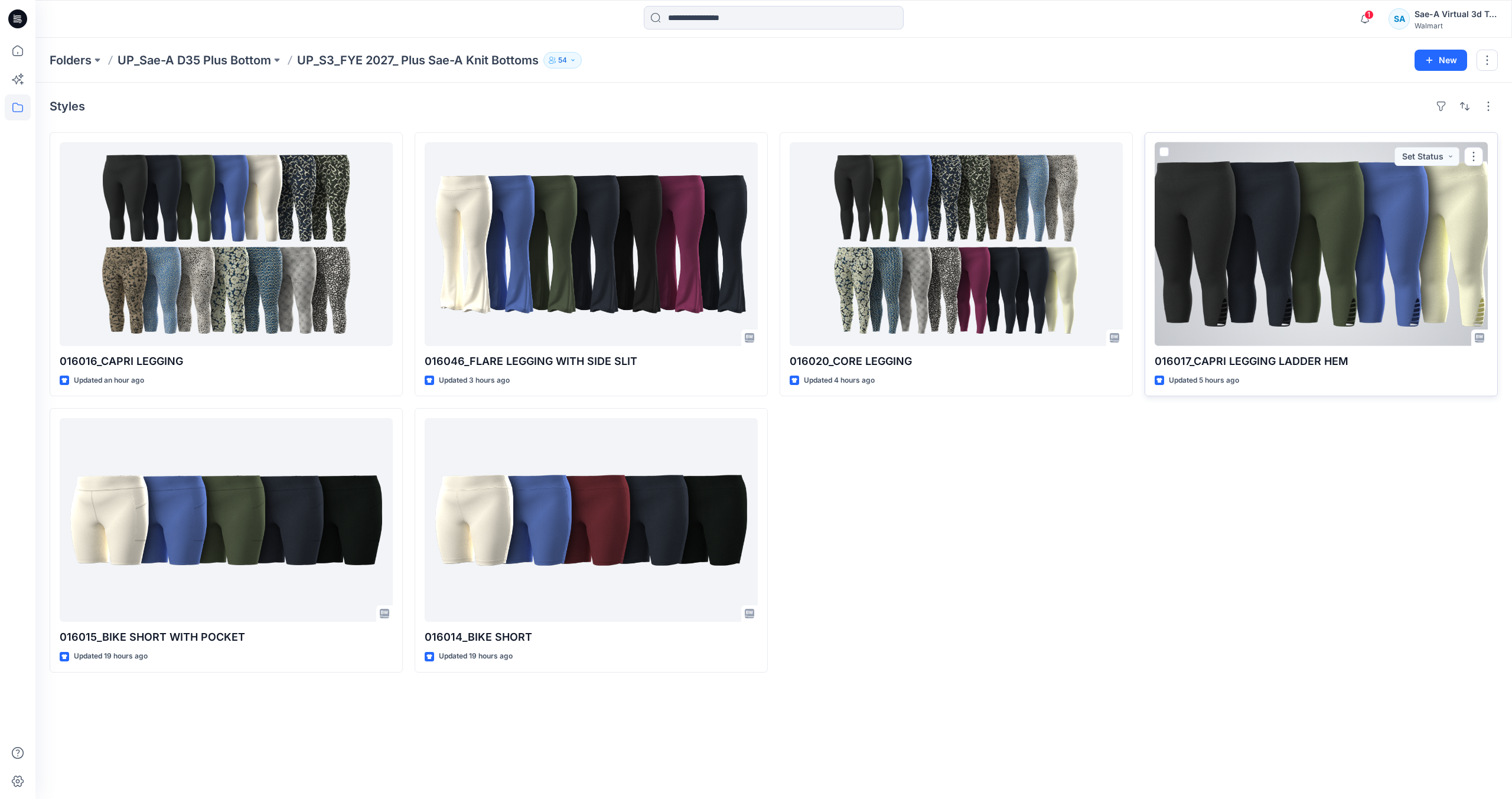
click at [1336, 283] on div at bounding box center [1321, 244] width 333 height 203
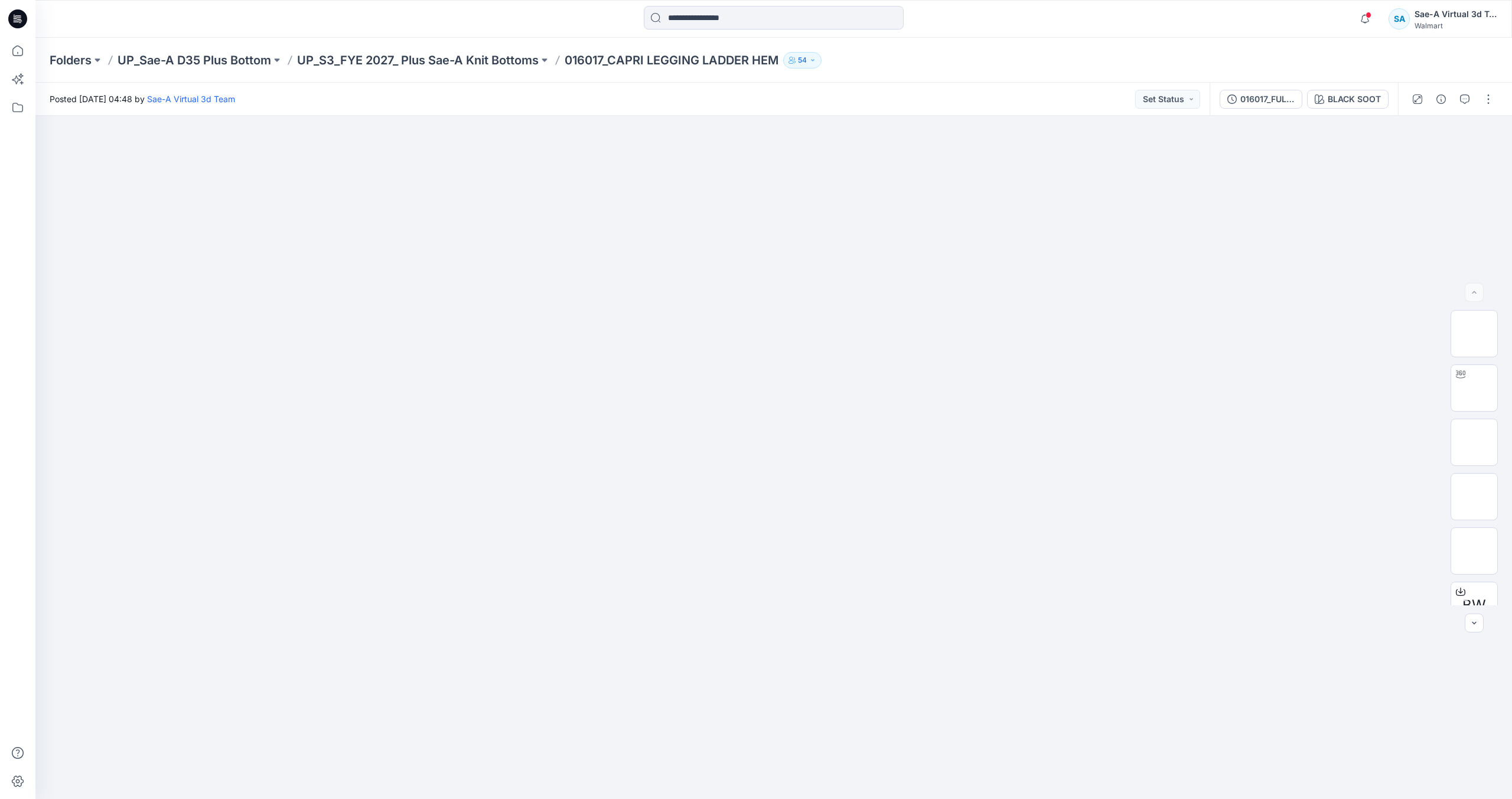
click at [14, 20] on icon at bounding box center [18, 18] width 19 height 19
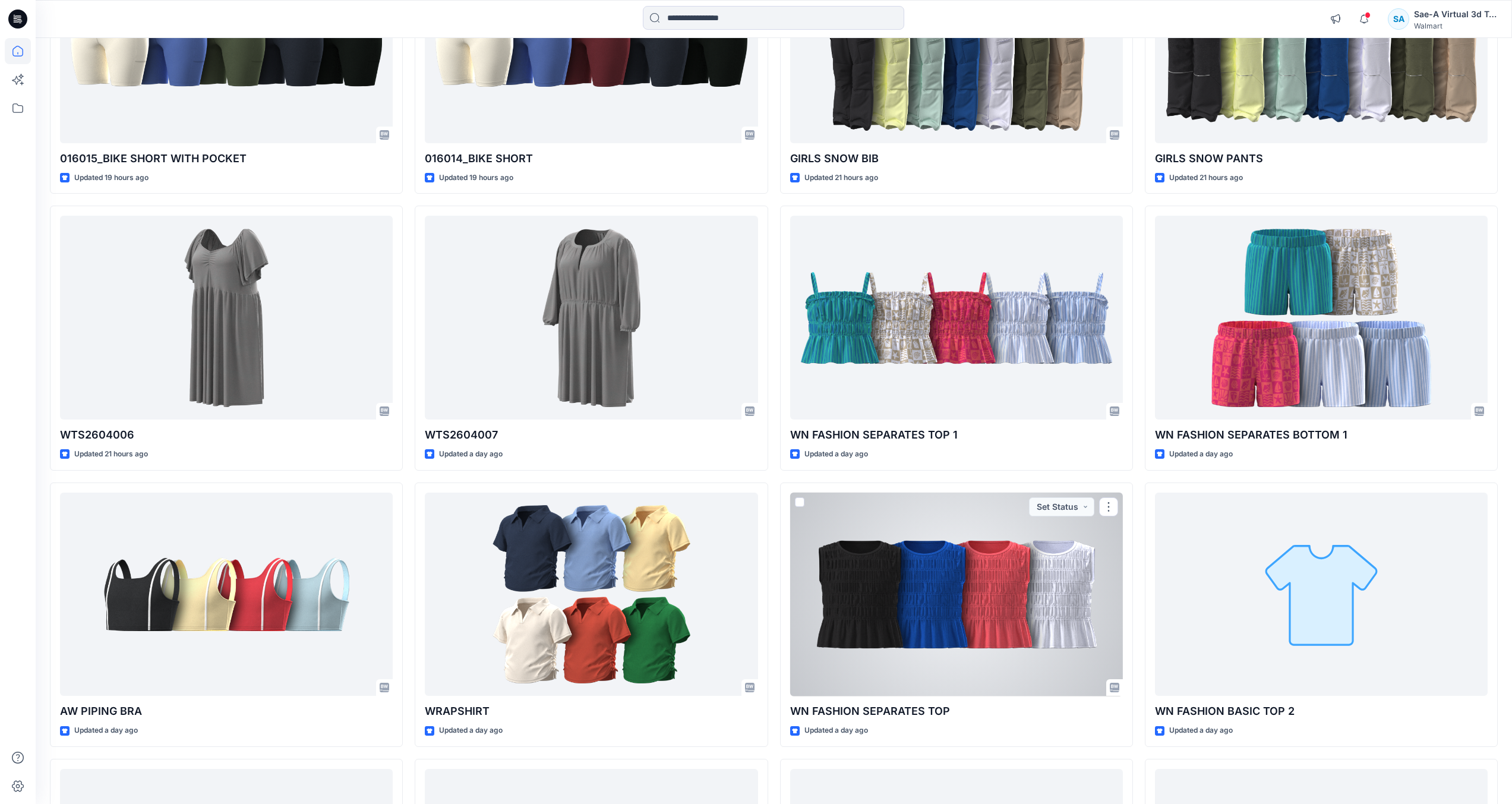
scroll to position [1541, 0]
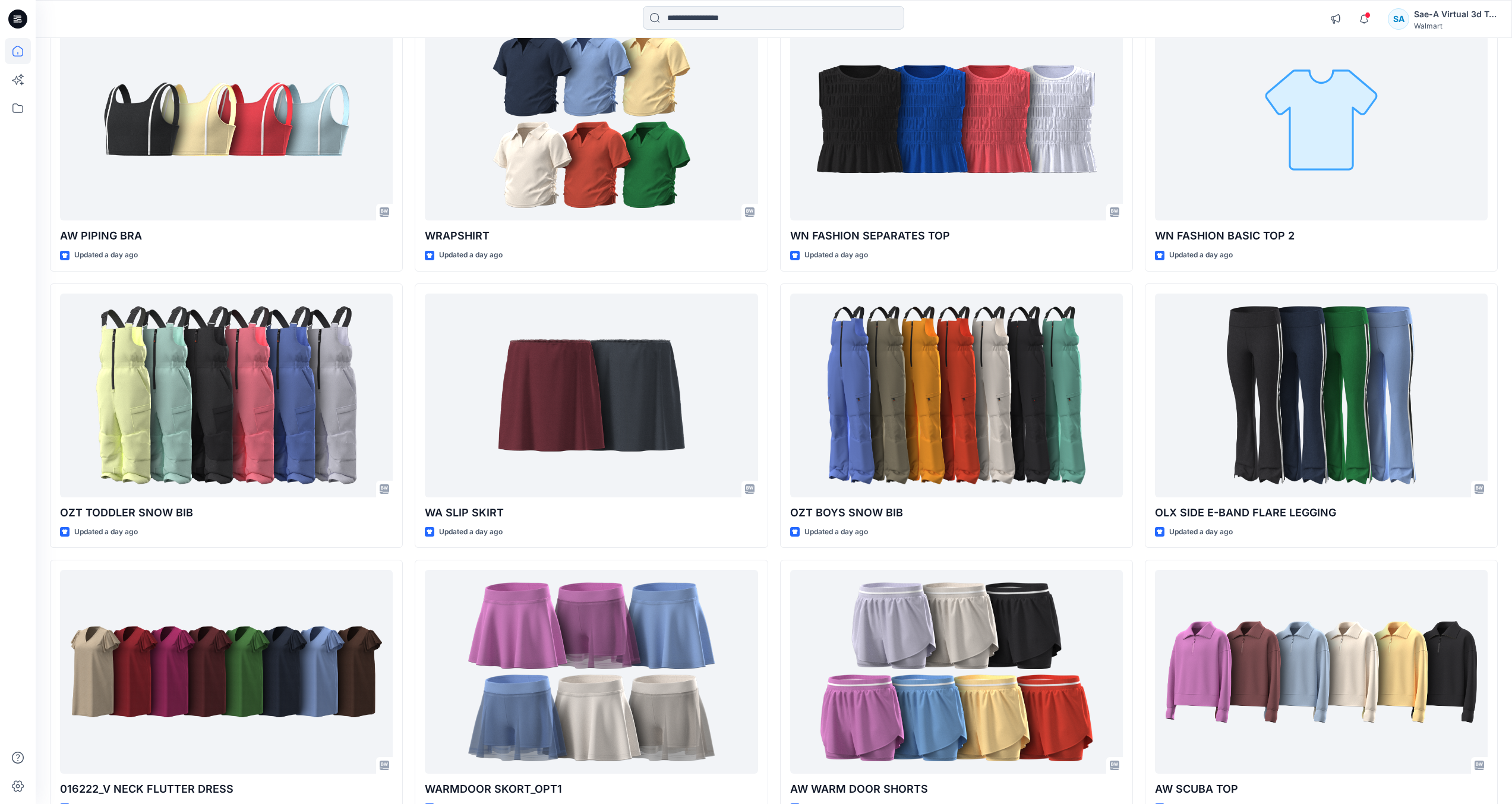
click at [864, 26] on input at bounding box center [773, 18] width 261 height 24
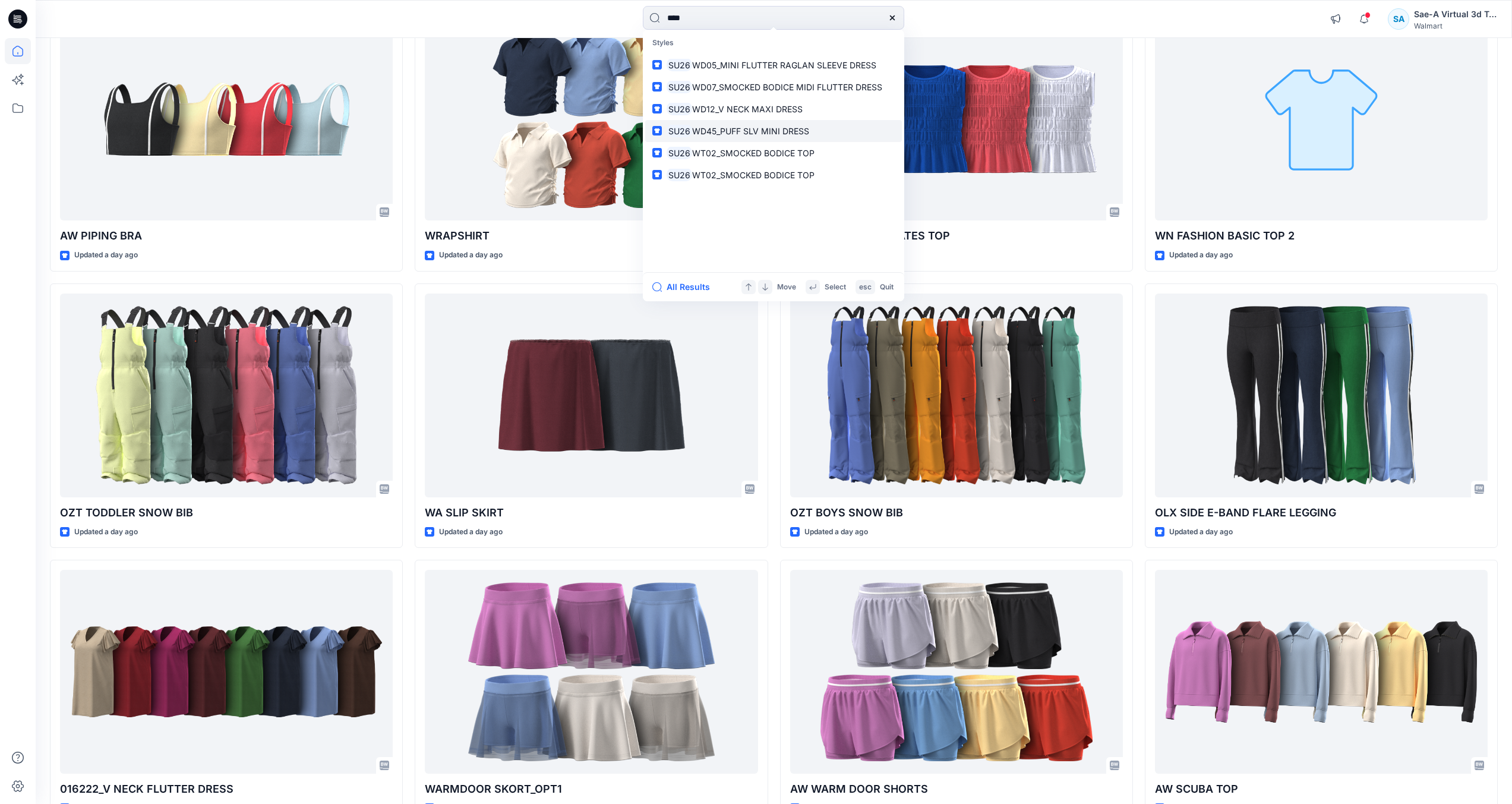
type input "****"
click at [785, 128] on span "WD45_PUFF SLV MINI DRESS" at bounding box center [750, 131] width 117 height 10
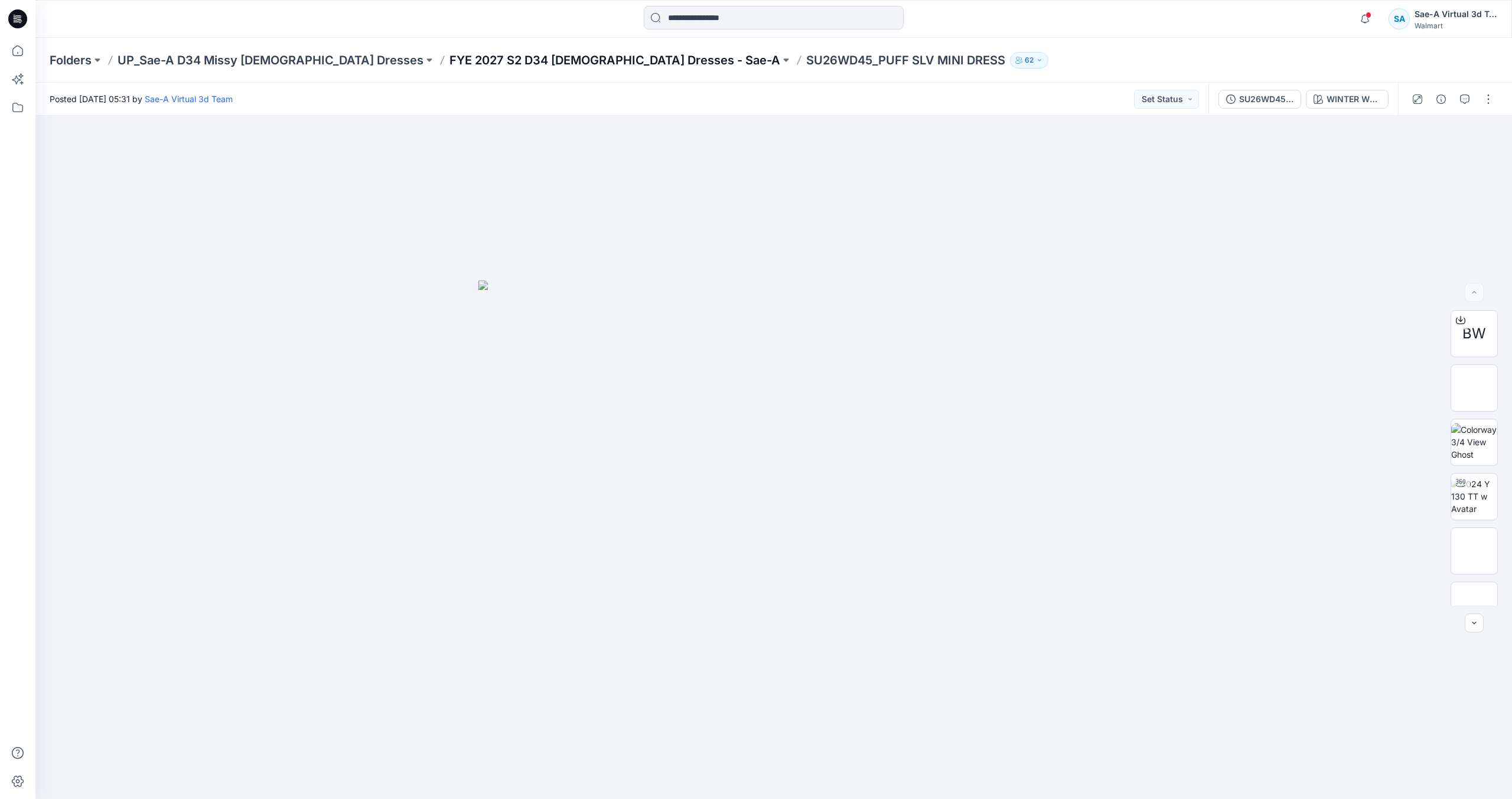
click at [551, 61] on p "FYE 2027 S2 D34 Ladies Dresses - Sae-A" at bounding box center [615, 60] width 331 height 16
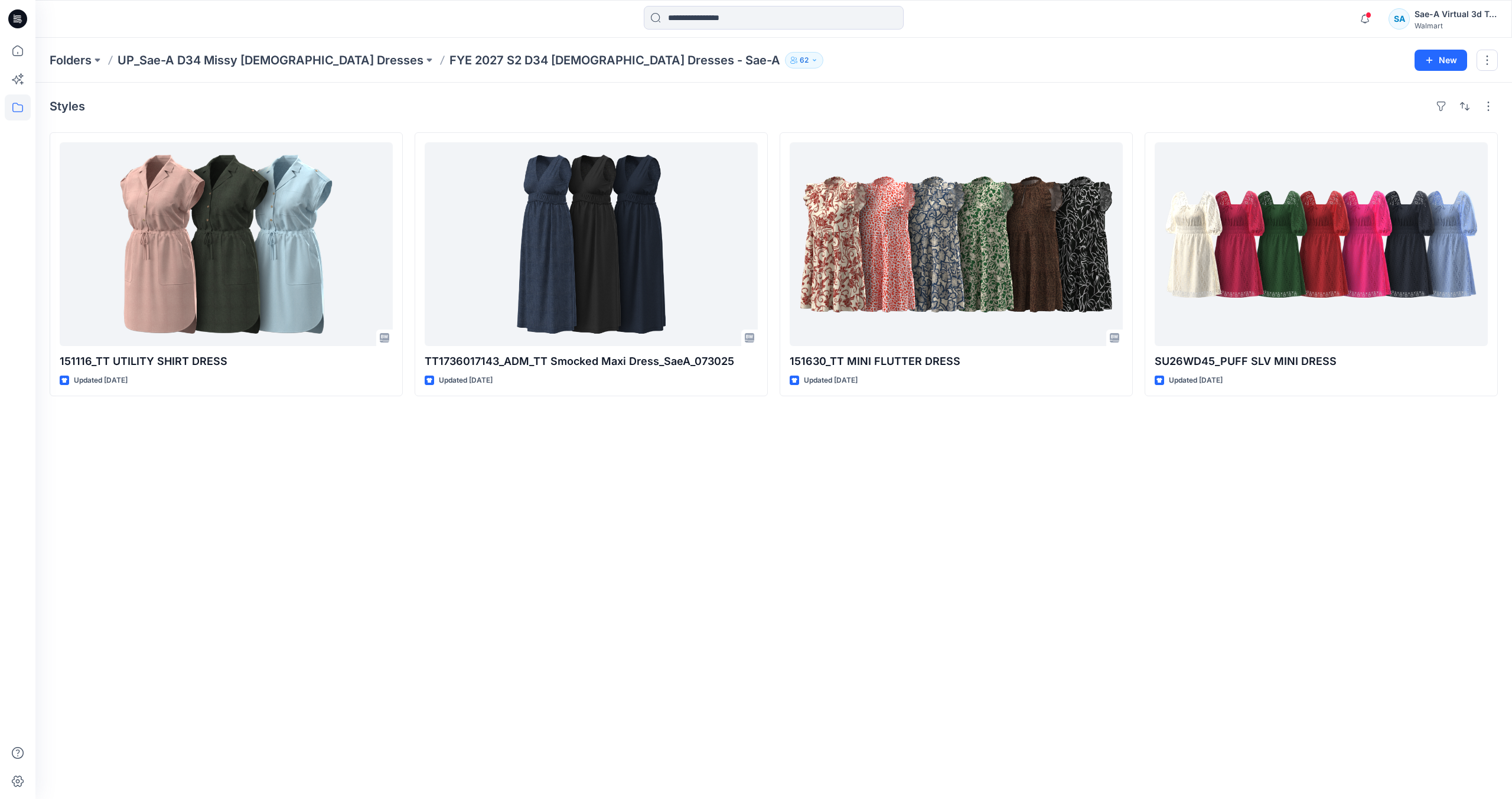
click at [745, 484] on div "Styles 151116_TT UTILITY SHIRT DRESS Updated 4 days ago TT1736017143_ADM_TT Smo…" at bounding box center [773, 440] width 1477 height 716
click at [288, 64] on p "UP_Sae-A D34 Missy [DEMOGRAPHIC_DATA] Dresses" at bounding box center [270, 60] width 306 height 16
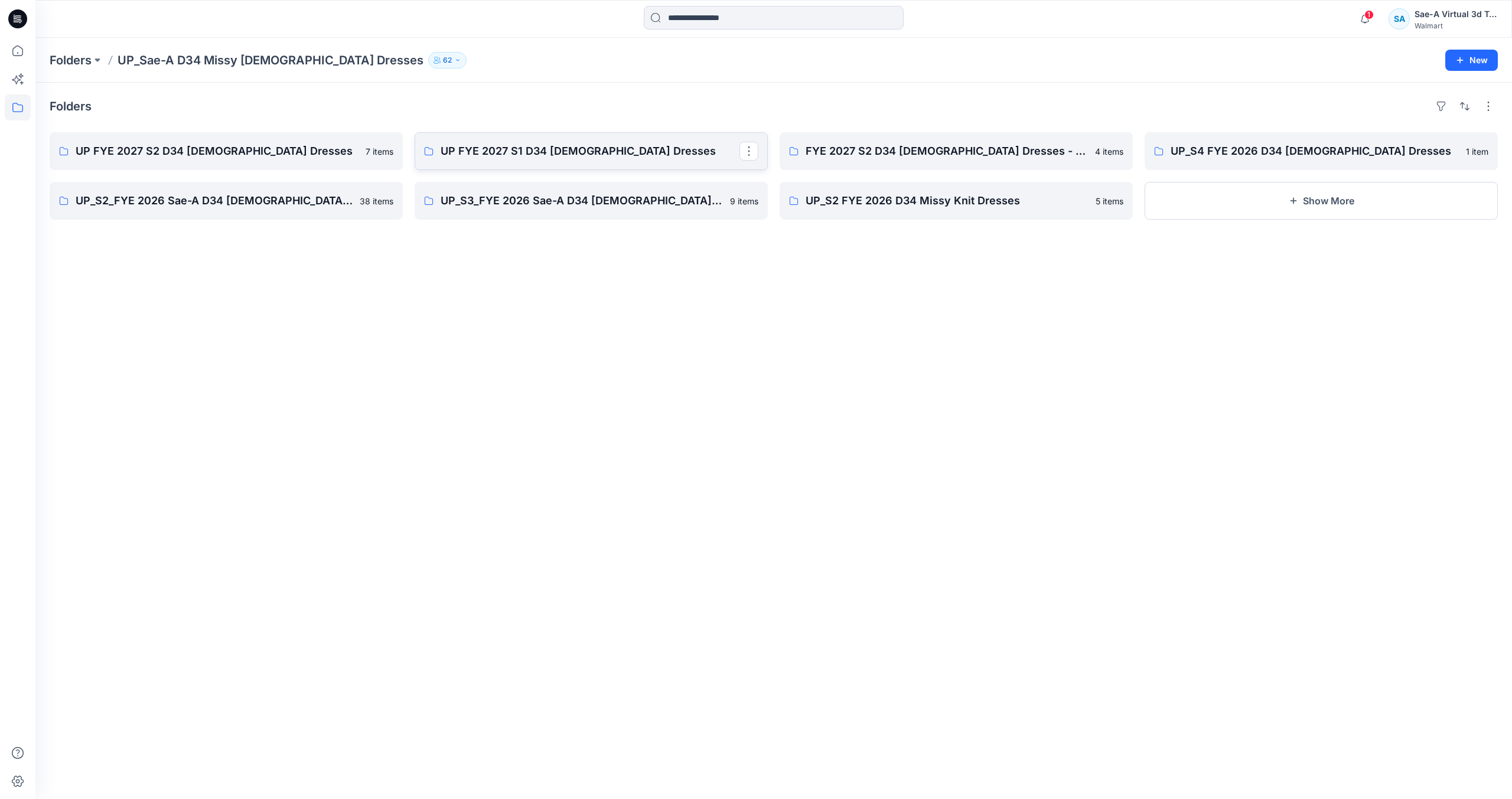
click at [525, 156] on p "UP FYE 2027 S1 D34 Ladies Dresses" at bounding box center [590, 151] width 299 height 16
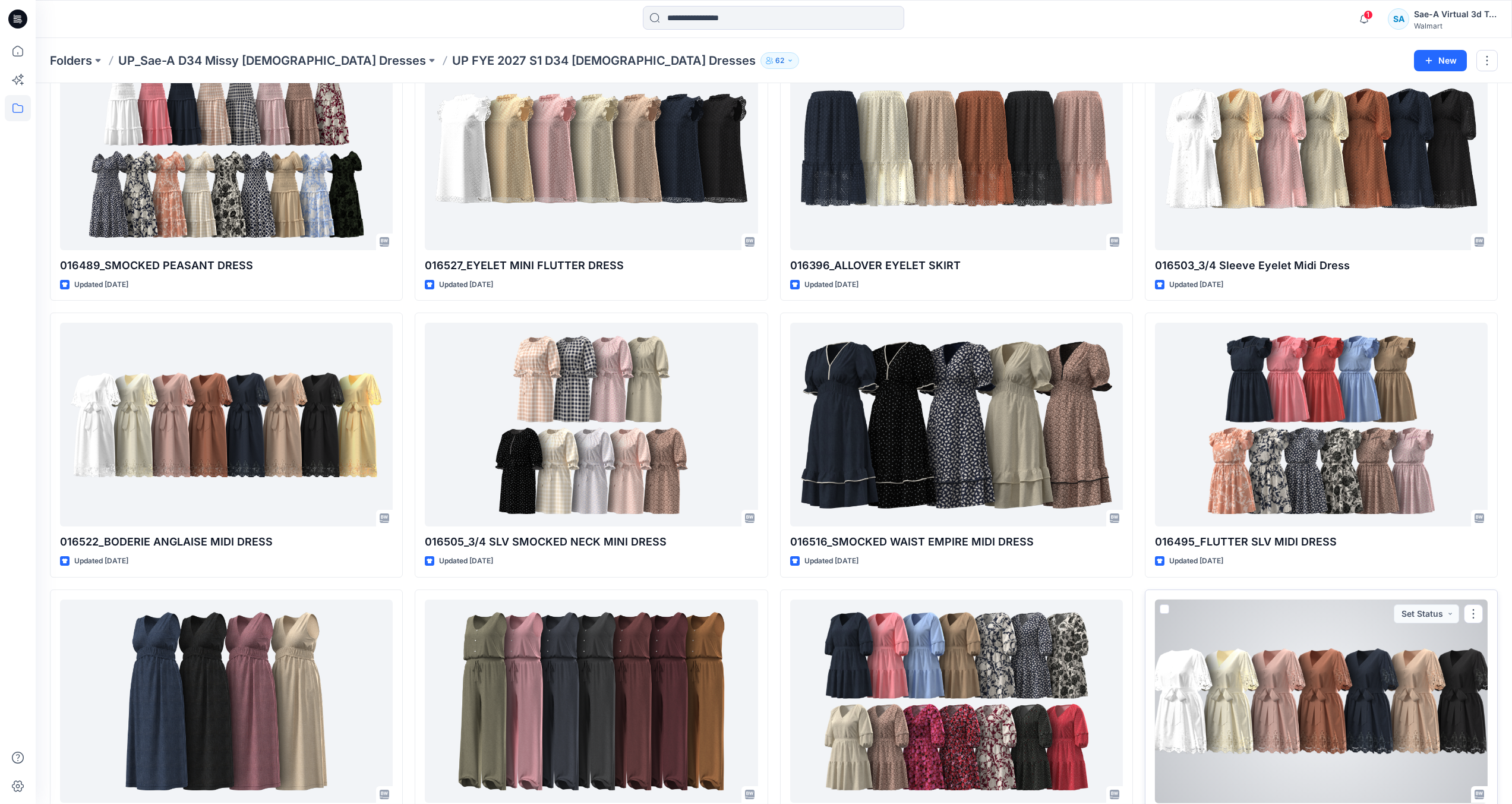
scroll to position [358, 0]
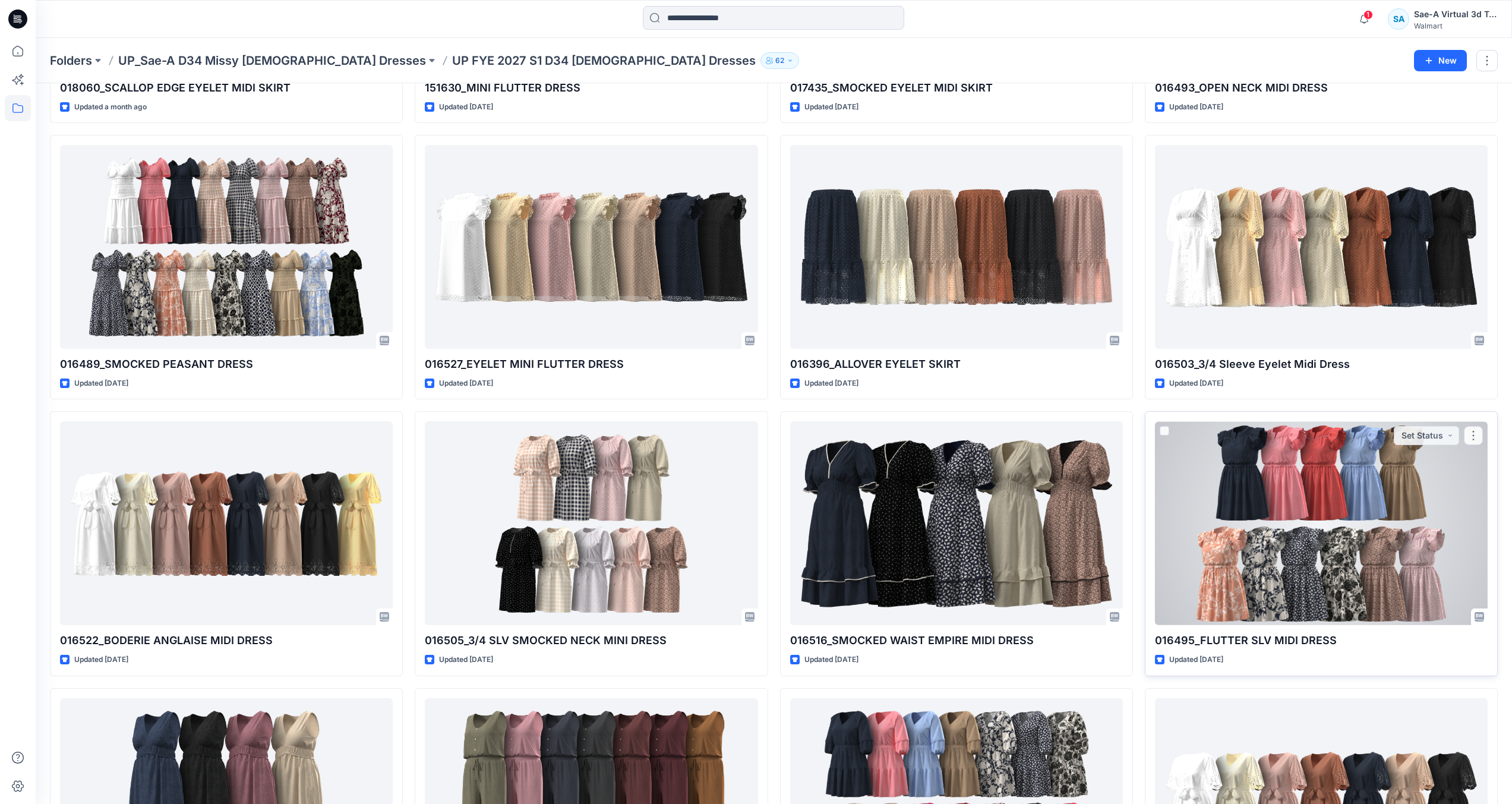
click at [1287, 534] on div at bounding box center [1321, 523] width 333 height 204
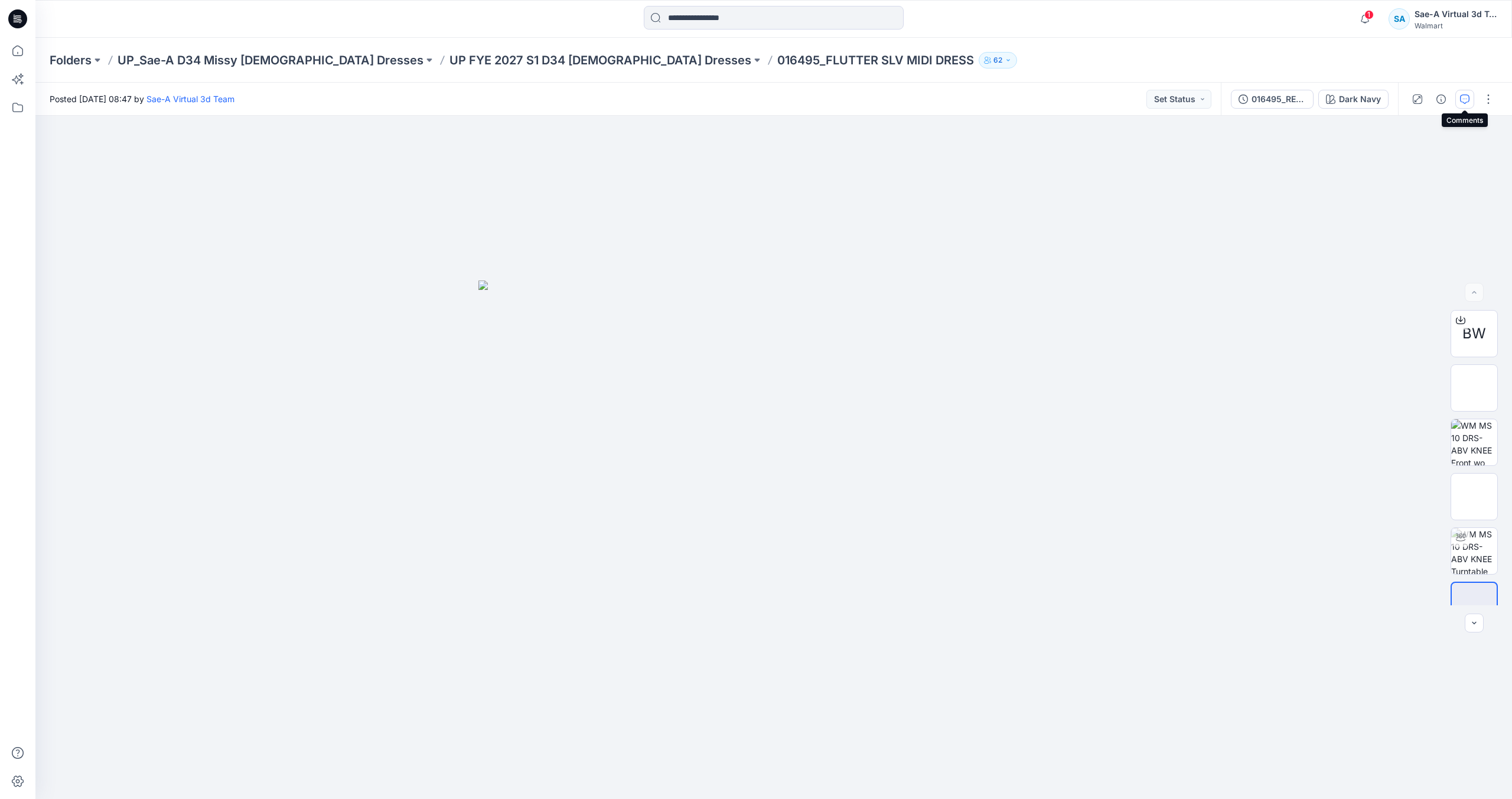
click at [1468, 102] on icon "button" at bounding box center [1464, 99] width 9 height 9
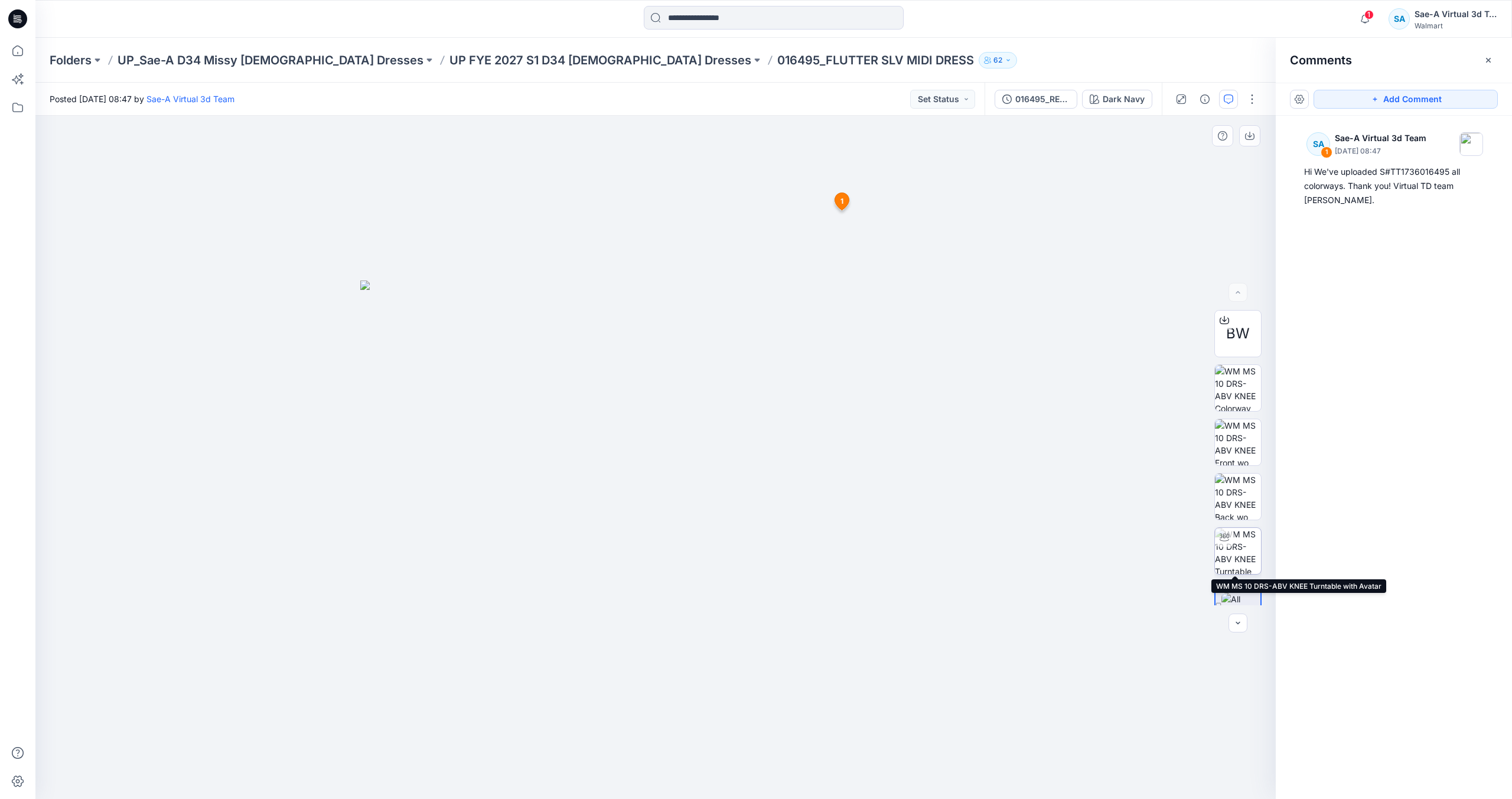
click at [1233, 539] on img at bounding box center [1237, 551] width 46 height 46
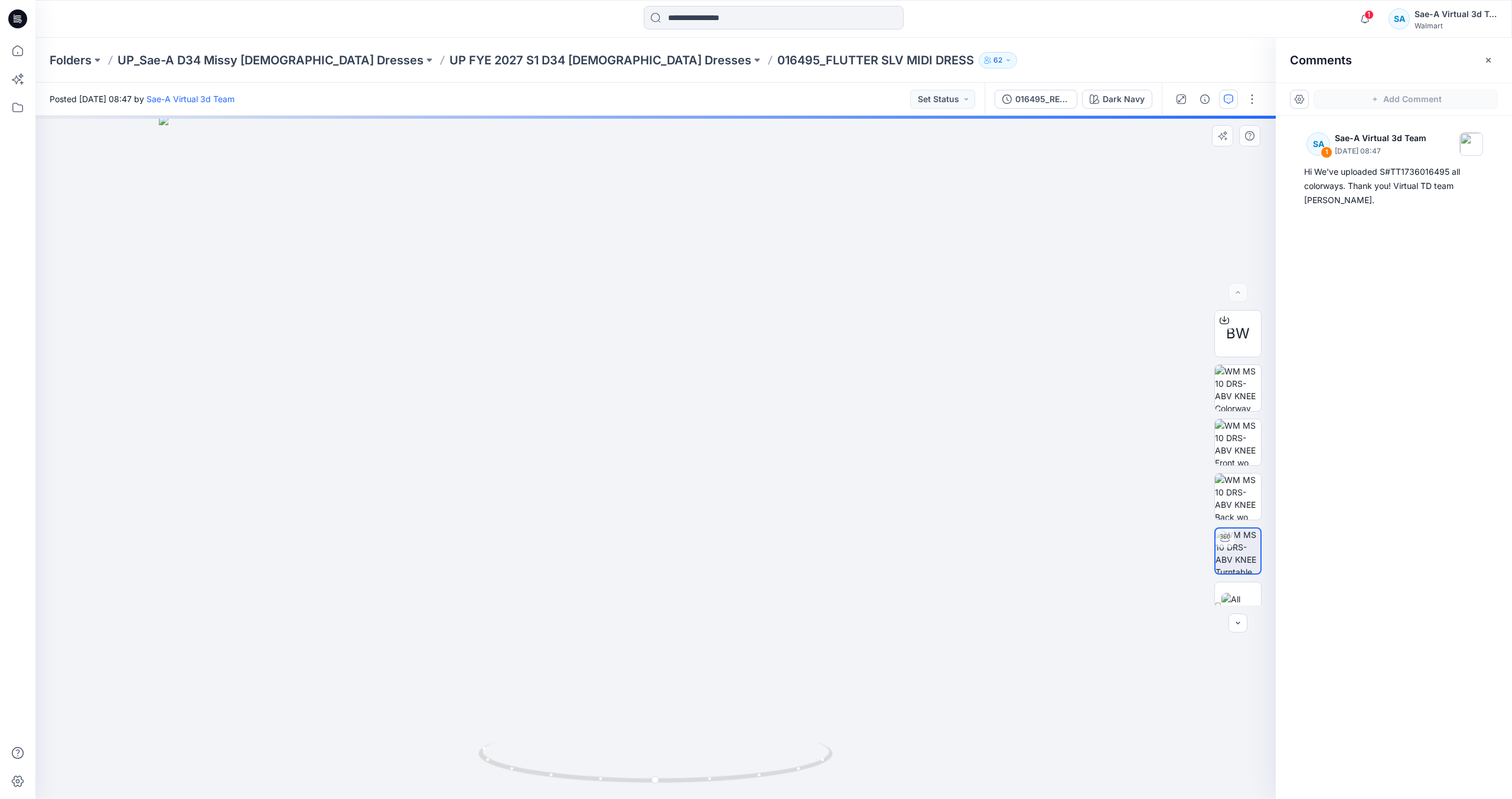
drag, startPoint x: 725, startPoint y: 305, endPoint x: 730, endPoint y: 455, distance: 150.1
click at [731, 458] on img at bounding box center [656, 457] width 994 height 683
drag, startPoint x: 806, startPoint y: 755, endPoint x: 629, endPoint y: 772, distance: 177.8
click at [630, 772] on icon at bounding box center [656, 763] width 357 height 44
click at [523, 57] on p "UP FYE 2027 S1 D34 Ladies Dresses" at bounding box center [600, 60] width 302 height 16
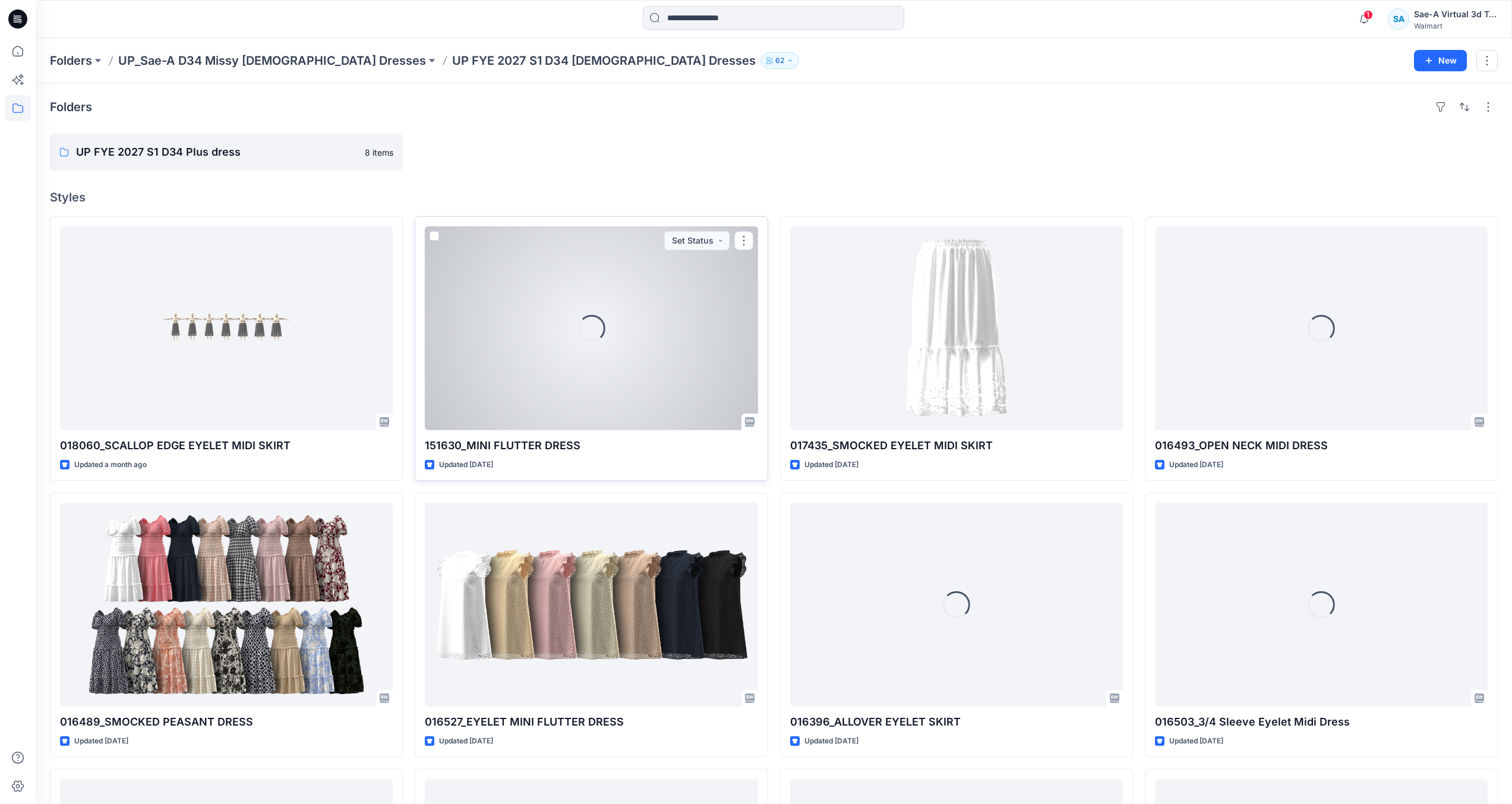
click at [639, 384] on div "Loading..." at bounding box center [592, 329] width 333 height 204
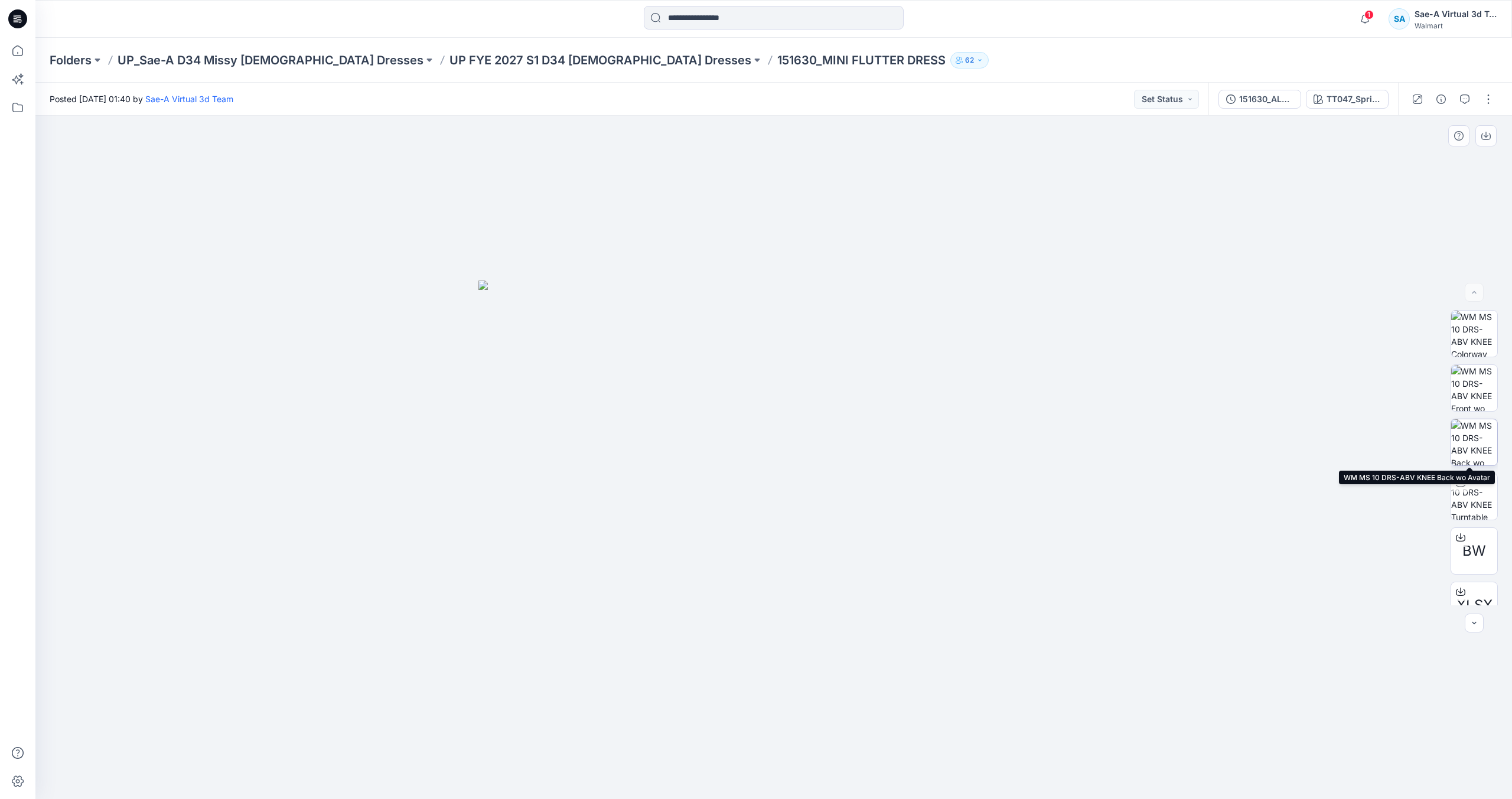
click at [1481, 439] on img at bounding box center [1474, 441] width 46 height 46
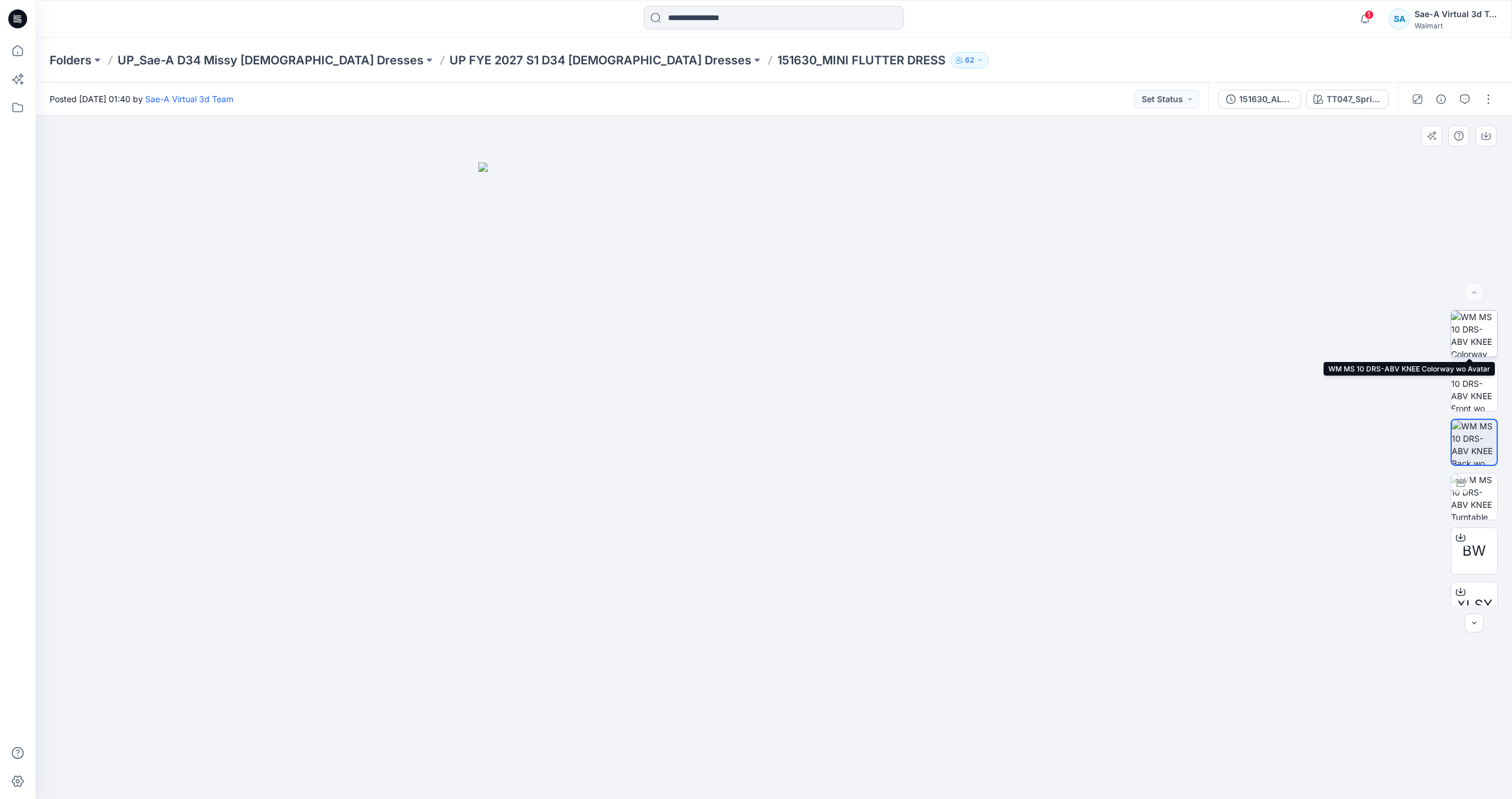
click at [1489, 327] on img at bounding box center [1474, 333] width 46 height 46
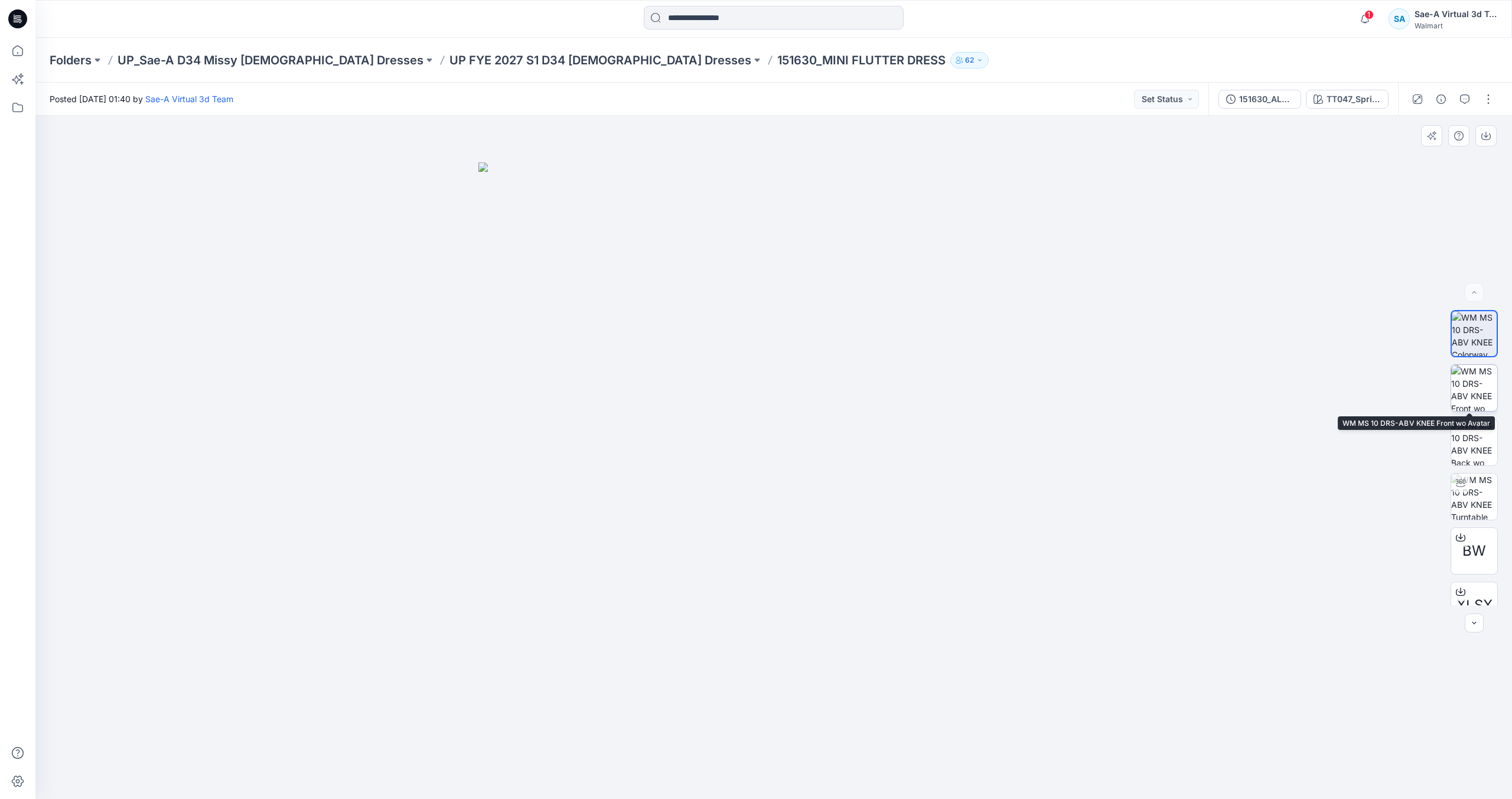
click at [1477, 378] on img at bounding box center [1474, 387] width 46 height 46
click at [449, 62] on p "UP FYE 2027 S1 D34 Ladies Dresses" at bounding box center [600, 60] width 302 height 16
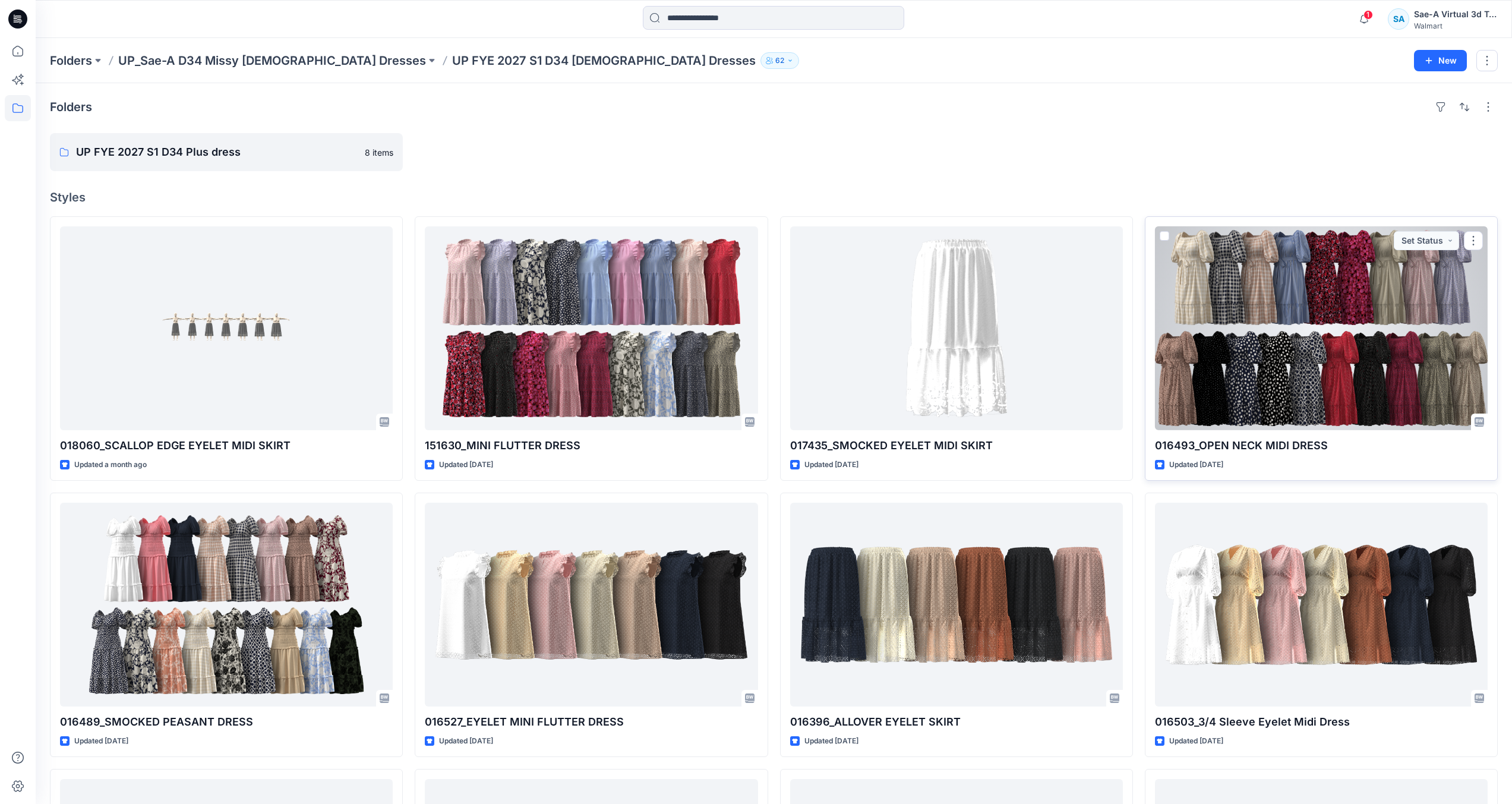
scroll to position [535, 0]
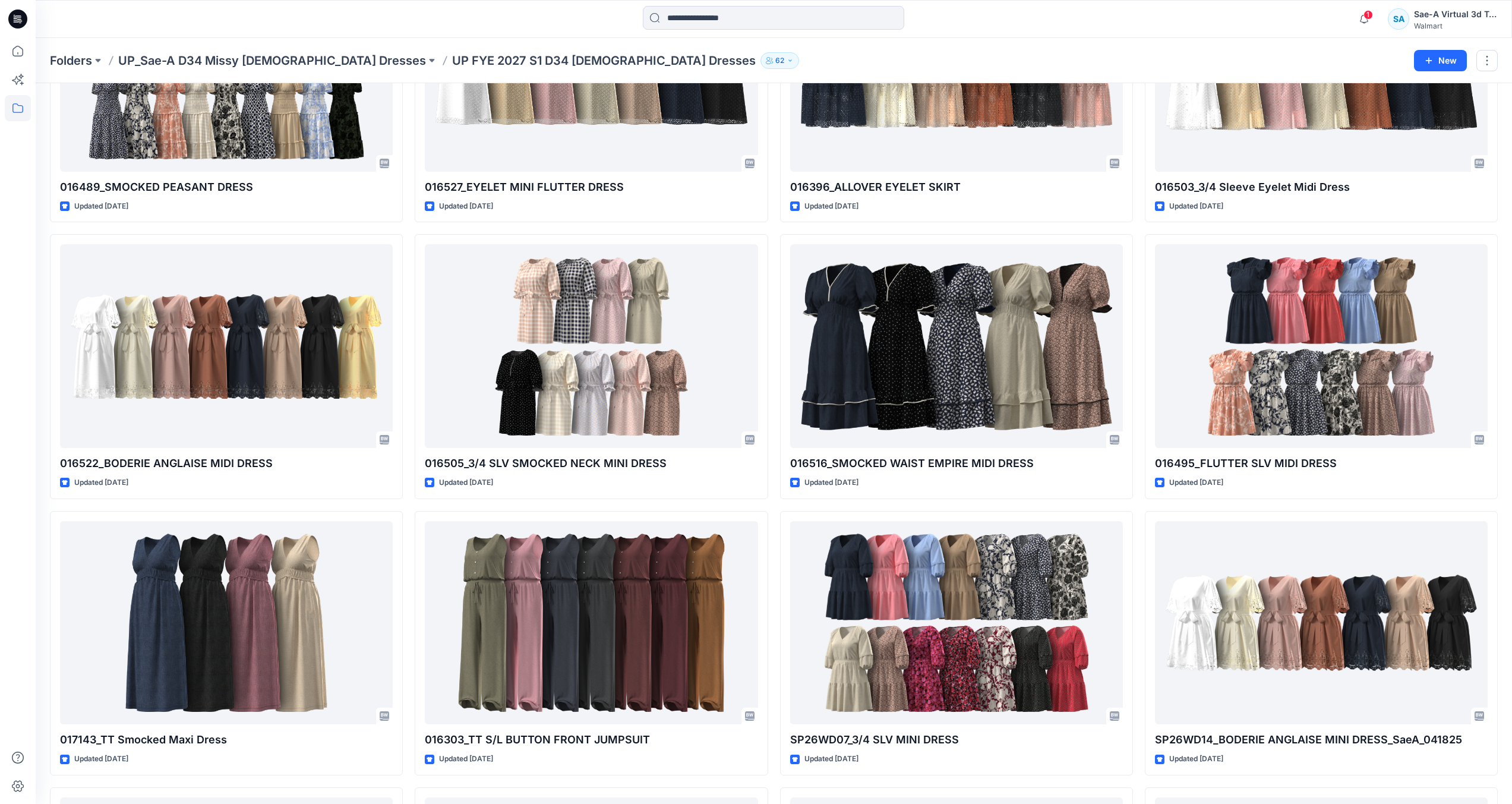
drag, startPoint x: 15, startPoint y: 6, endPoint x: 35, endPoint y: 21, distance: 25.0
click at [15, 6] on icon at bounding box center [18, 19] width 19 height 38
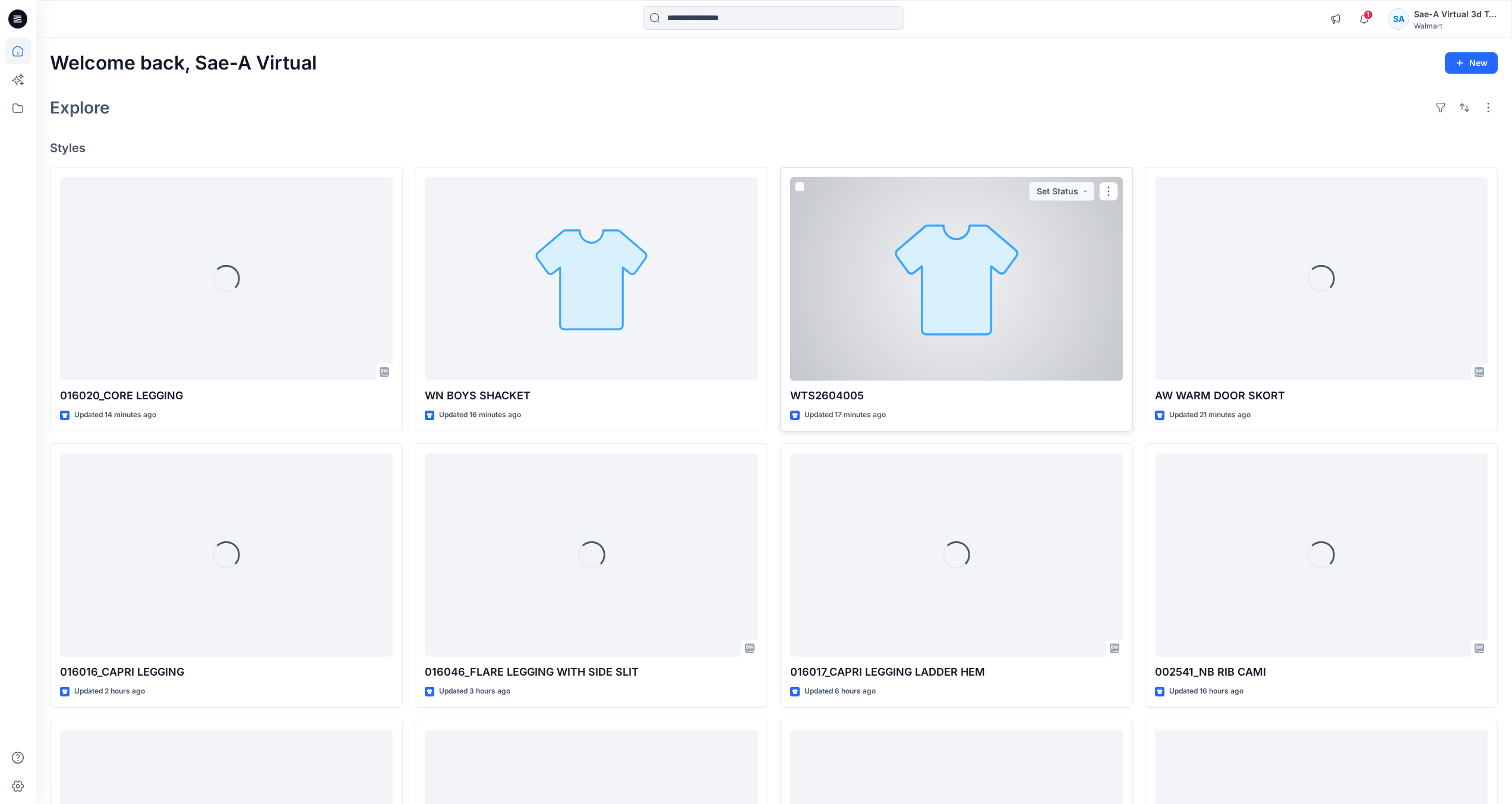
click at [995, 329] on div at bounding box center [957, 279] width 333 height 204
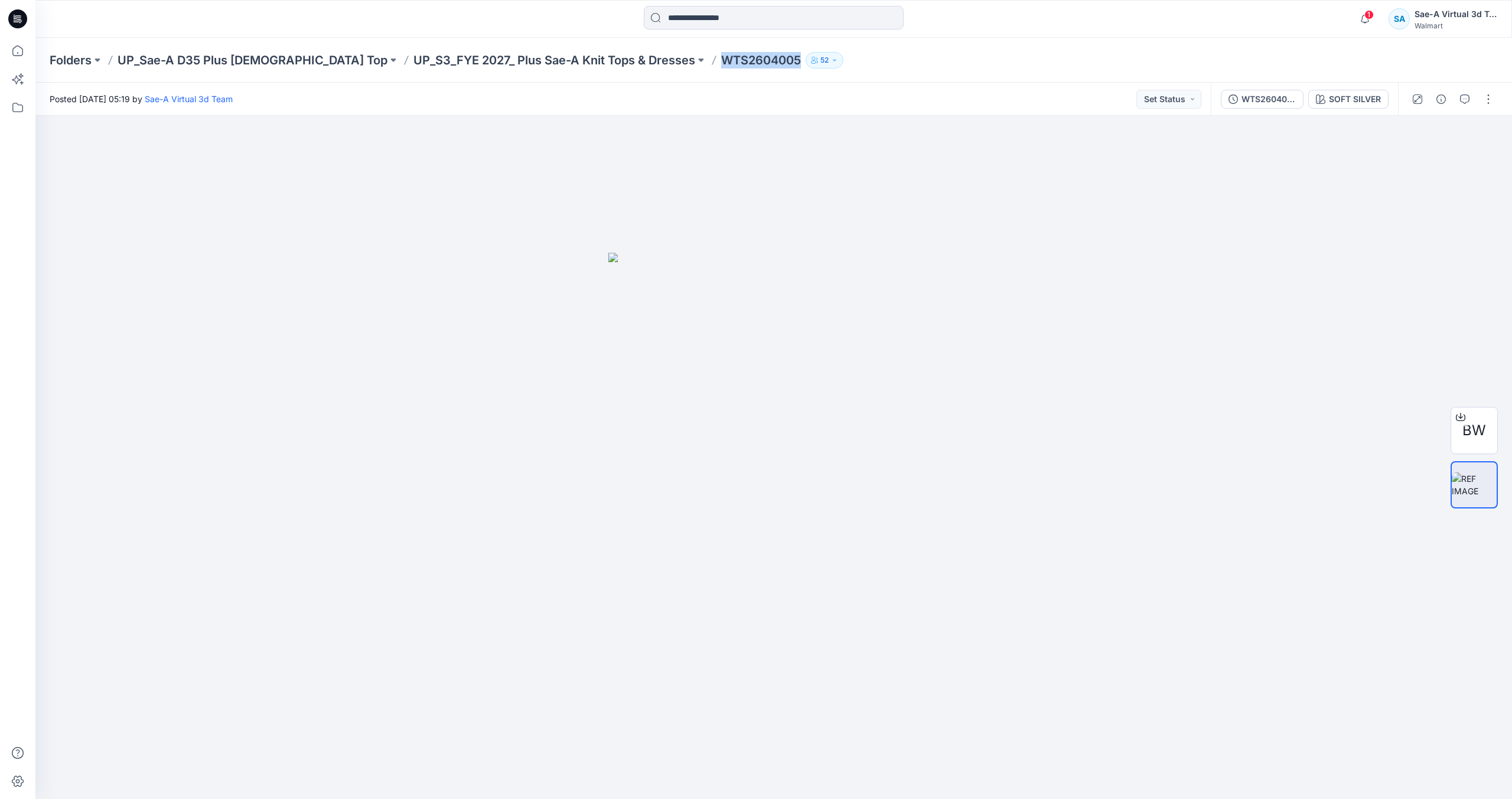
drag, startPoint x: 632, startPoint y: 59, endPoint x: 730, endPoint y: 62, distance: 98.0
click at [730, 62] on div "Folders UP_Sae-A D35 Plus Ladies Top UP_S3_FYE 2027_ Plus Sae-A Knit Tops & Dre…" at bounding box center [727, 60] width 1356 height 16
copy div "WTS2604005 52"
